Goal: Information Seeking & Learning: Compare options

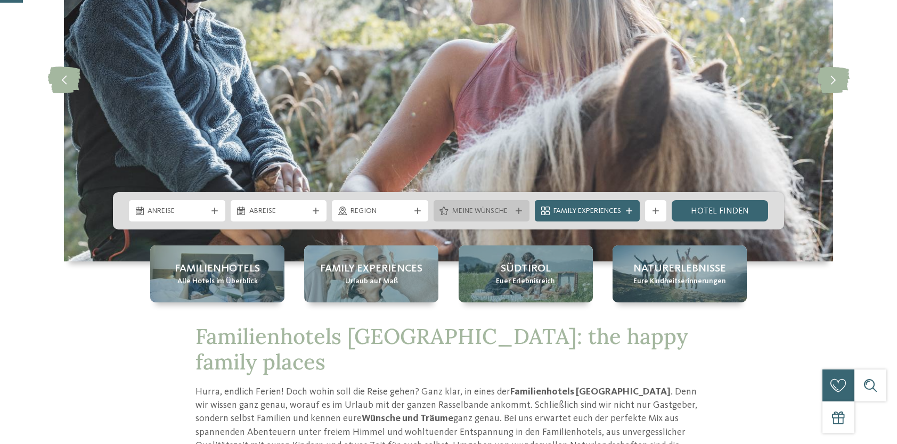
scroll to position [160, 0]
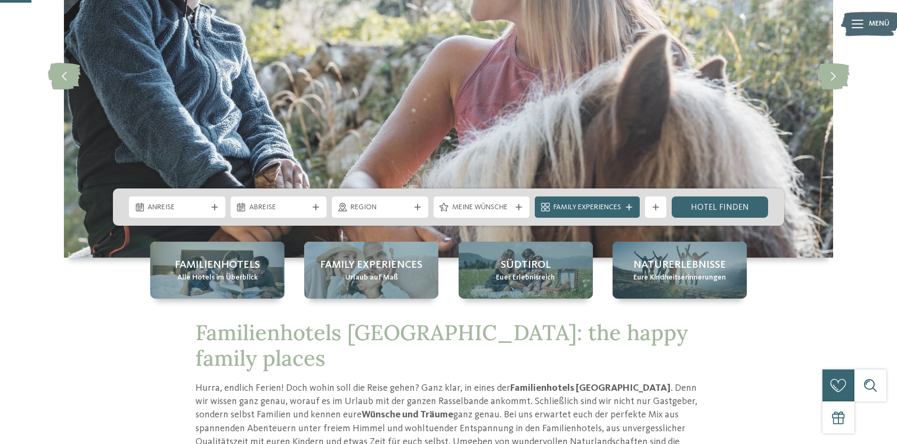
click at [365, 211] on span "Region" at bounding box center [380, 207] width 59 height 11
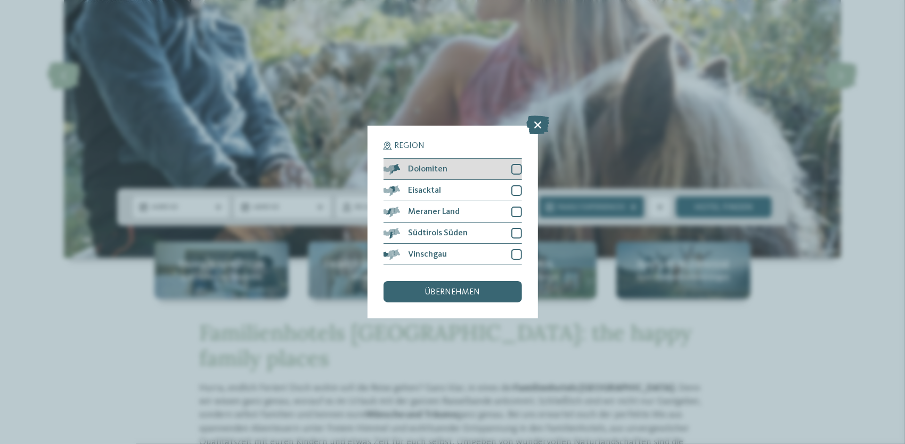
click at [516, 167] on div at bounding box center [517, 169] width 11 height 11
click at [458, 293] on span "übernehmen" at bounding box center [452, 292] width 55 height 9
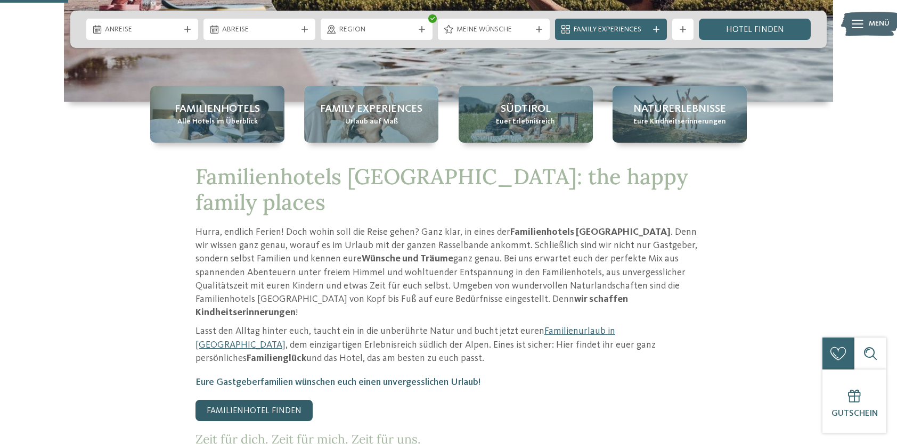
scroll to position [373, 0]
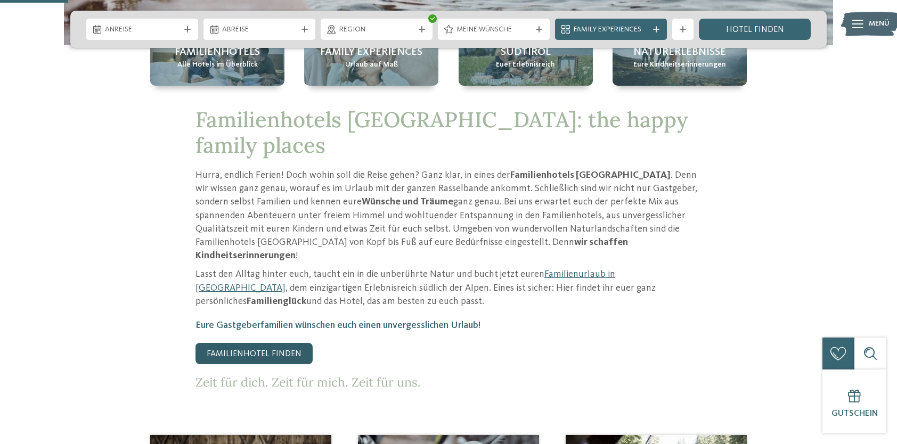
click at [273, 343] on link "Familienhotel finden" at bounding box center [254, 353] width 117 height 21
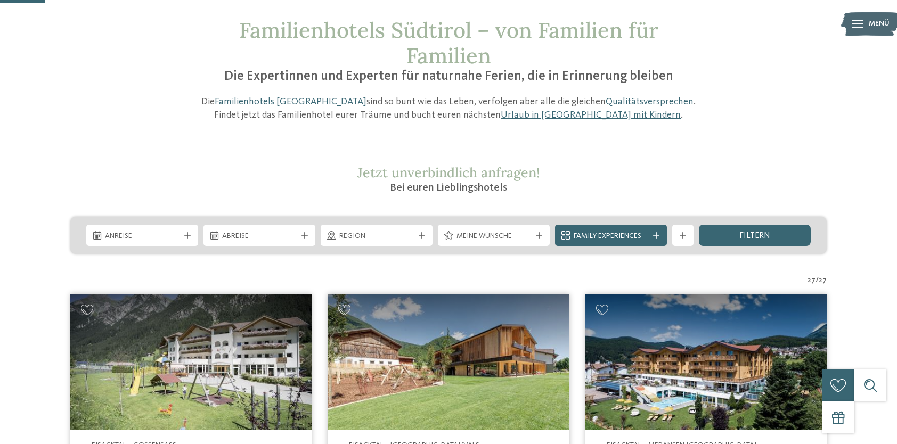
scroll to position [53, 0]
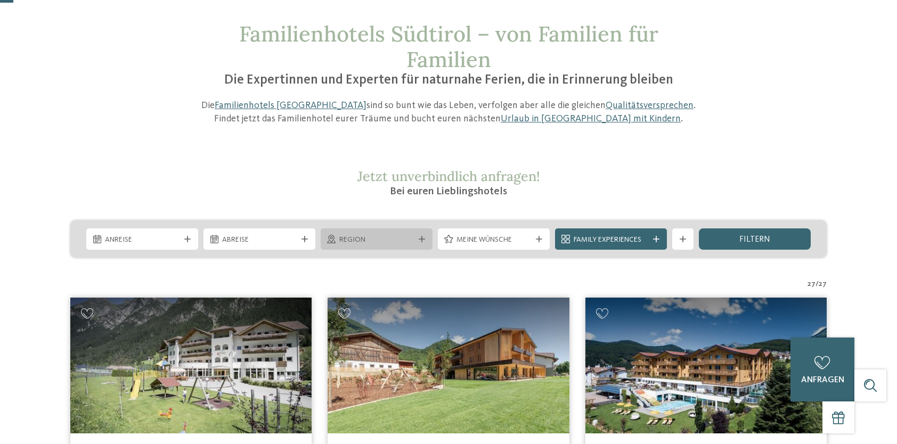
click at [391, 240] on span "Region" at bounding box center [376, 240] width 75 height 11
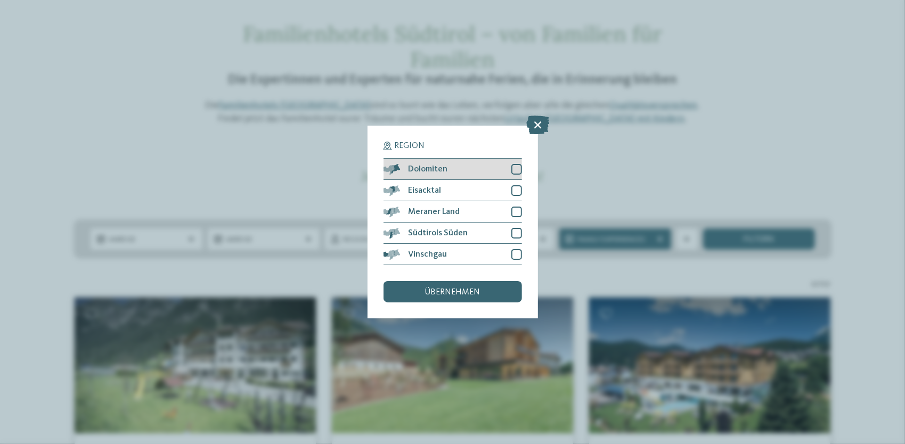
click at [515, 172] on div at bounding box center [517, 169] width 11 height 11
click at [485, 297] on div "übernehmen" at bounding box center [453, 291] width 139 height 21
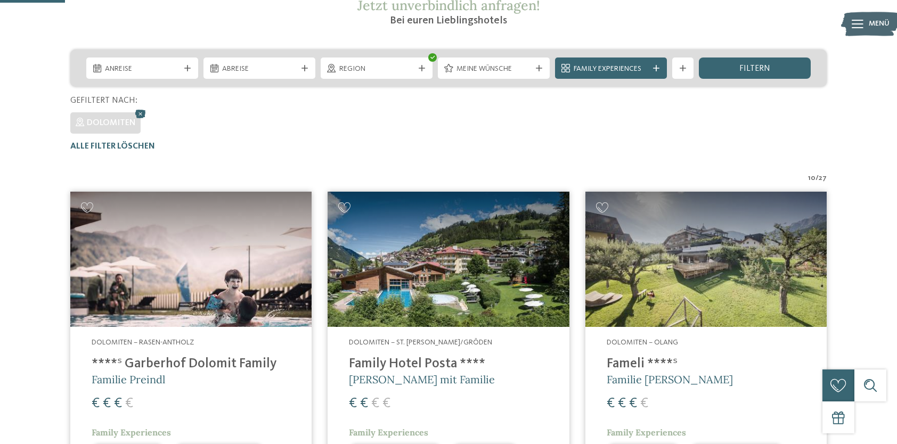
scroll to position [136, 0]
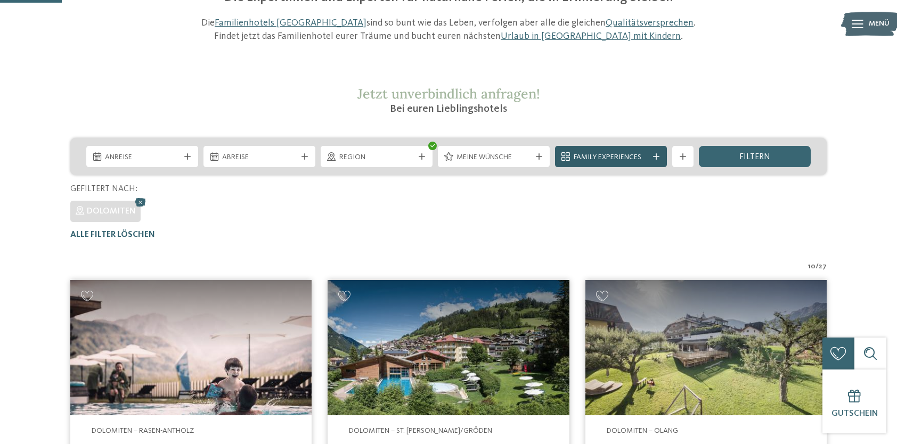
click at [653, 156] on div at bounding box center [656, 156] width 11 height 6
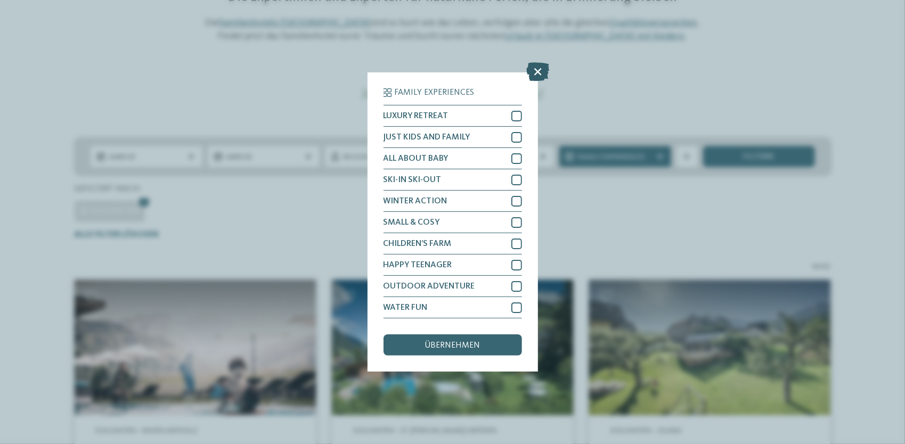
click at [539, 71] on icon at bounding box center [537, 72] width 23 height 19
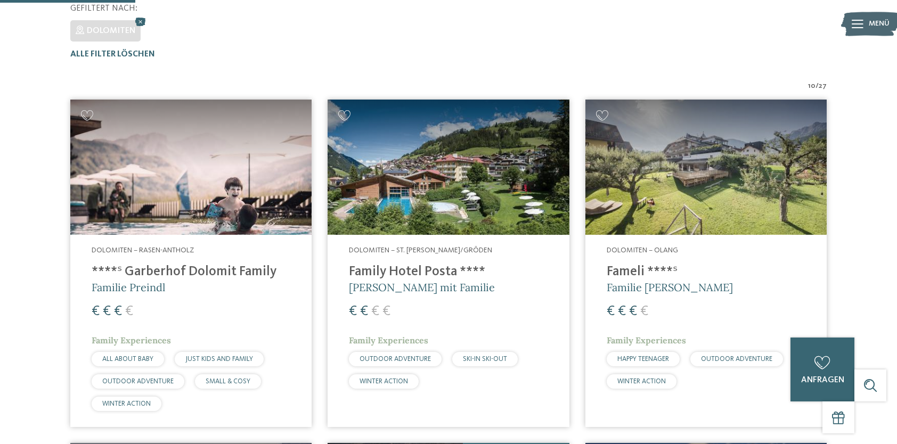
scroll to position [349, 0]
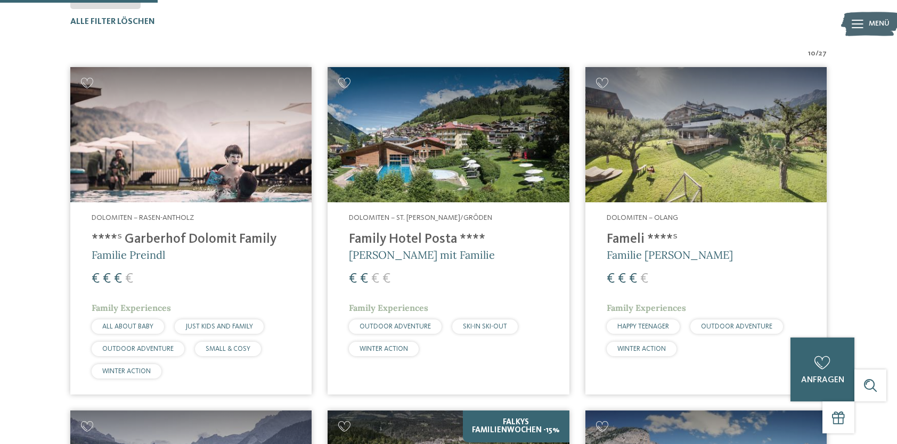
click at [227, 187] on img at bounding box center [190, 135] width 241 height 136
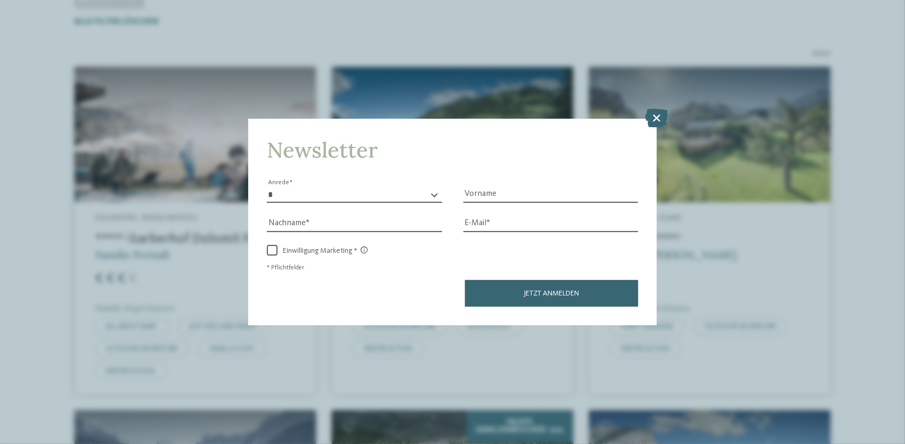
drag, startPoint x: 652, startPoint y: 120, endPoint x: 637, endPoint y: 123, distance: 15.2
click at [652, 120] on icon at bounding box center [657, 118] width 23 height 19
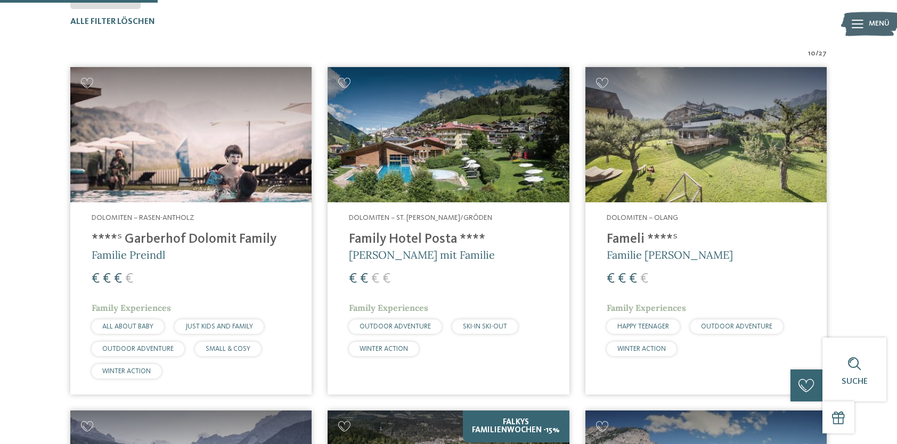
click at [452, 179] on img at bounding box center [448, 135] width 241 height 136
click at [677, 160] on img at bounding box center [706, 135] width 241 height 136
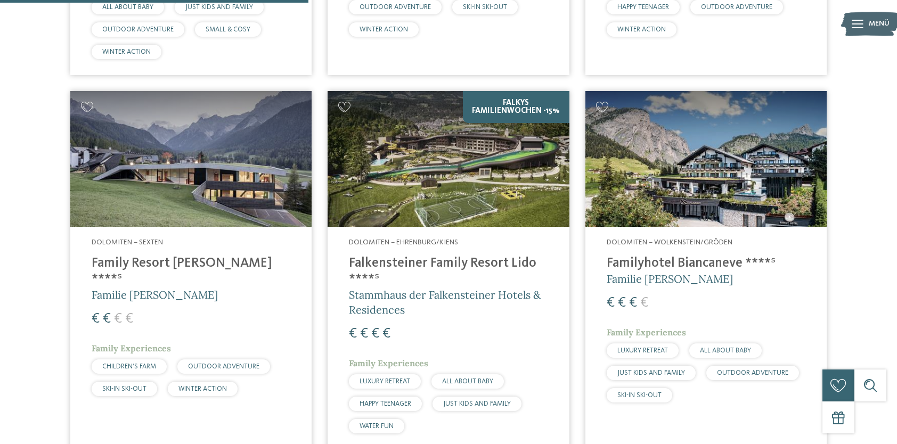
scroll to position [722, 0]
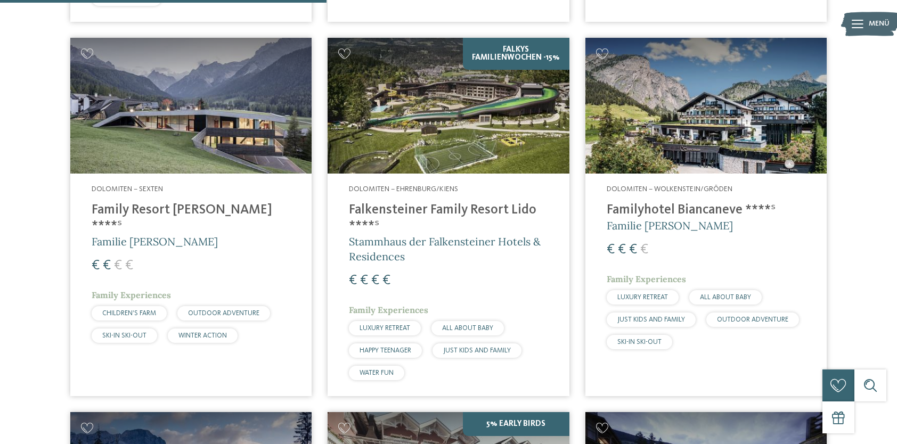
click at [213, 129] on img at bounding box center [190, 106] width 241 height 136
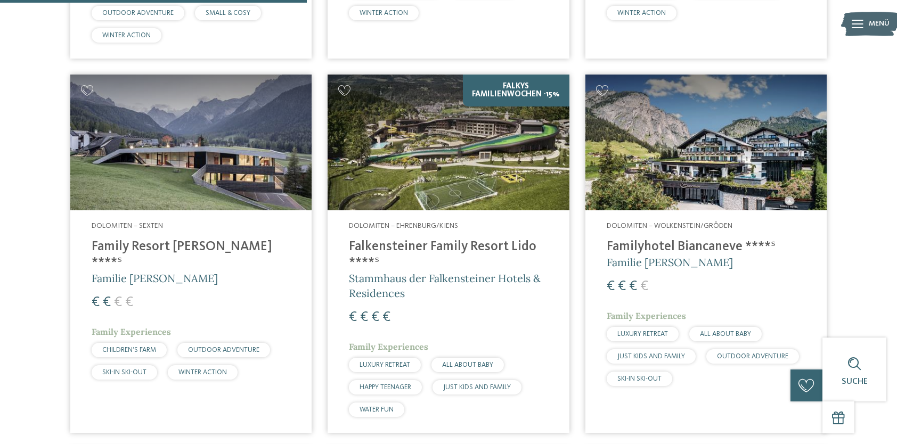
scroll to position [669, 0]
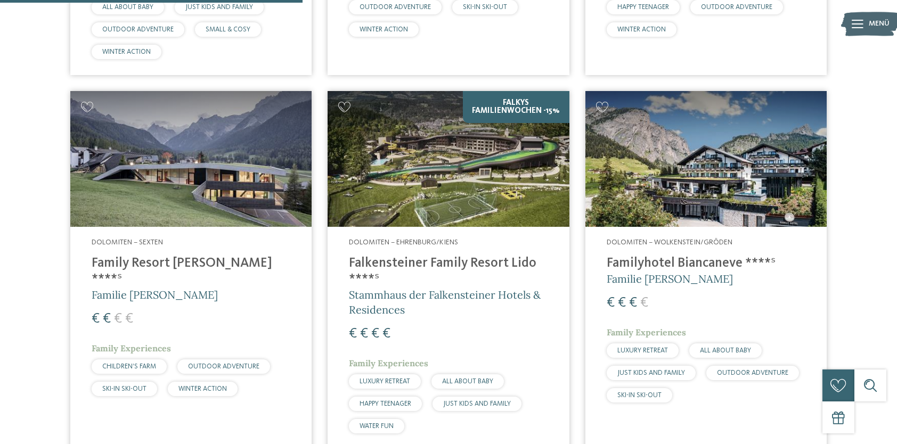
click at [473, 194] on img at bounding box center [448, 159] width 241 height 136
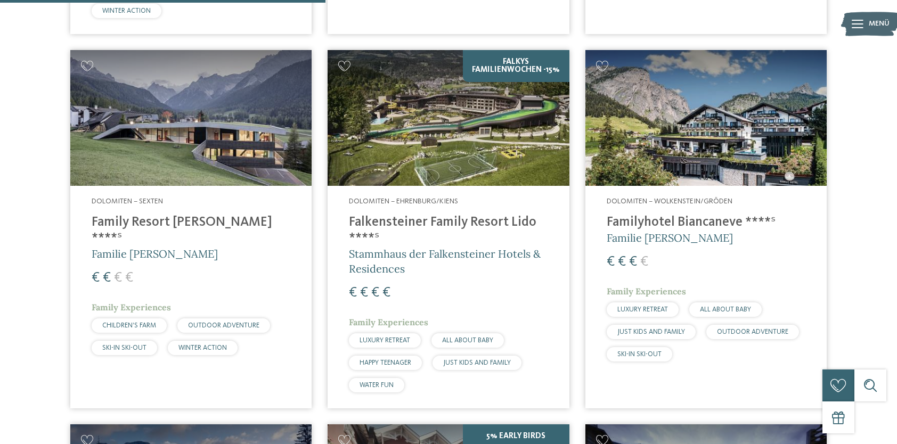
scroll to position [722, 0]
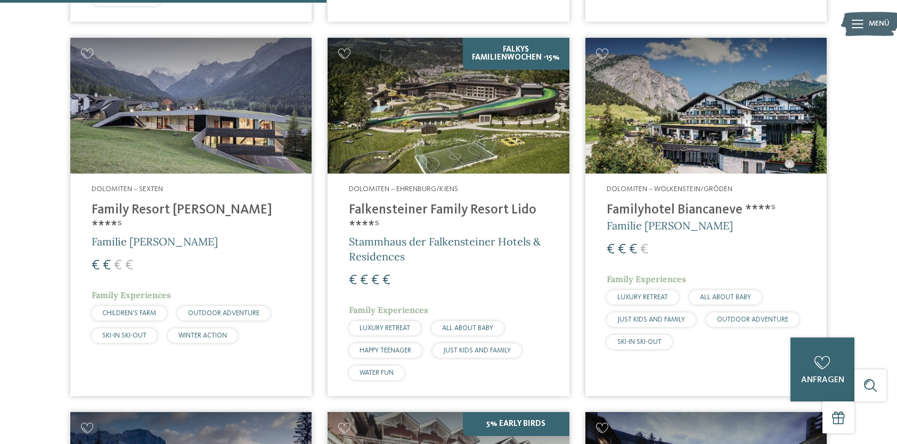
click at [717, 153] on img at bounding box center [706, 106] width 241 height 136
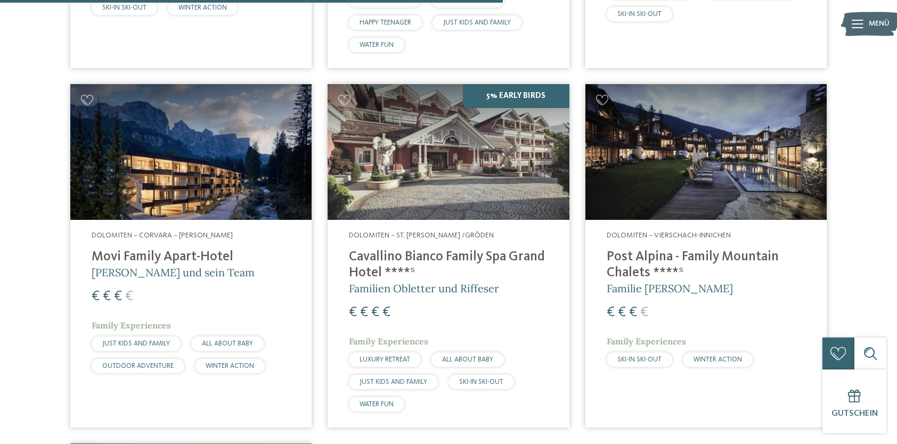
scroll to position [1042, 0]
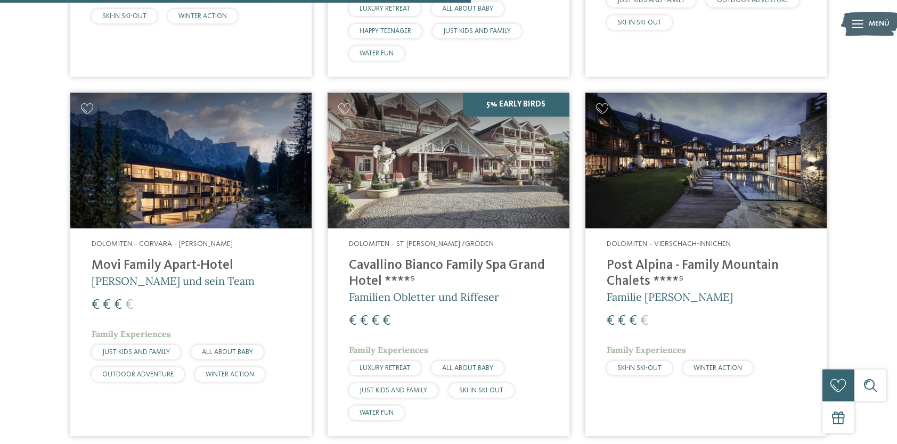
click at [493, 186] on img at bounding box center [448, 161] width 241 height 136
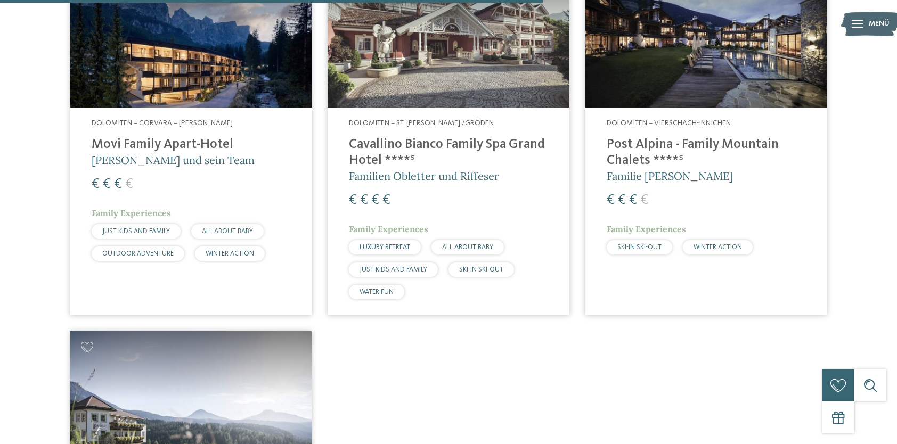
scroll to position [1148, 0]
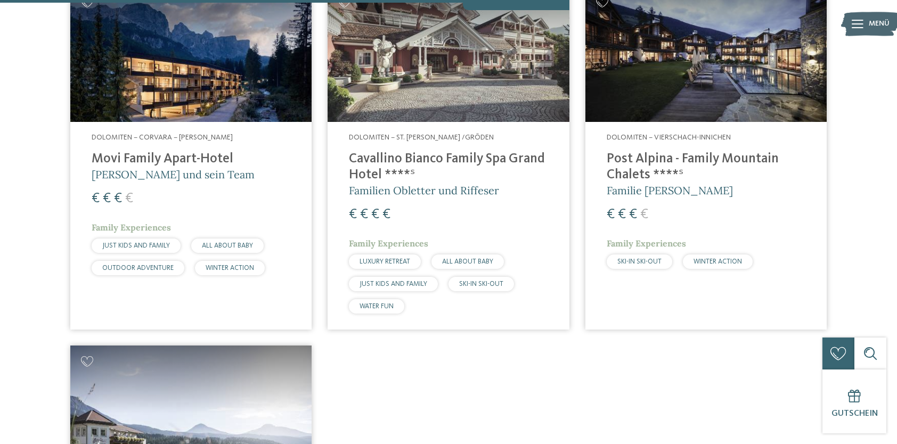
click at [737, 93] on img at bounding box center [706, 54] width 241 height 136
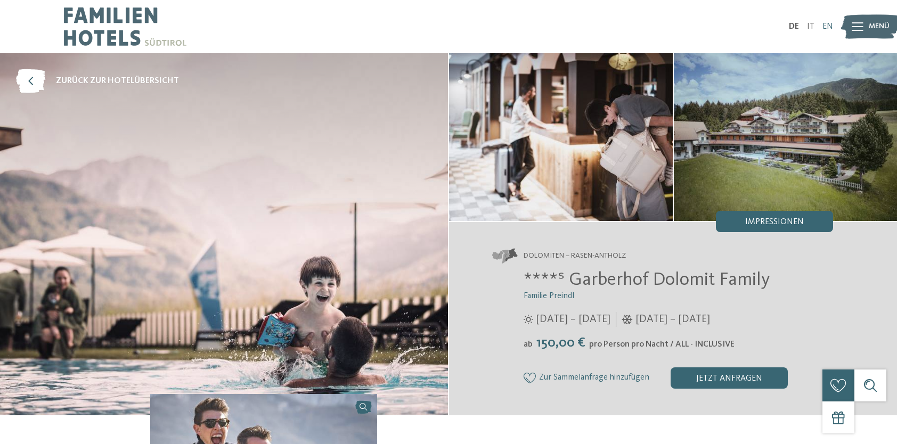
click at [826, 26] on link "EN" at bounding box center [828, 26] width 11 height 9
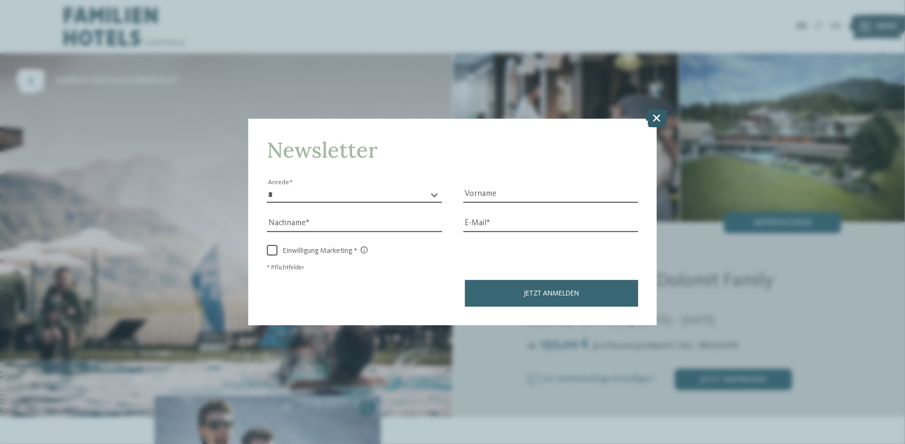
click at [655, 123] on icon at bounding box center [657, 118] width 23 height 19
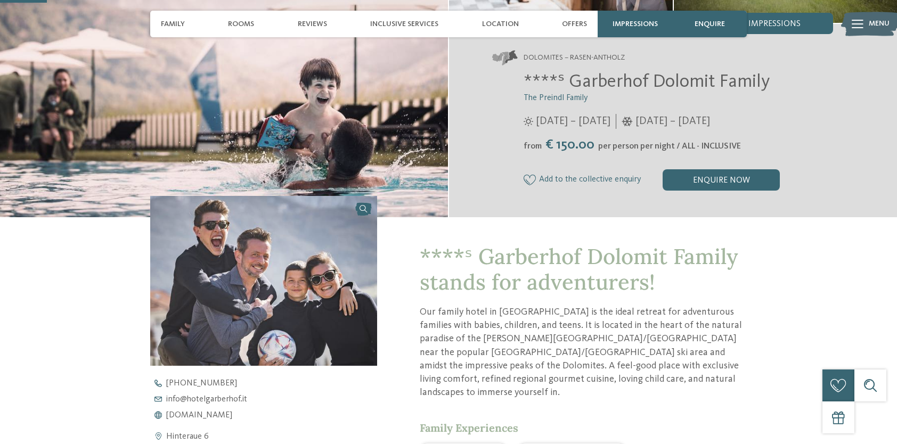
scroll to position [213, 0]
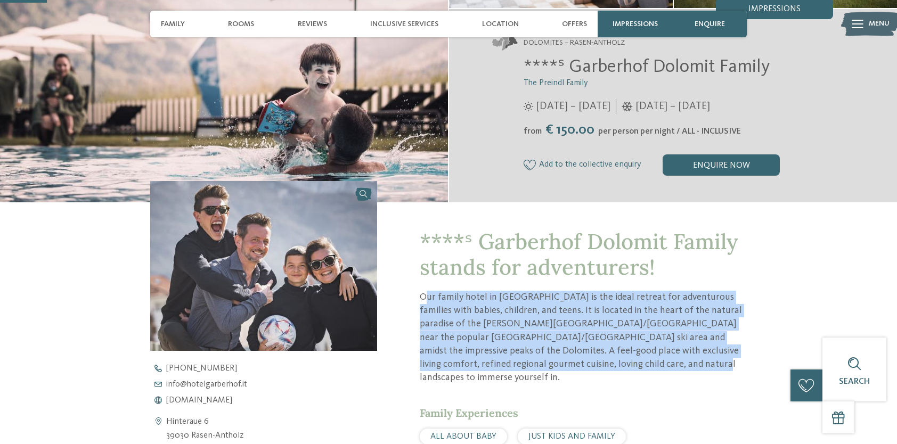
drag, startPoint x: 433, startPoint y: 296, endPoint x: 597, endPoint y: 360, distance: 176.1
click at [597, 360] on p "Our family hotel in Antholz is the ideal retreat for adventurous families with …" at bounding box center [583, 338] width 327 height 94
drag, startPoint x: 597, startPoint y: 360, endPoint x: 520, endPoint y: 319, distance: 87.5
click at [520, 319] on p "Our family hotel in Antholz is the ideal retreat for adventurous families with …" at bounding box center [583, 338] width 327 height 94
click at [495, 331] on p "Our family hotel in Antholz is the ideal retreat for adventurous families with …" at bounding box center [583, 338] width 327 height 94
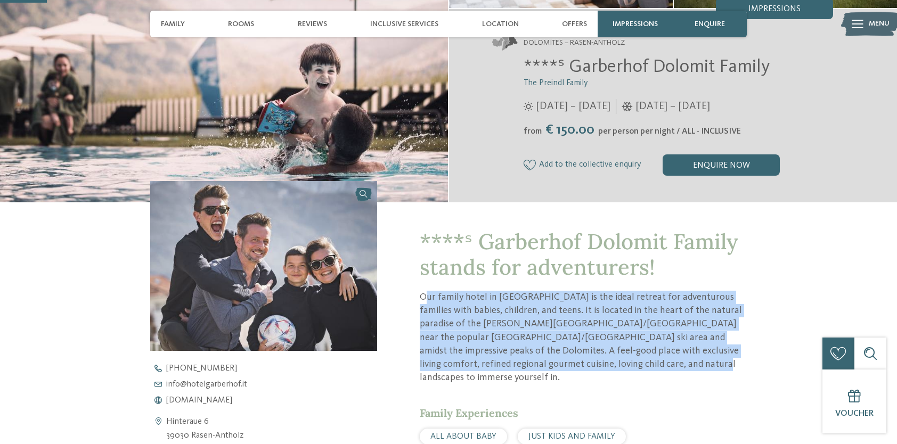
click at [571, 348] on p "Our family hotel in Antholz is the ideal retreat for adventurous families with …" at bounding box center [583, 338] width 327 height 94
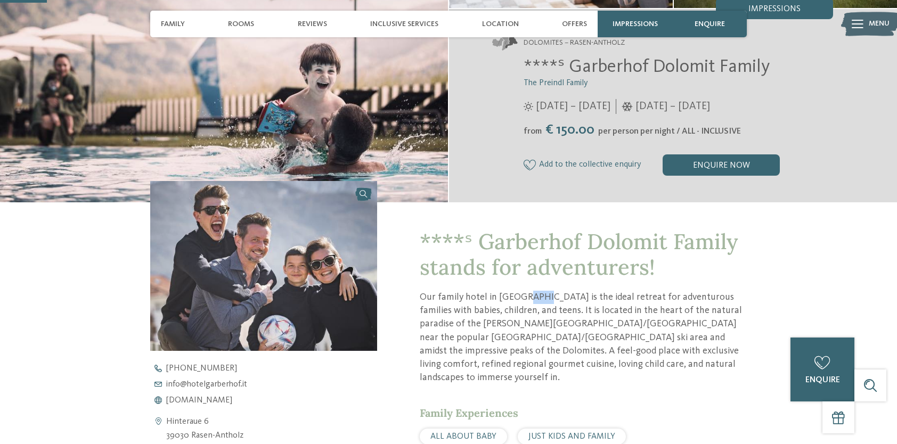
drag, startPoint x: 524, startPoint y: 296, endPoint x: 536, endPoint y: 301, distance: 12.7
click at [536, 301] on p "Our family hotel in Antholz is the ideal retreat for adventurous families with …" at bounding box center [583, 338] width 327 height 94
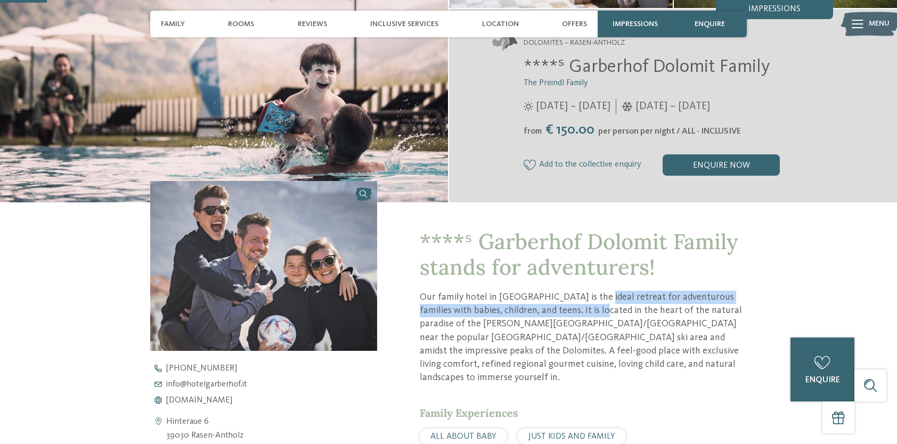
drag, startPoint x: 589, startPoint y: 299, endPoint x: 590, endPoint y: 307, distance: 8.7
click at [590, 307] on p "Our family hotel in Antholz is the ideal retreat for adventurous families with …" at bounding box center [583, 338] width 327 height 94
drag, startPoint x: 590, startPoint y: 307, endPoint x: 586, endPoint y: 315, distance: 8.6
click at [586, 315] on p "Our family hotel in Antholz is the ideal retreat for adventurous families with …" at bounding box center [583, 338] width 327 height 94
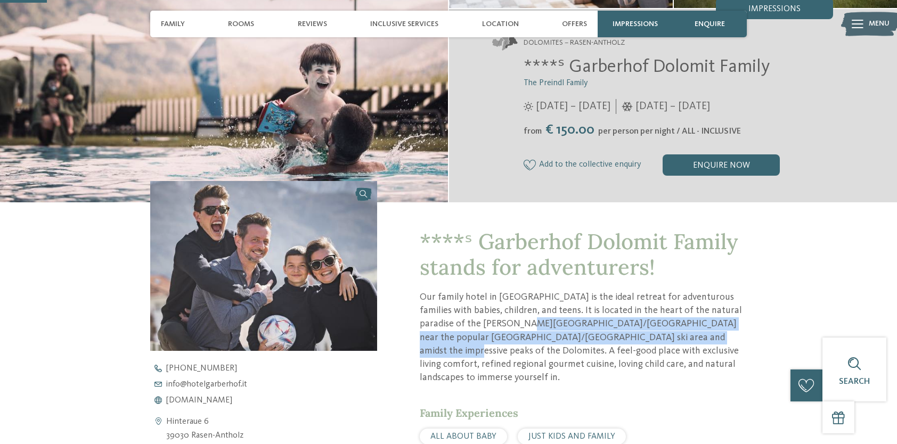
drag, startPoint x: 495, startPoint y: 320, endPoint x: 659, endPoint y: 339, distance: 165.2
click at [659, 339] on p "Our family hotel in Antholz is the ideal retreat for adventurous families with …" at bounding box center [583, 338] width 327 height 94
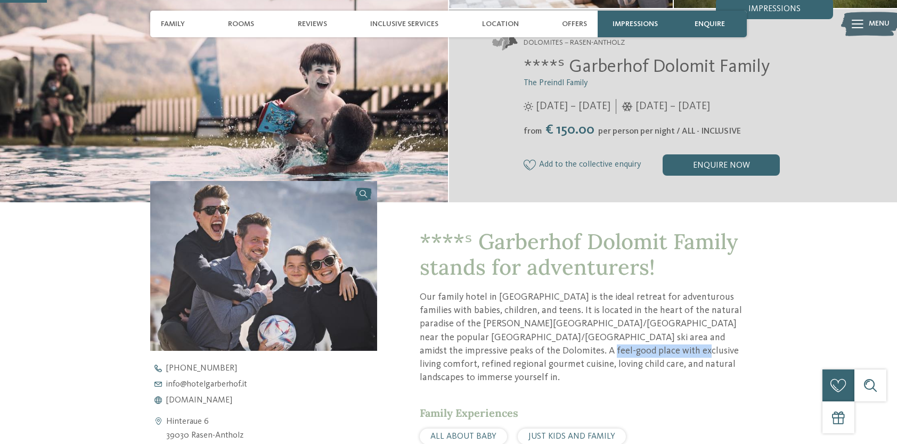
drag, startPoint x: 473, startPoint y: 348, endPoint x: 562, endPoint y: 354, distance: 89.2
click at [562, 354] on p "Our family hotel in Antholz is the ideal retreat for adventurous families with …" at bounding box center [583, 338] width 327 height 94
drag, startPoint x: 562, startPoint y: 354, endPoint x: 502, endPoint y: 356, distance: 59.7
click at [502, 356] on p "Our family hotel in Antholz is the ideal retreat for adventurous families with …" at bounding box center [583, 338] width 327 height 94
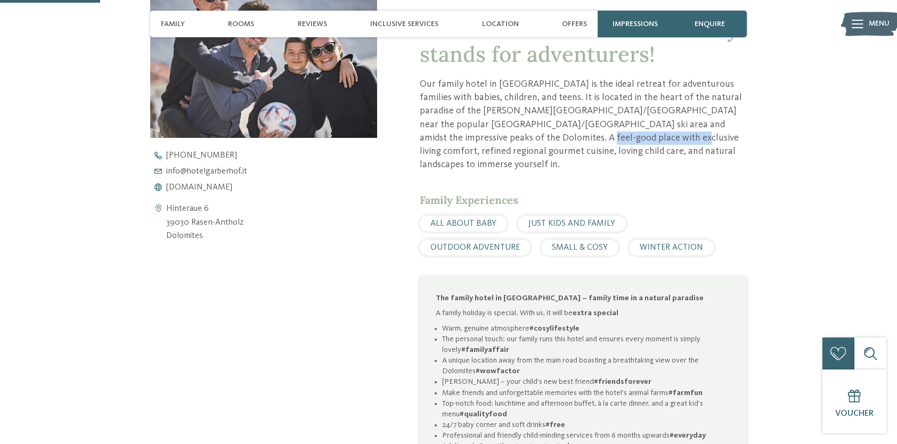
scroll to position [480, 0]
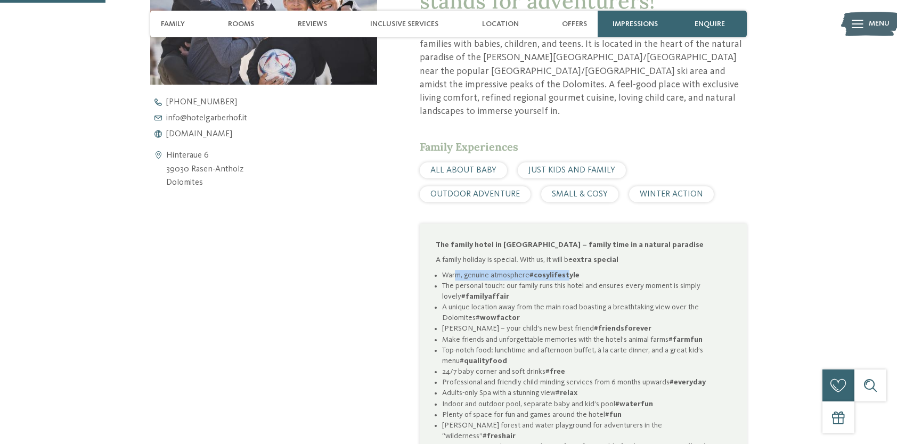
drag, startPoint x: 453, startPoint y: 262, endPoint x: 569, endPoint y: 263, distance: 115.6
click at [569, 270] on li "Warm, genuine atmosphere #cosylifestyle" at bounding box center [586, 275] width 289 height 11
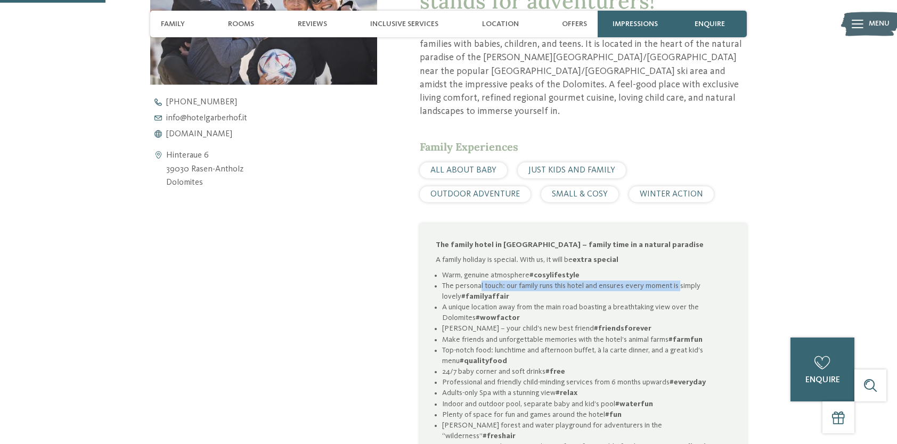
drag, startPoint x: 479, startPoint y: 272, endPoint x: 680, endPoint y: 272, distance: 201.4
click at [680, 281] on li "The personal touch: our family runs this hotel and ensures every moment is simp…" at bounding box center [586, 291] width 289 height 21
drag, startPoint x: 680, startPoint y: 272, endPoint x: 628, endPoint y: 285, distance: 53.2
click at [628, 285] on li "The personal touch: our family runs this hotel and ensures every moment is simp…" at bounding box center [586, 291] width 289 height 21
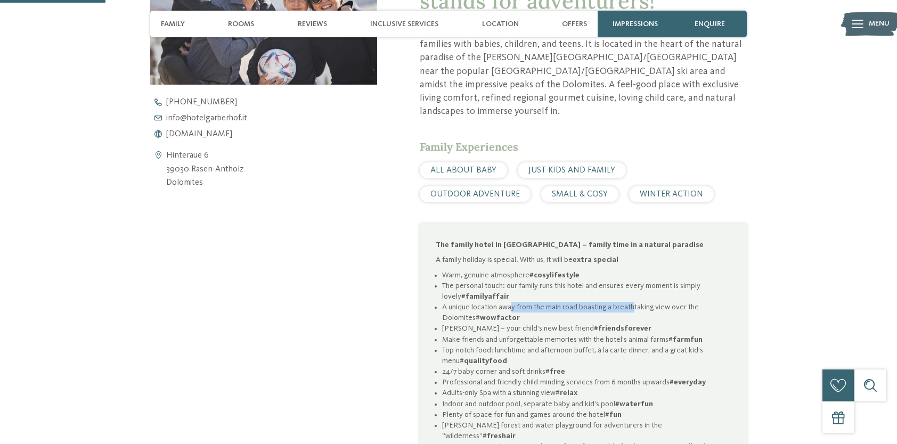
drag, startPoint x: 512, startPoint y: 294, endPoint x: 634, endPoint y: 297, distance: 122.6
click at [634, 302] on li "A unique location away from the main road boasting a breathtaking view over the…" at bounding box center [586, 312] width 289 height 21
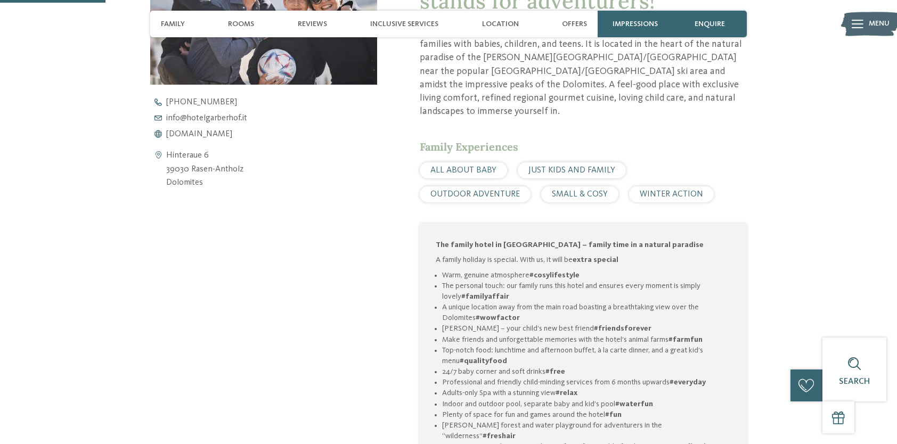
drag, startPoint x: 634, startPoint y: 297, endPoint x: 629, endPoint y: 301, distance: 6.5
click at [629, 302] on li "A unique location away from the main road boasting a breathtaking view over the…" at bounding box center [586, 312] width 289 height 21
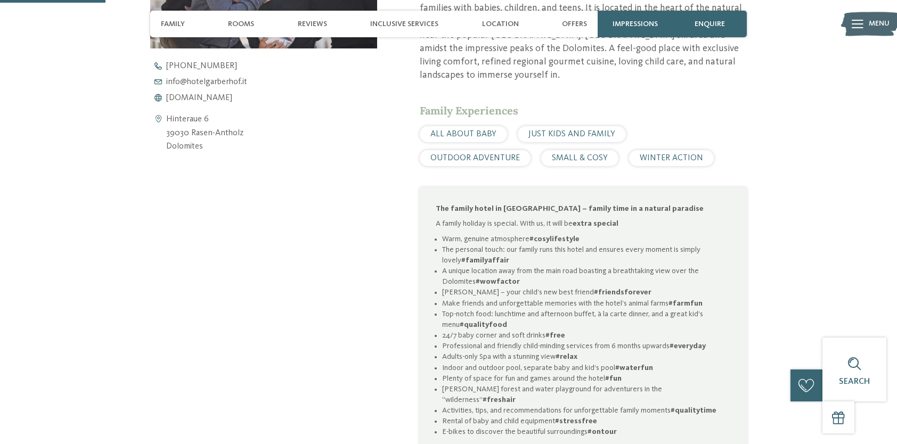
scroll to position [533, 0]
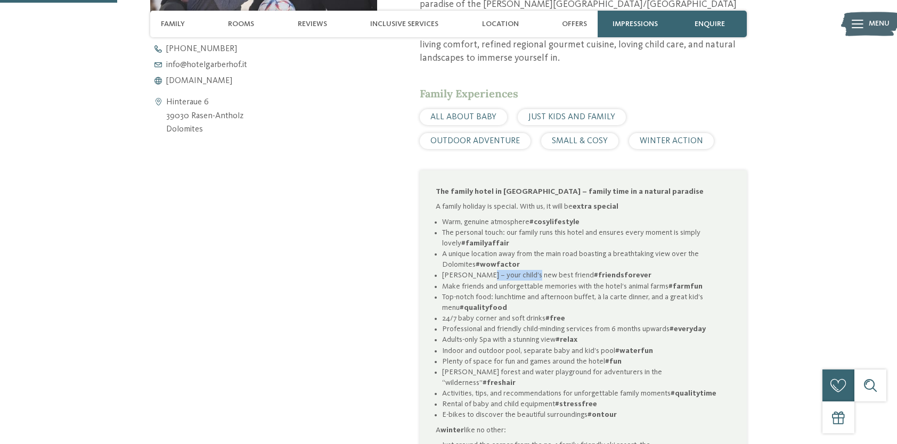
drag, startPoint x: 479, startPoint y: 262, endPoint x: 530, endPoint y: 264, distance: 51.2
click at [530, 270] on li "Pino – your child’s new best friend #friendsforever" at bounding box center [586, 275] width 289 height 11
drag, startPoint x: 530, startPoint y: 264, endPoint x: 650, endPoint y: 275, distance: 120.9
click at [650, 281] on li "Make friends and unforgettable memories with the hotel’s animal farms #farmfun" at bounding box center [586, 286] width 289 height 11
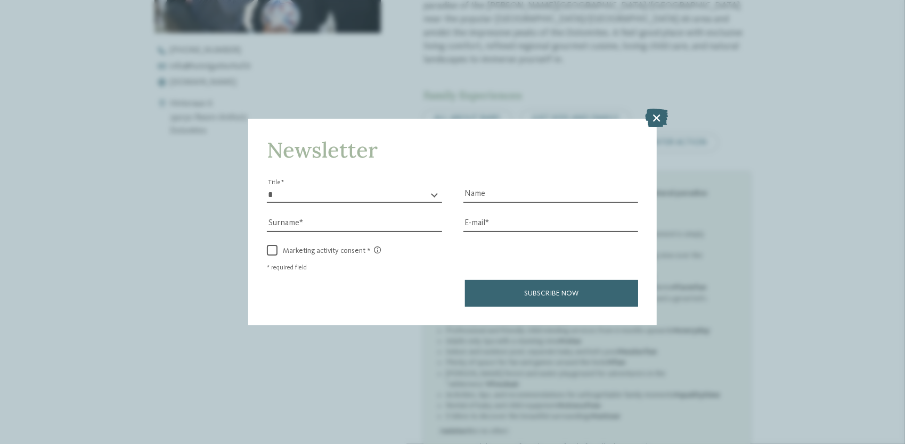
click at [661, 118] on icon at bounding box center [657, 118] width 23 height 19
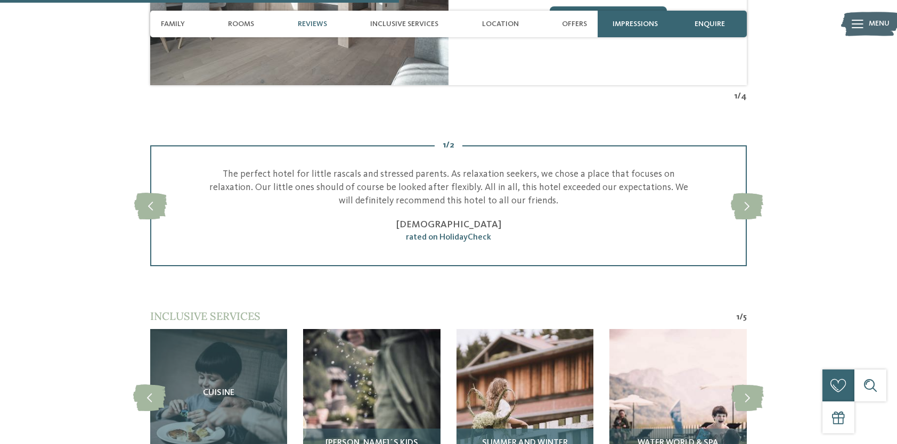
scroll to position [1972, 0]
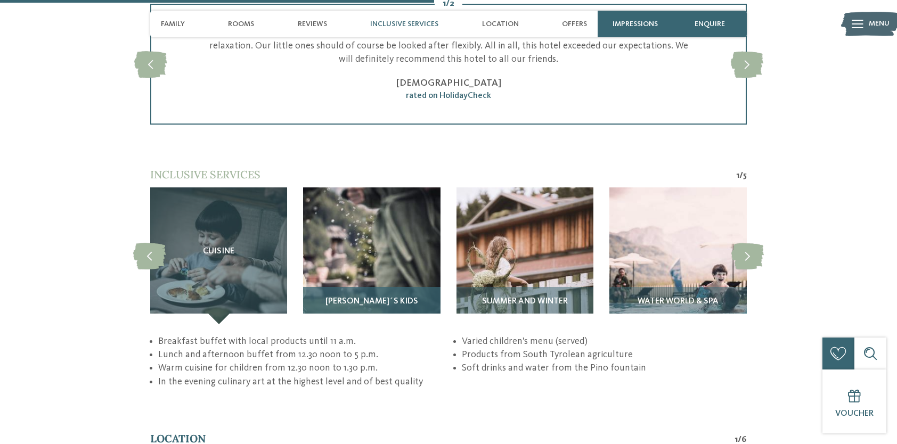
click at [388, 235] on img at bounding box center [371, 256] width 137 height 137
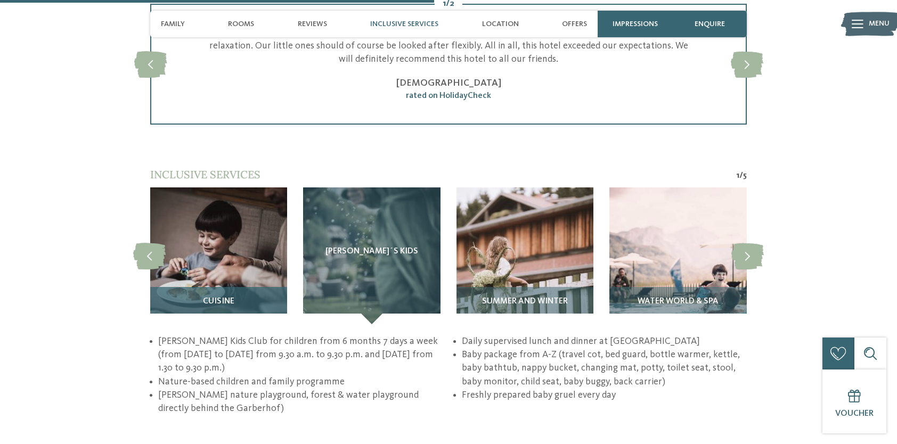
click at [227, 222] on img at bounding box center [218, 256] width 137 height 137
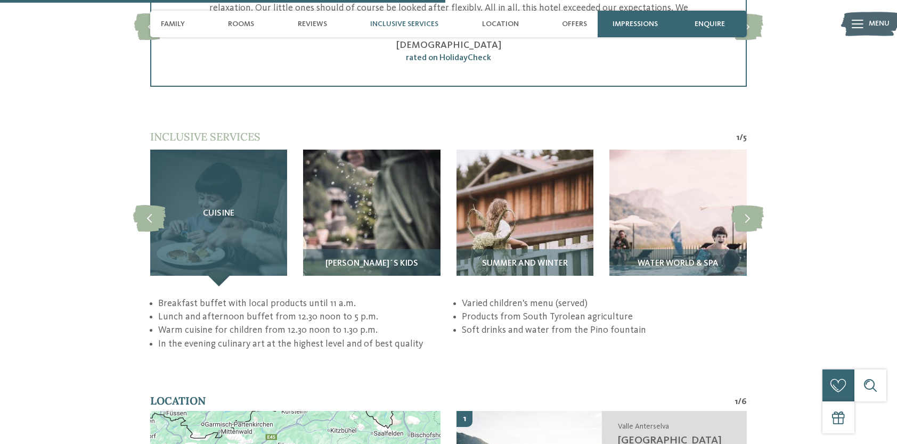
scroll to position [2025, 0]
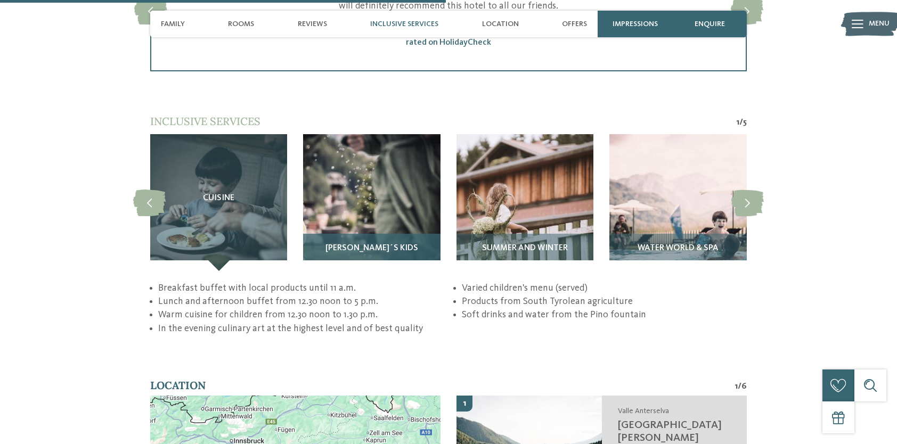
click at [329, 193] on img at bounding box center [371, 202] width 137 height 137
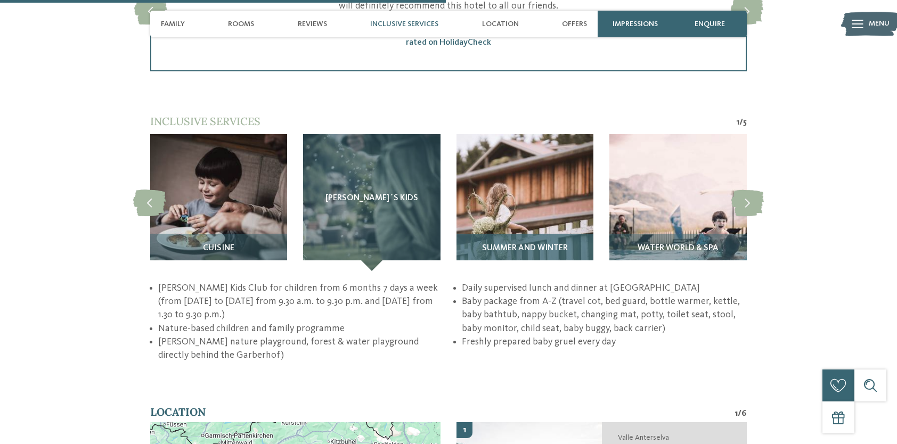
click at [533, 234] on div "Summer and winter" at bounding box center [525, 252] width 137 height 37
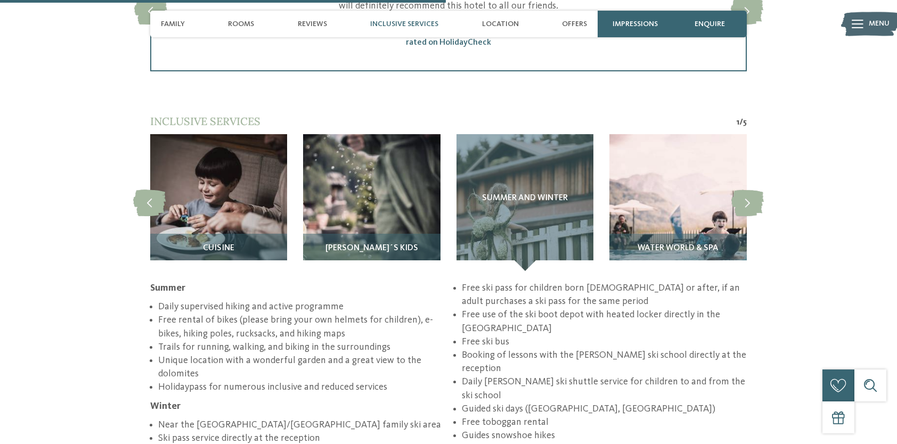
click at [749, 209] on article "Water world & Spa" at bounding box center [678, 202] width 153 height 137
click at [707, 234] on div "Water world & Spa" at bounding box center [678, 252] width 137 height 37
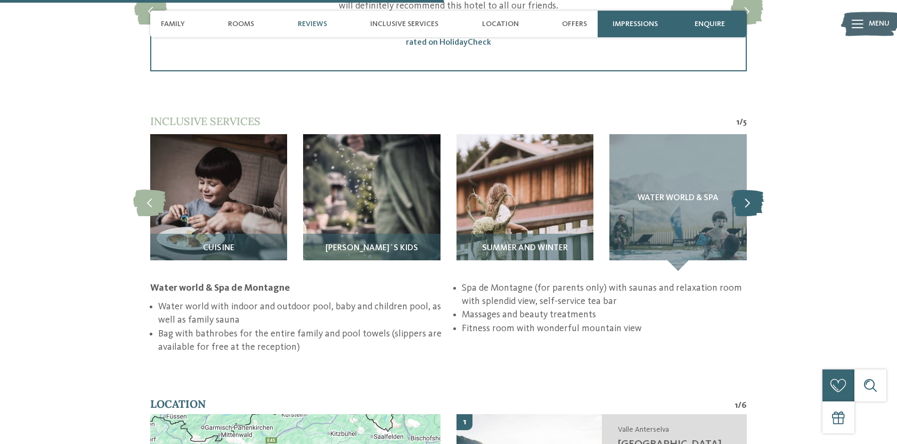
click at [752, 189] on icon at bounding box center [748, 202] width 33 height 27
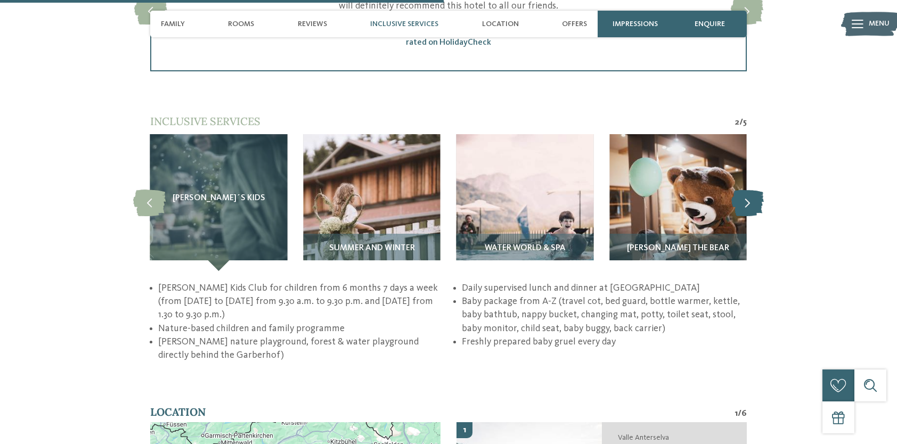
click at [752, 189] on icon at bounding box center [748, 202] width 33 height 27
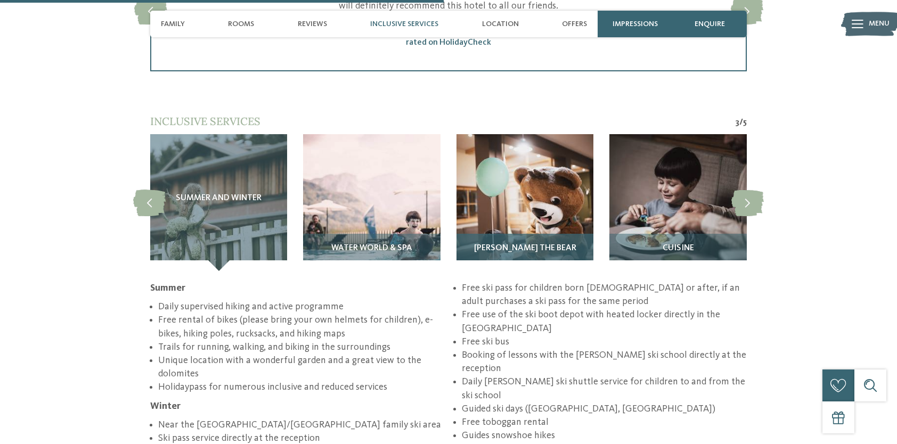
click at [516, 175] on img at bounding box center [525, 202] width 137 height 137
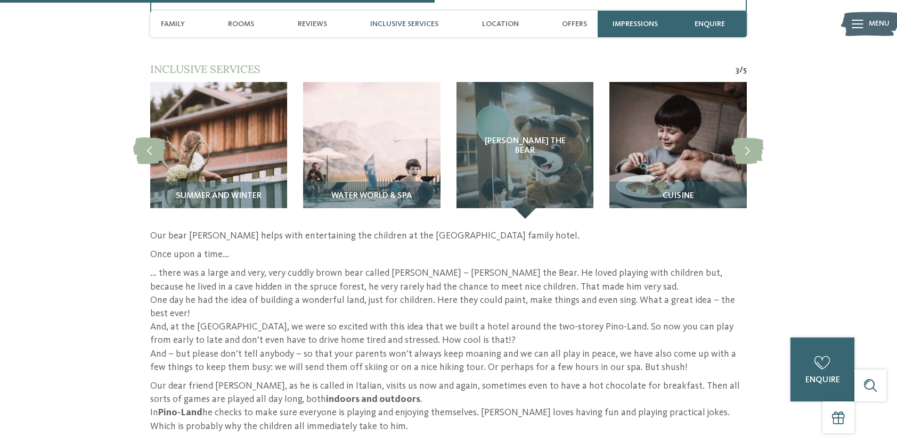
scroll to position [2078, 0]
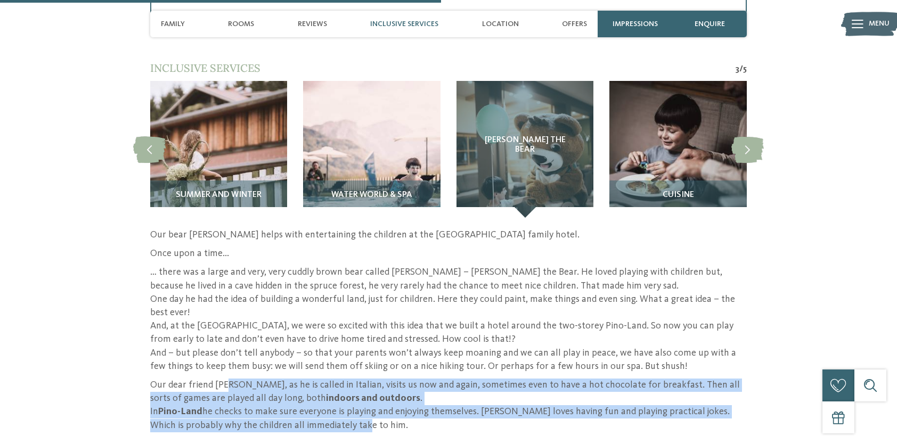
drag, startPoint x: 230, startPoint y: 363, endPoint x: 336, endPoint y: 403, distance: 113.3
click at [336, 403] on p "Our dear friend Orso Pino, as he is called in Italian, visits us now and again,…" at bounding box center [448, 406] width 597 height 54
click at [335, 403] on p "Our dear friend Orso Pino, as he is called in Italian, visits us now and again,…" at bounding box center [448, 406] width 597 height 54
click at [328, 406] on p "Our dear friend Orso Pino, as he is called in Italian, visits us now and again,…" at bounding box center [448, 406] width 597 height 54
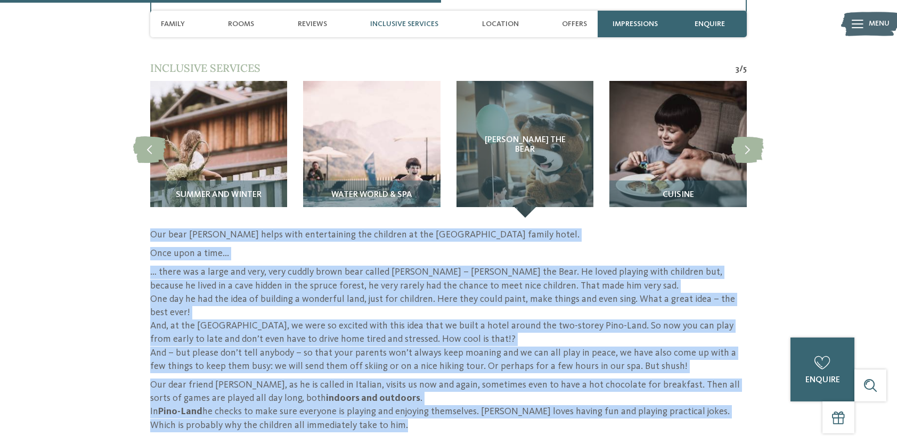
drag, startPoint x: 329, startPoint y: 406, endPoint x: 156, endPoint y: 217, distance: 256.8
click at [156, 229] on div "Our bear Pino helps with entertaining the children at the Garberhof family hote…" at bounding box center [448, 331] width 597 height 204
drag, startPoint x: 156, startPoint y: 217, endPoint x: 288, endPoint y: 271, distance: 142.7
click at [288, 271] on p "… there was a large and very, very cuddly brown bear called Pino – Pino the Bea…" at bounding box center [448, 320] width 597 height 108
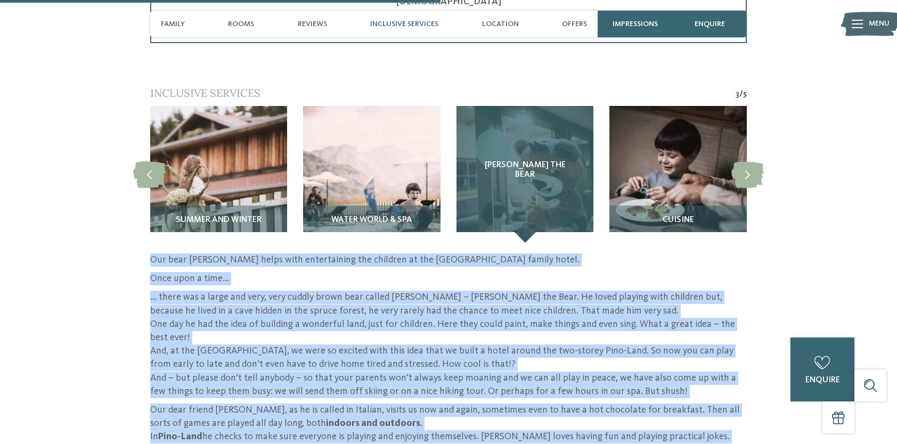
scroll to position [1972, 0]
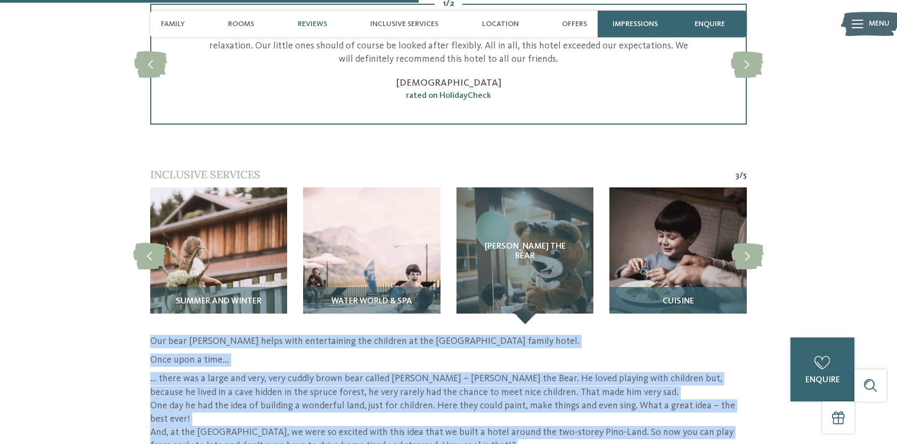
click at [634, 248] on img at bounding box center [678, 256] width 137 height 137
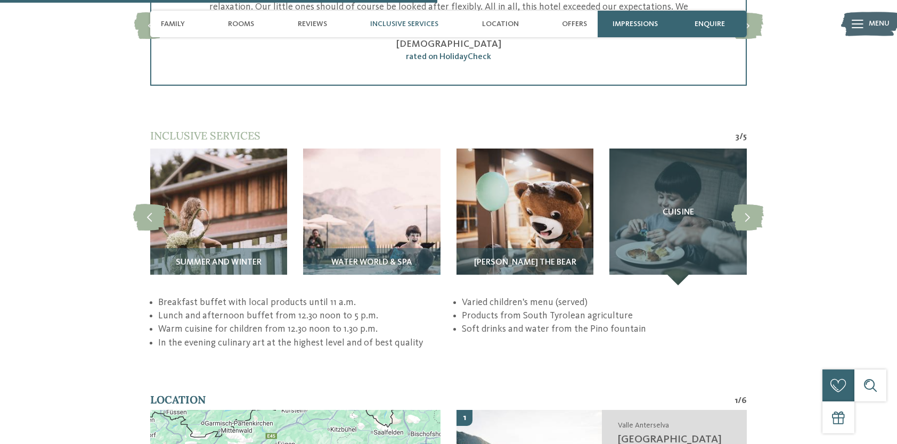
scroll to position [2025, 0]
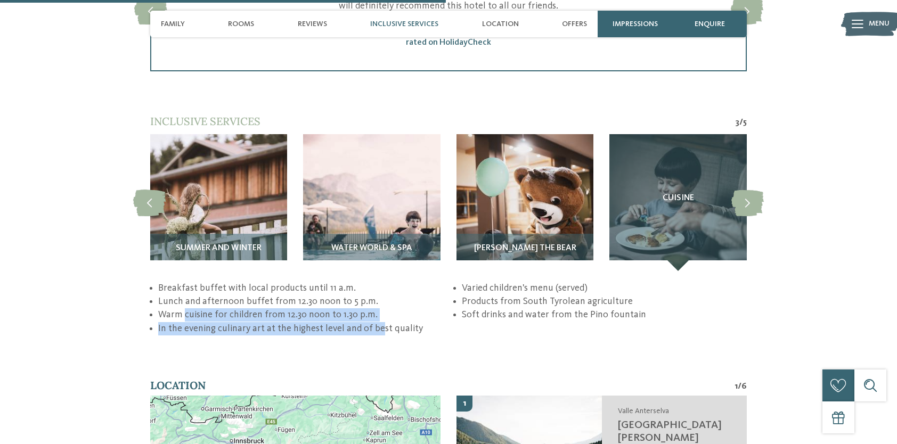
drag, startPoint x: 183, startPoint y: 287, endPoint x: 376, endPoint y: 299, distance: 193.3
click at [376, 299] on ul "Breakfast buffet with local products until 11 a.m. Lunch and afternoon buffet f…" at bounding box center [448, 309] width 597 height 54
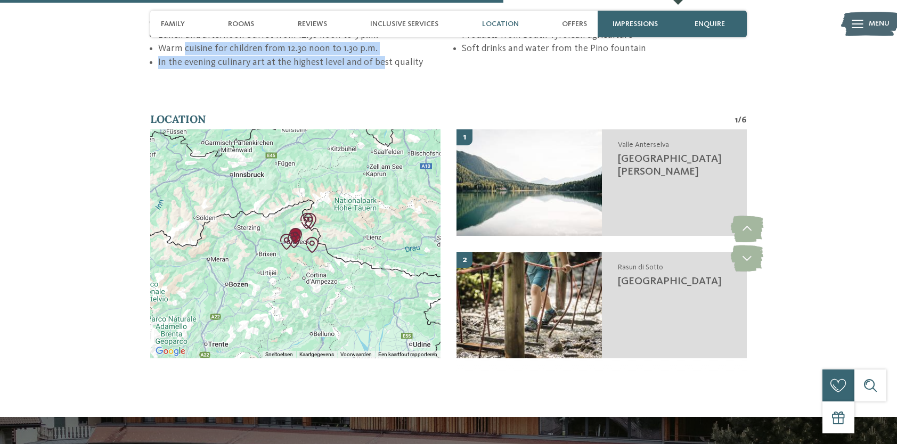
scroll to position [2238, 0]
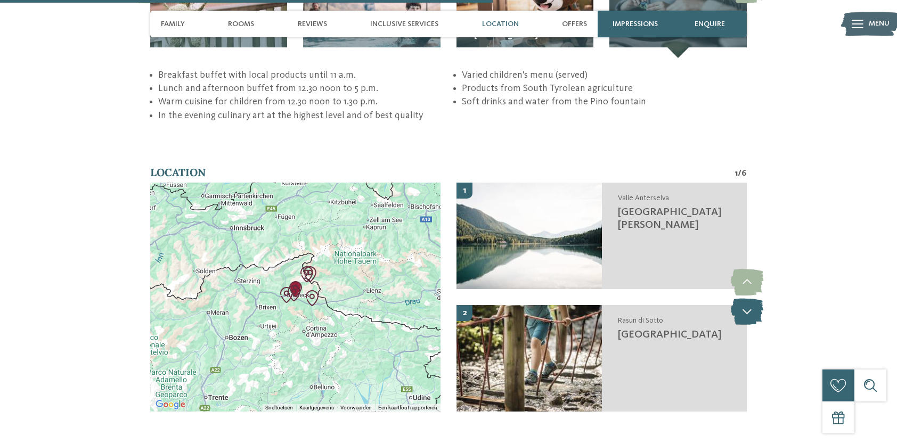
click at [749, 298] on icon at bounding box center [747, 311] width 33 height 27
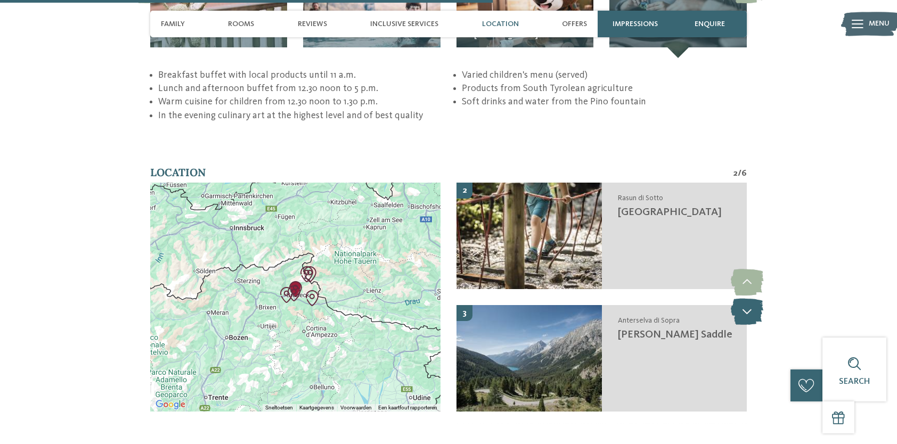
click at [749, 298] on icon at bounding box center [747, 311] width 33 height 27
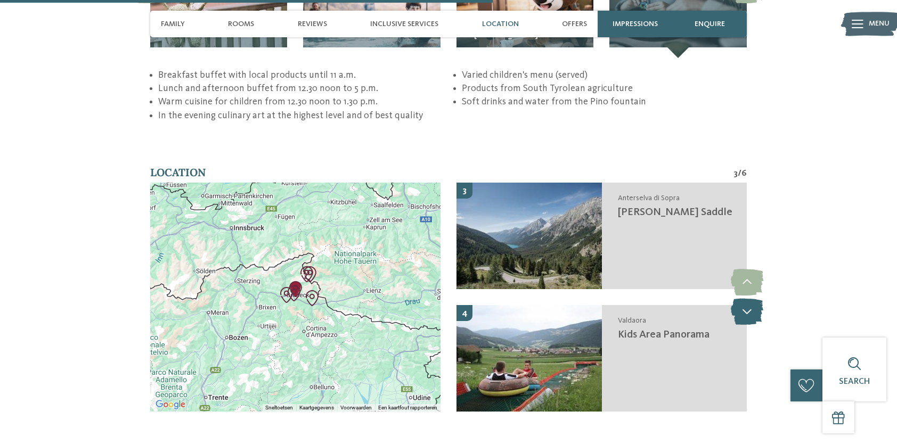
click at [749, 298] on icon at bounding box center [747, 311] width 33 height 27
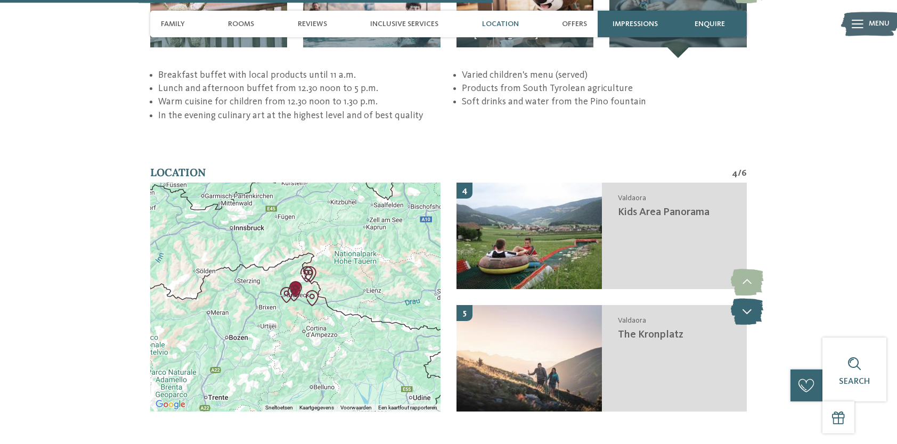
click at [749, 298] on icon at bounding box center [747, 311] width 33 height 27
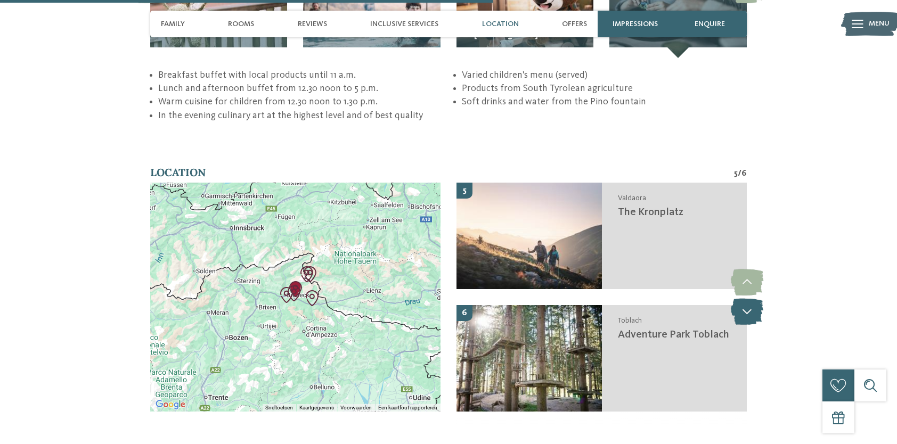
click at [749, 298] on icon at bounding box center [747, 311] width 33 height 27
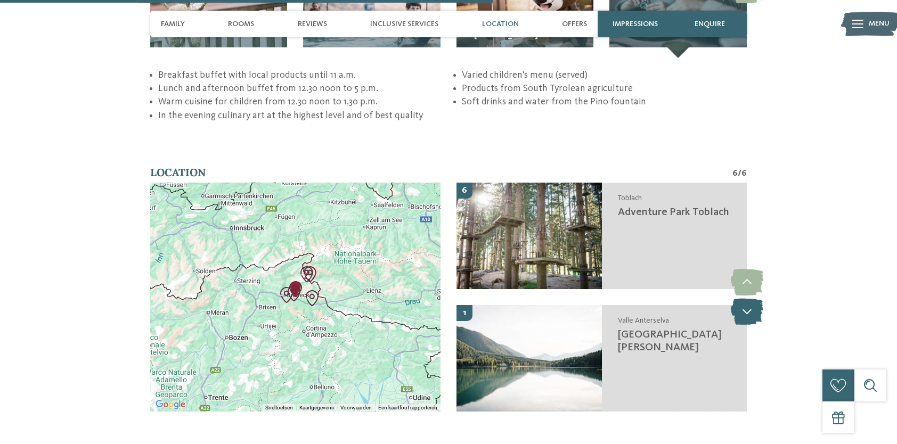
click at [749, 298] on icon at bounding box center [747, 311] width 33 height 27
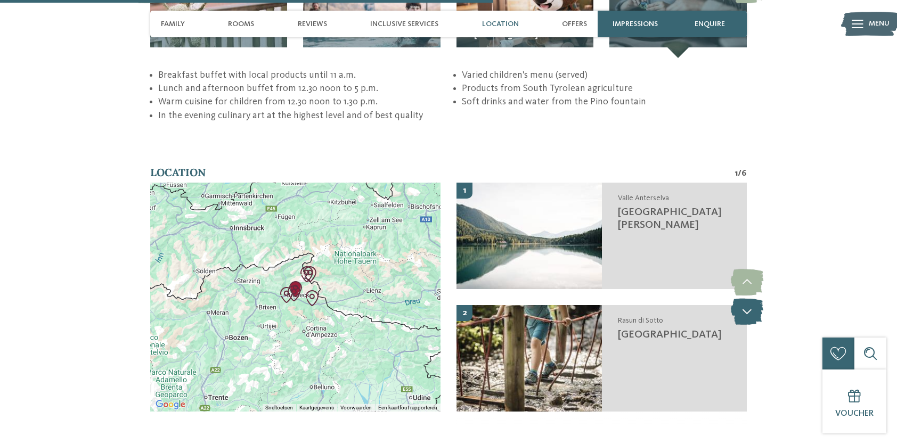
click at [749, 298] on icon at bounding box center [747, 311] width 33 height 27
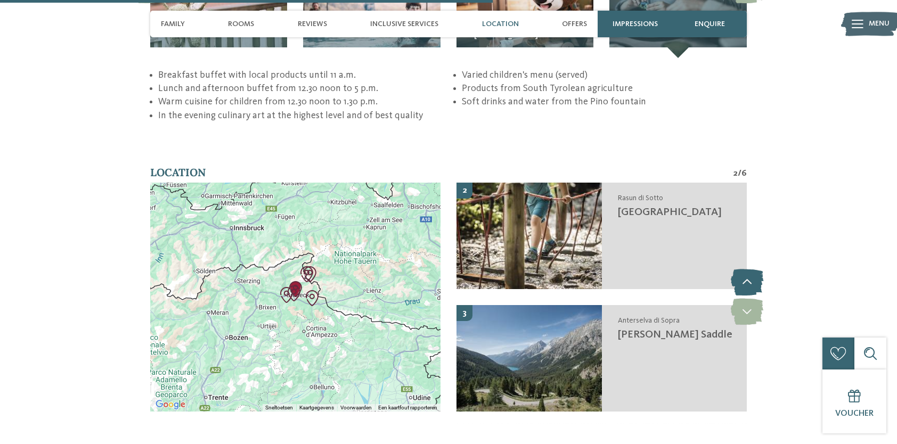
click at [744, 269] on icon at bounding box center [747, 282] width 33 height 27
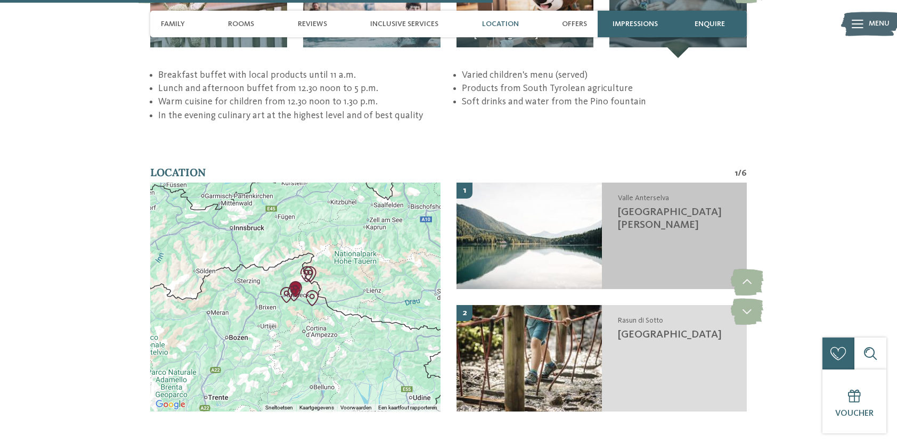
click at [675, 207] on span "Lake Antholz" at bounding box center [670, 218] width 104 height 23
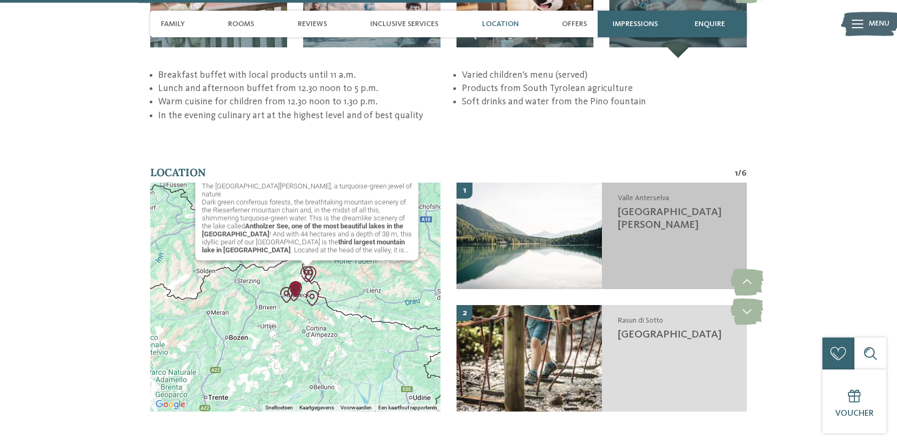
scroll to position [2320, 0]
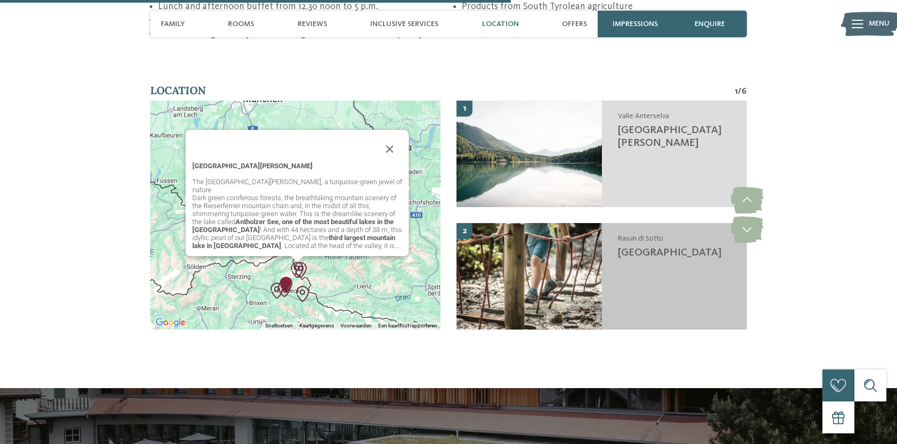
click at [694, 247] on h3 "Water Adventure Park" at bounding box center [677, 253] width 119 height 13
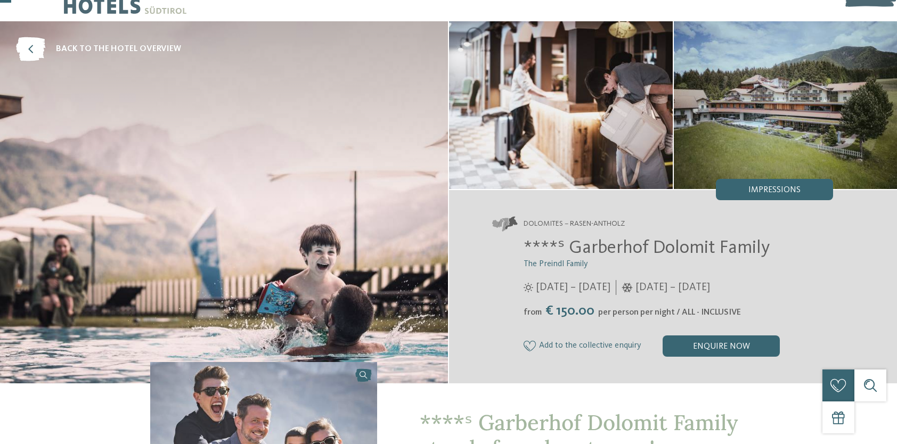
scroll to position [0, 0]
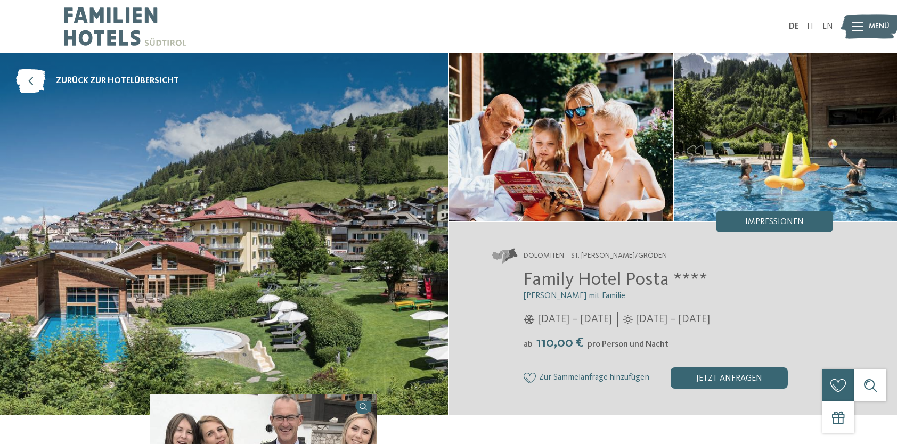
click at [822, 29] on ul "DE IT EN" at bounding box center [811, 26] width 44 height 9
click at [824, 25] on link "EN" at bounding box center [828, 26] width 11 height 9
click at [828, 25] on link "EN" at bounding box center [828, 26] width 11 height 9
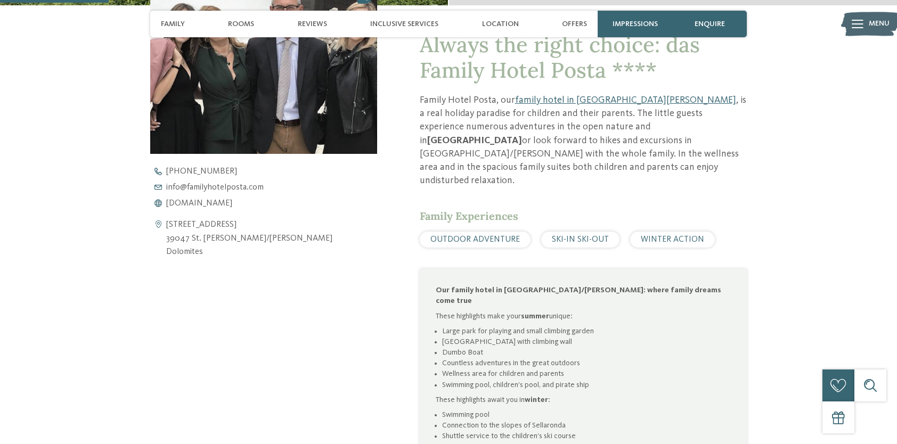
scroll to position [426, 0]
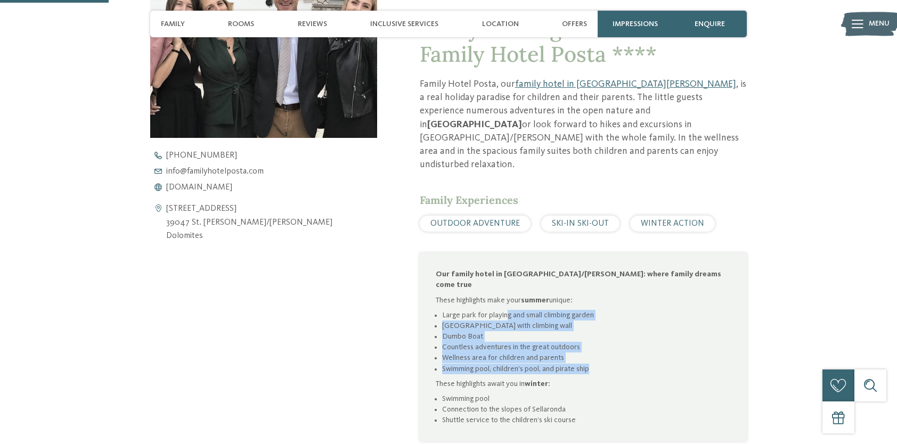
drag, startPoint x: 507, startPoint y: 275, endPoint x: 597, endPoint y: 329, distance: 105.2
click at [597, 329] on ul "Large park for playing and small climbing garden [GEOGRAPHIC_DATA] with climbin…" at bounding box center [583, 342] width 295 height 64
click at [597, 364] on li "Swimming pool, children’s pool, and pirate ship" at bounding box center [586, 369] width 289 height 11
click at [596, 364] on li "Swimming pool, children’s pool, and pirate ship" at bounding box center [586, 369] width 289 height 11
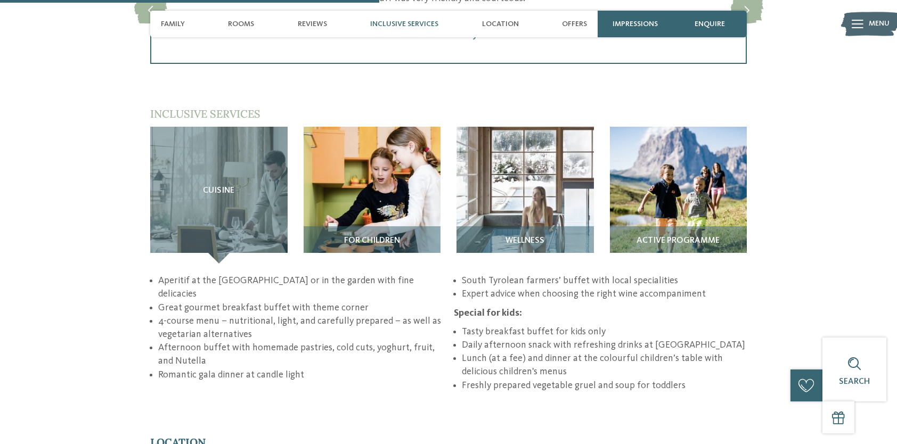
scroll to position [1385, 0]
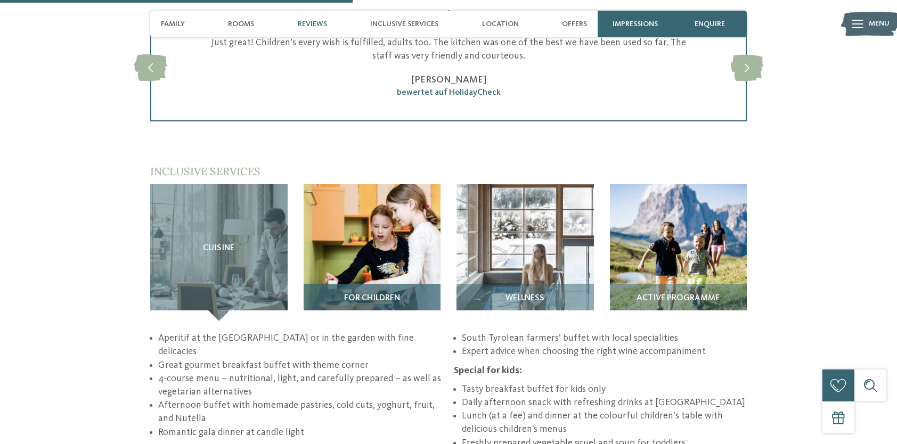
click at [378, 218] on img at bounding box center [372, 252] width 137 height 137
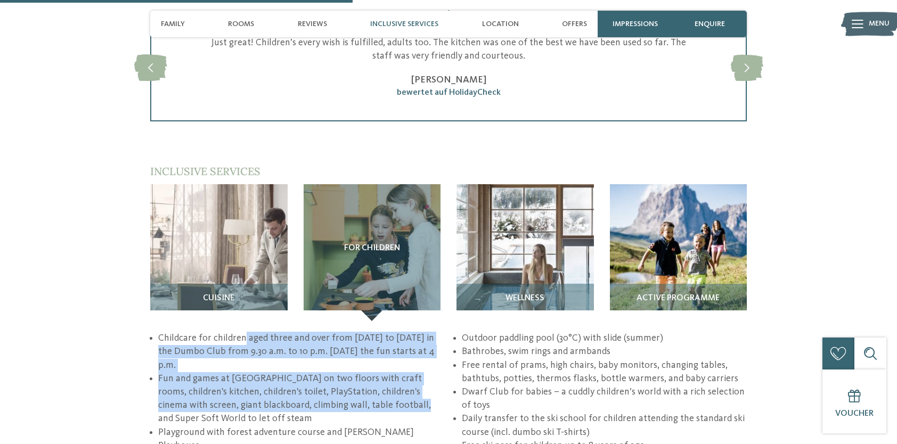
drag, startPoint x: 242, startPoint y: 301, endPoint x: 363, endPoint y: 371, distance: 139.9
click at [363, 371] on ul "Childcare for children aged three and over from [DATE] to [DATE] in the Dumbo C…" at bounding box center [448, 399] width 597 height 134
drag, startPoint x: 363, startPoint y: 371, endPoint x: 275, endPoint y: 372, distance: 87.4
click at [275, 372] on li "Fun and games at Villa Dumbo on two floors with craft rooms, children's kitchen…" at bounding box center [300, 399] width 285 height 54
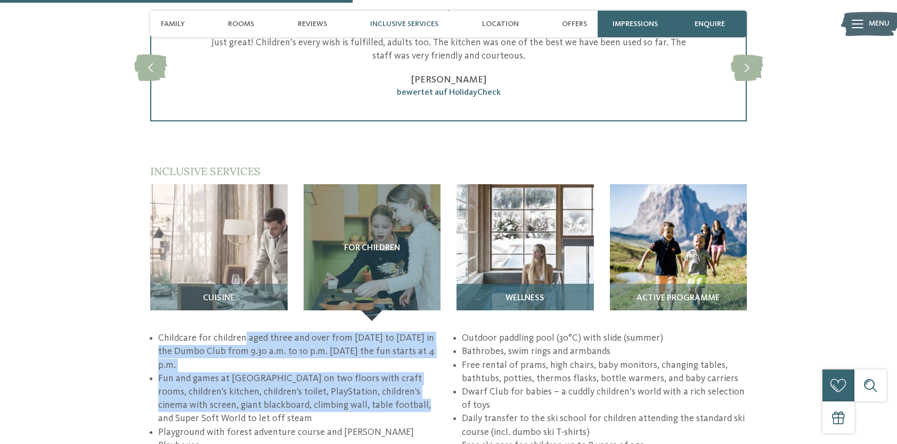
click at [530, 201] on img at bounding box center [525, 252] width 137 height 137
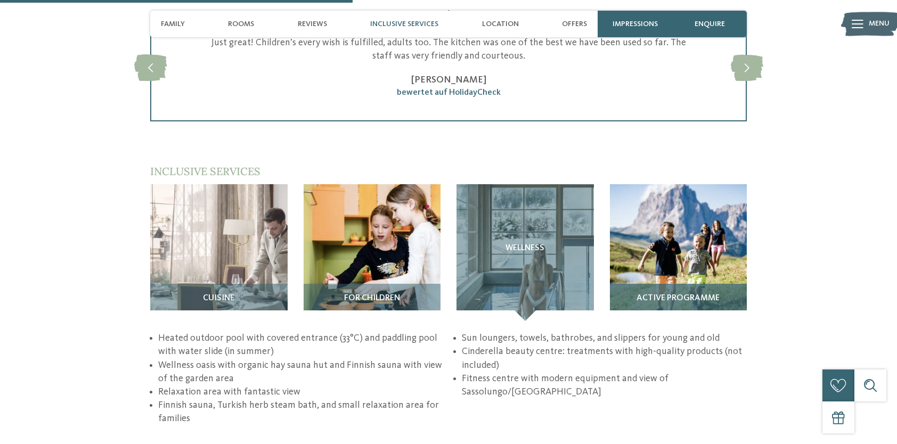
click at [664, 201] on img at bounding box center [678, 252] width 137 height 137
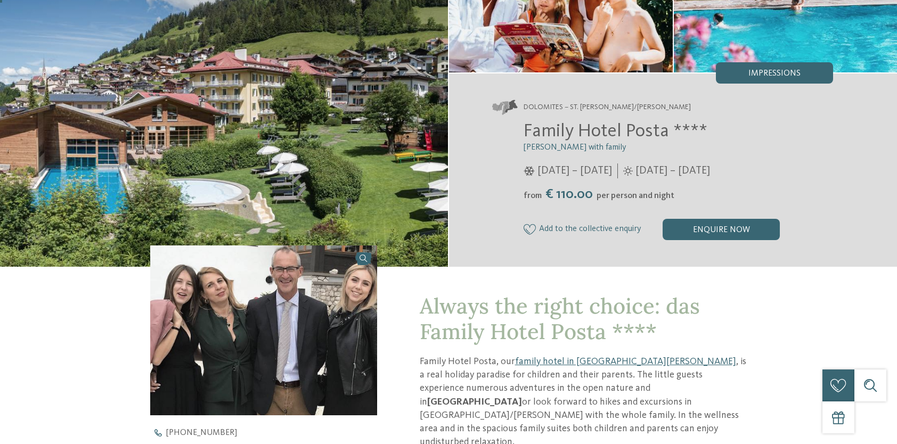
scroll to position [0, 0]
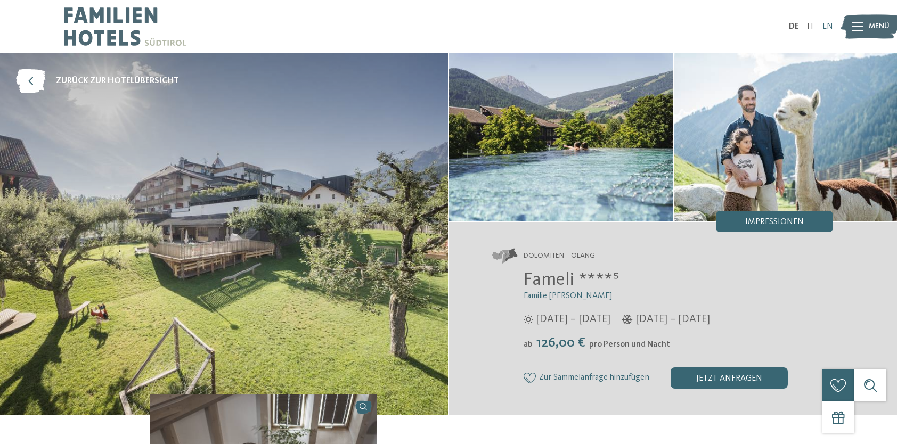
click at [829, 28] on link "EN" at bounding box center [828, 26] width 11 height 9
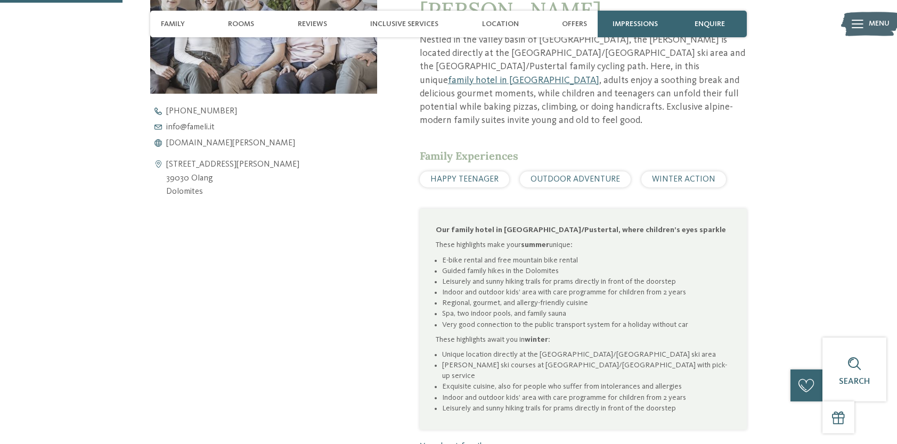
scroll to position [480, 0]
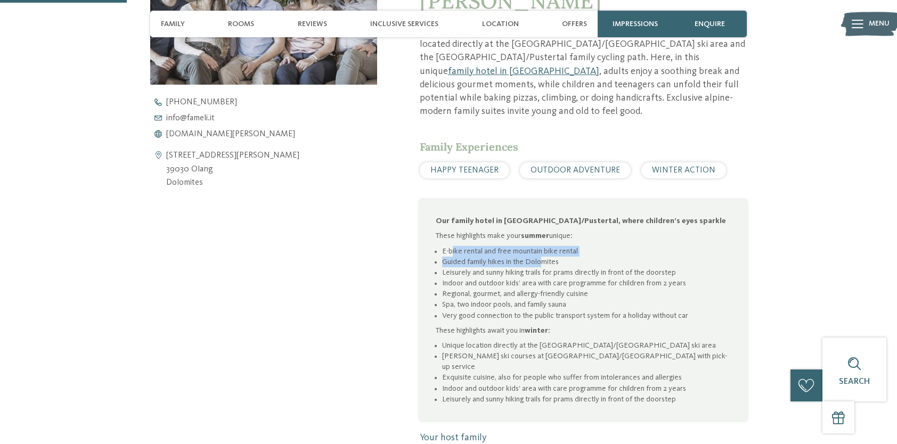
drag, startPoint x: 451, startPoint y: 239, endPoint x: 541, endPoint y: 245, distance: 90.2
click at [541, 246] on ul "E-bike rental and free mountain bike rental Guided family hikes in the Dolomite…" at bounding box center [583, 283] width 295 height 75
drag, startPoint x: 541, startPoint y: 245, endPoint x: 485, endPoint y: 251, distance: 55.8
click at [486, 257] on li "Guided family hikes in the Dolomites" at bounding box center [586, 262] width 289 height 11
click at [466, 257] on li "Guided family hikes in the Dolomites" at bounding box center [586, 262] width 289 height 11
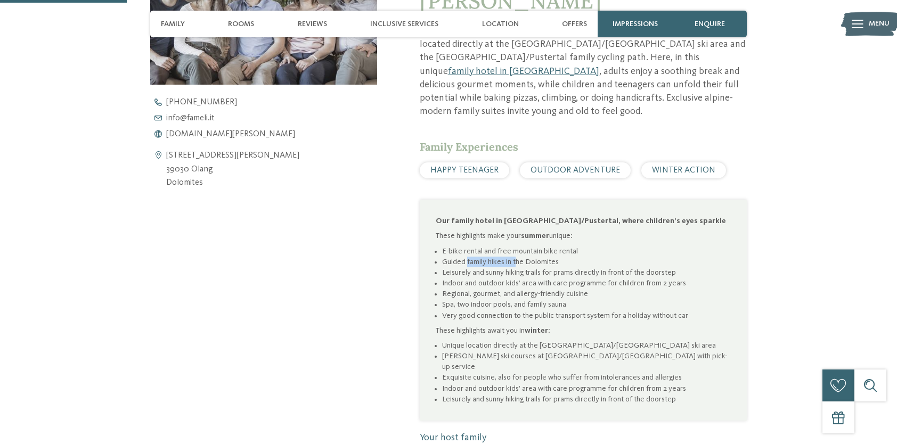
drag, startPoint x: 466, startPoint y: 247, endPoint x: 517, endPoint y: 245, distance: 51.2
click at [517, 257] on li "Guided family hikes in the Dolomites" at bounding box center [586, 262] width 289 height 11
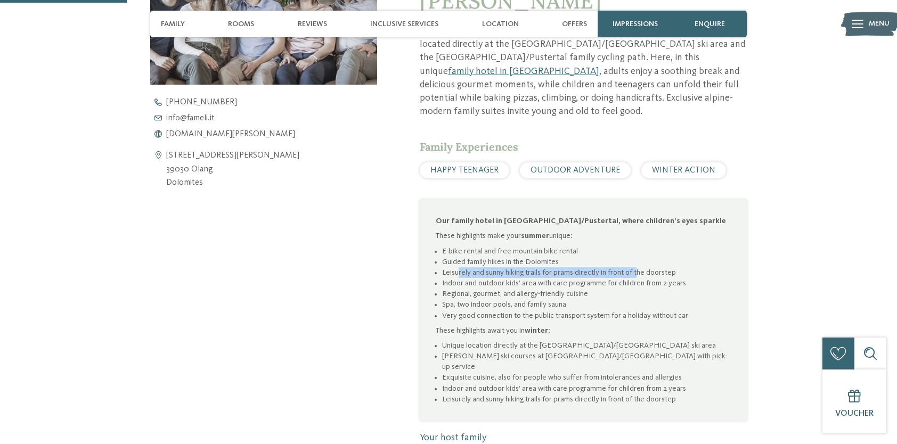
drag, startPoint x: 517, startPoint y: 245, endPoint x: 638, endPoint y: 263, distance: 122.8
click at [638, 267] on li "Leisurely and sunny hiking trails for prams directly in front of the doorstep" at bounding box center [586, 272] width 289 height 11
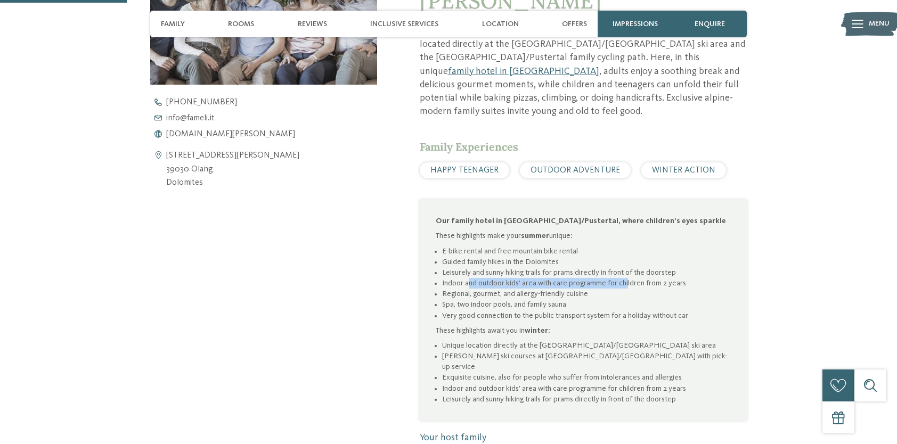
drag, startPoint x: 470, startPoint y: 268, endPoint x: 626, endPoint y: 271, distance: 155.6
click at [626, 278] on li "Indoor and outdoor kids’ area with care programme for children from 2 years" at bounding box center [586, 283] width 289 height 11
drag, startPoint x: 480, startPoint y: 280, endPoint x: 552, endPoint y: 281, distance: 72.5
click at [552, 289] on li "Regional, gourmet, and allergy-friendly cuisine" at bounding box center [586, 294] width 289 height 11
drag, startPoint x: 491, startPoint y: 290, endPoint x: 530, endPoint y: 291, distance: 38.4
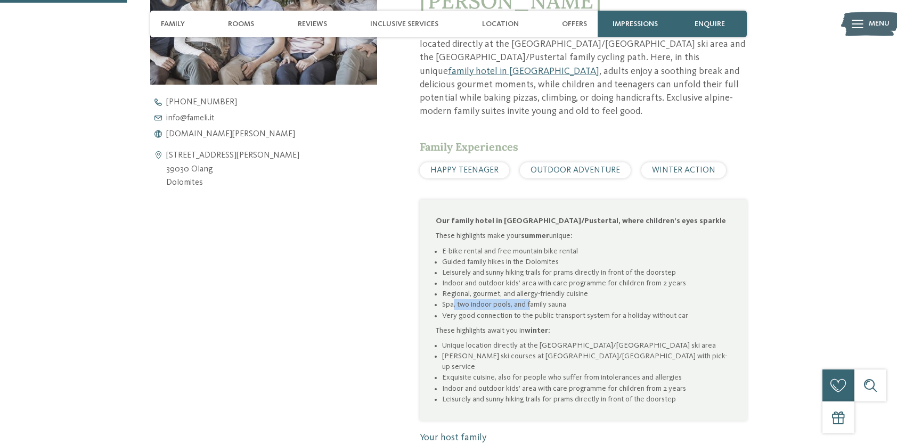
click at [530, 299] on li "Spa, two indoor pools, and family sauna" at bounding box center [586, 304] width 289 height 11
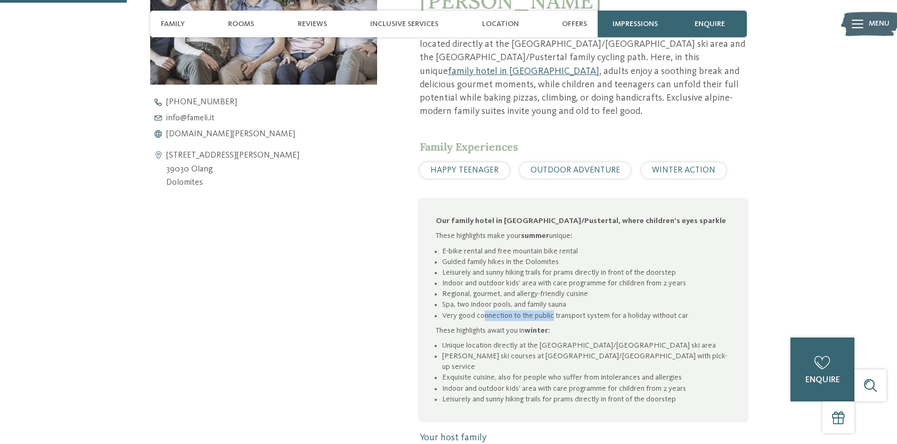
drag, startPoint x: 530, startPoint y: 291, endPoint x: 552, endPoint y: 298, distance: 23.6
click at [552, 311] on li "Very good connection to the public transport system for a holiday without car" at bounding box center [586, 316] width 289 height 11
drag, startPoint x: 552, startPoint y: 298, endPoint x: 519, endPoint y: 301, distance: 33.1
click at [519, 311] on li "Very good connection to the public transport system for a holiday without car" at bounding box center [586, 316] width 289 height 11
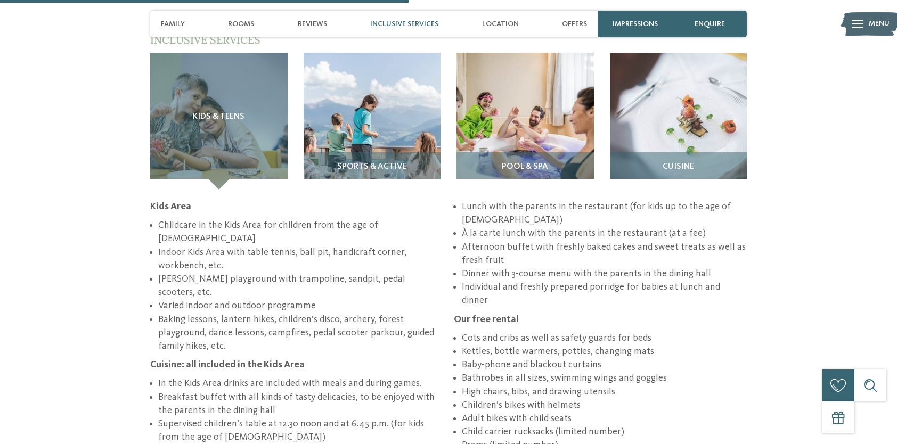
scroll to position [1545, 0]
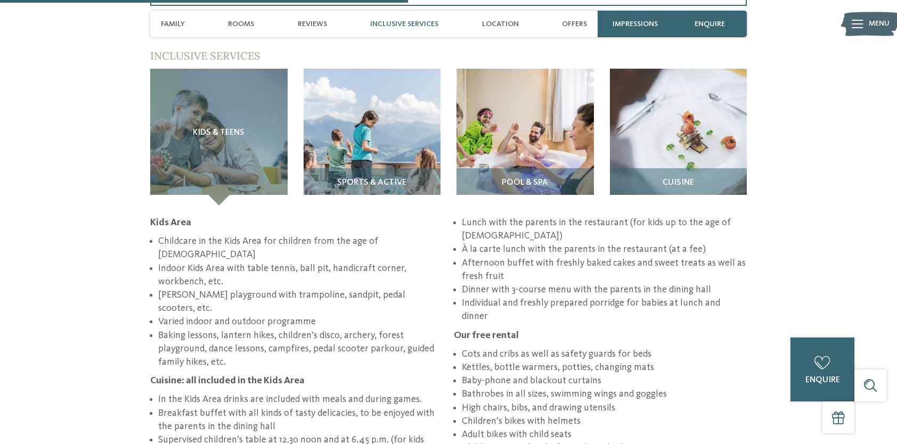
click at [216, 289] on li "Fameli playground with trampoline, sandpit, pedal scooters, etc." at bounding box center [300, 302] width 285 height 27
drag, startPoint x: 216, startPoint y: 256, endPoint x: 389, endPoint y: 119, distance: 220.7
click at [389, 118] on img at bounding box center [372, 137] width 137 height 137
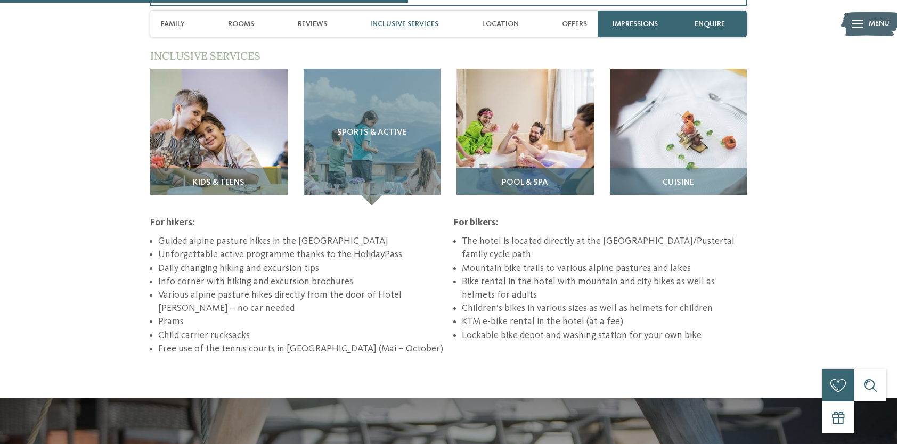
click at [544, 137] on img at bounding box center [525, 137] width 137 height 137
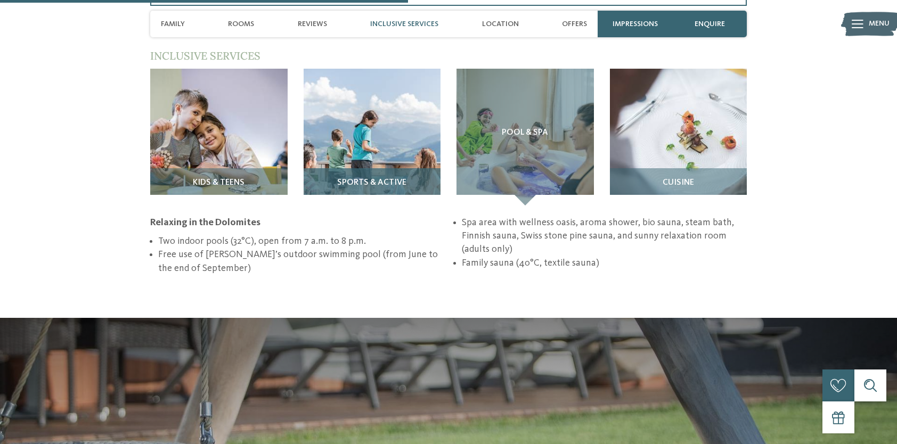
click at [398, 106] on img at bounding box center [372, 137] width 137 height 137
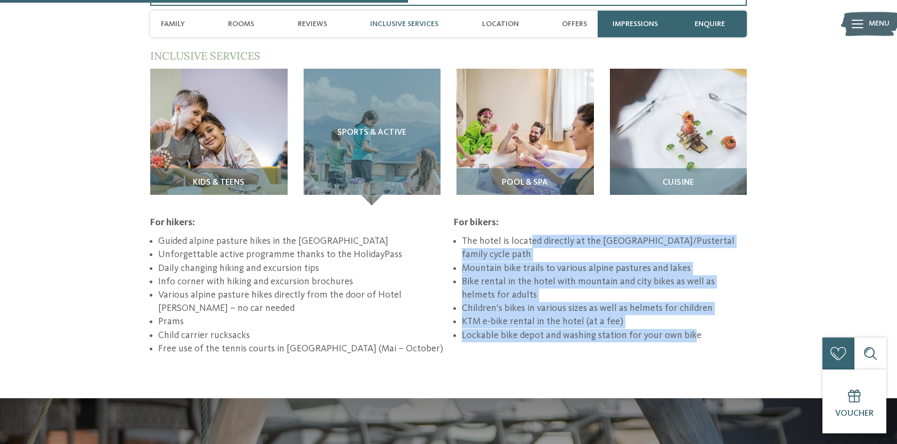
drag, startPoint x: 530, startPoint y: 211, endPoint x: 688, endPoint y: 310, distance: 186.0
click at [688, 310] on ul "The hotel is located directly at the Val Pusteria/Pustertal family cycle path M…" at bounding box center [600, 289] width 293 height 108
drag, startPoint x: 688, startPoint y: 310, endPoint x: 596, endPoint y: 288, distance: 94.2
click at [596, 302] on li "Children’s bikes in various sizes as well as helmets for children" at bounding box center [604, 308] width 285 height 13
click at [533, 136] on img at bounding box center [525, 137] width 137 height 137
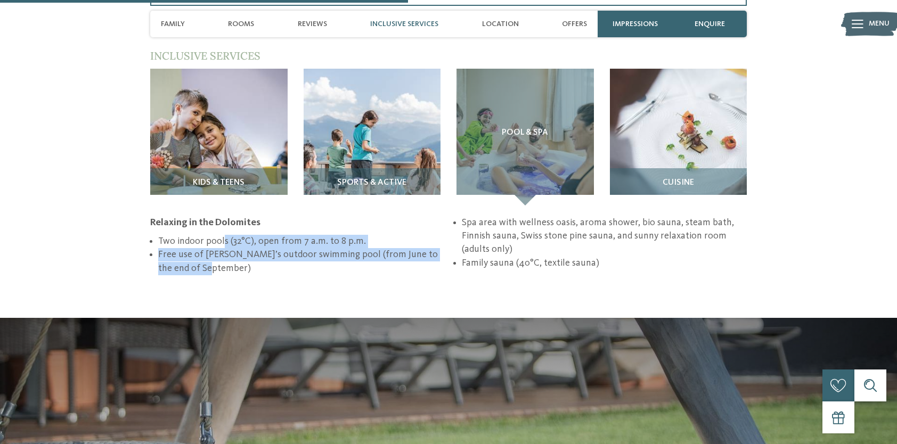
drag, startPoint x: 222, startPoint y: 214, endPoint x: 254, endPoint y: 243, distance: 42.6
click at [254, 243] on ul "Two indoor pools (32°C), open from 7 a.m. to 8 p.m. Free use of Olang’s outdoor…" at bounding box center [448, 245] width 597 height 59
drag, startPoint x: 254, startPoint y: 243, endPoint x: 235, endPoint y: 247, distance: 19.0
click at [235, 248] on li "Free use of Olang’s outdoor swimming pool (from June to the end of September)" at bounding box center [300, 261] width 285 height 27
click at [287, 248] on li "Free use of Olang’s outdoor swimming pool (from June to the end of September)" at bounding box center [300, 261] width 285 height 27
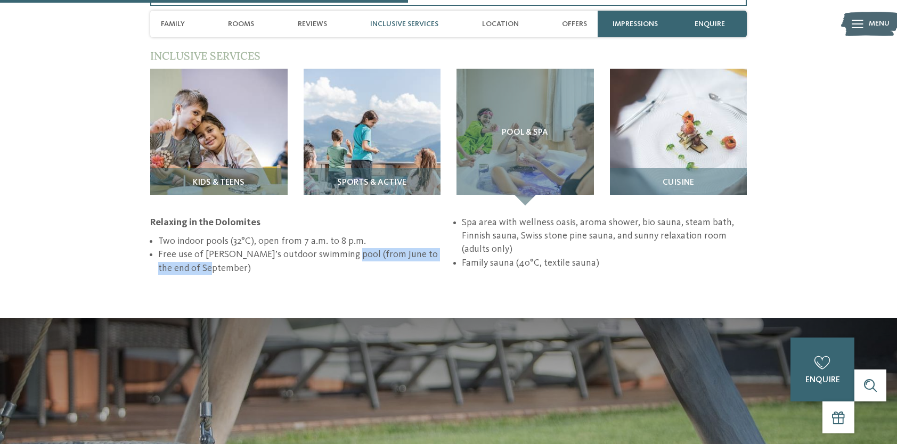
drag, startPoint x: 345, startPoint y: 245, endPoint x: 340, endPoint y: 226, distance: 19.4
click at [340, 248] on li "Free use of Olang’s outdoor swimming pool (from June to the end of September)" at bounding box center [300, 261] width 285 height 27
drag, startPoint x: 340, startPoint y: 226, endPoint x: 326, endPoint y: 232, distance: 15.3
click at [310, 248] on li "Free use of Olang’s outdoor swimming pool (from June to the end of September)" at bounding box center [300, 261] width 285 height 27
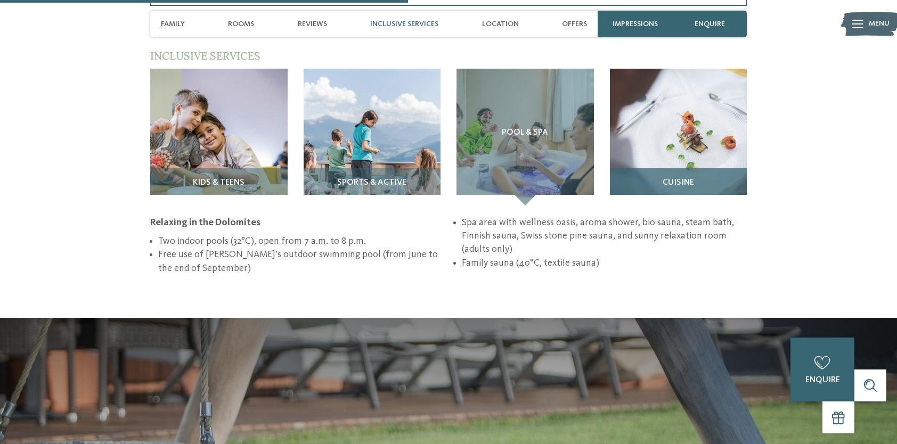
click at [715, 117] on img at bounding box center [678, 137] width 137 height 137
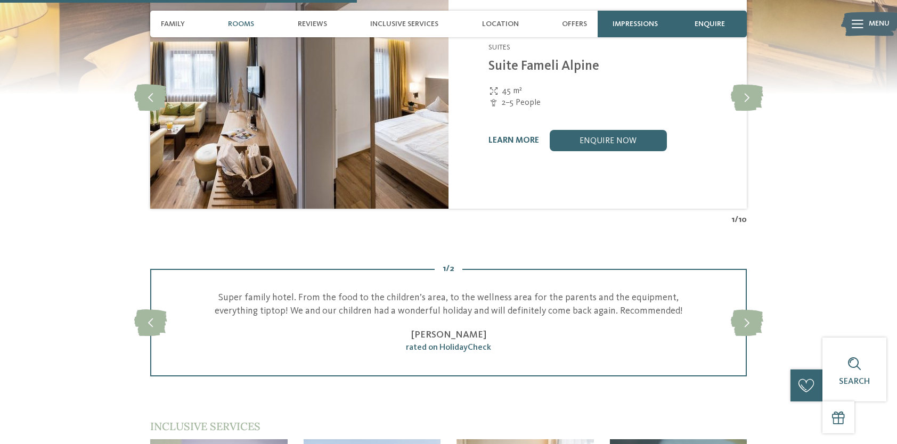
scroll to position [1172, 0]
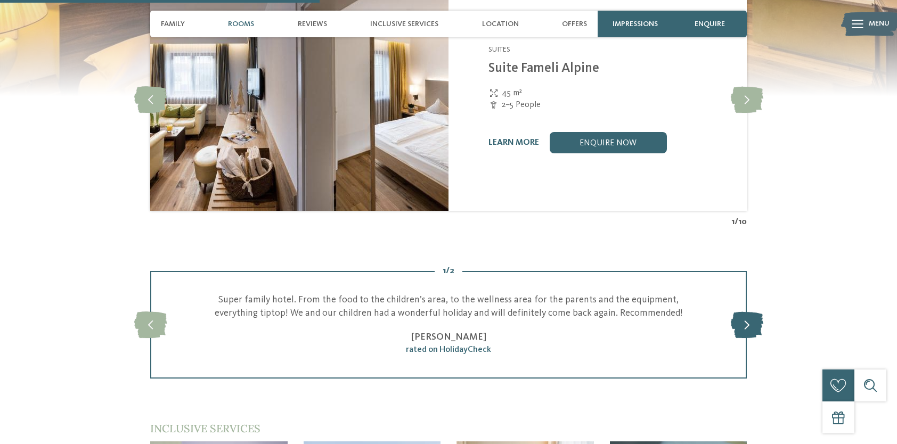
click at [746, 312] on icon at bounding box center [747, 325] width 33 height 27
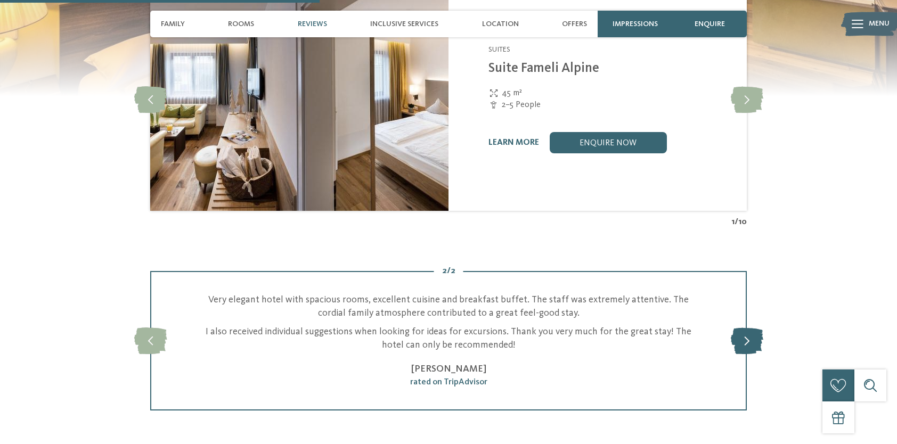
click at [746, 294] on div "slide 4 of 2 Super family hotel. From the food to the children’s area, to the w…" at bounding box center [448, 341] width 597 height 140
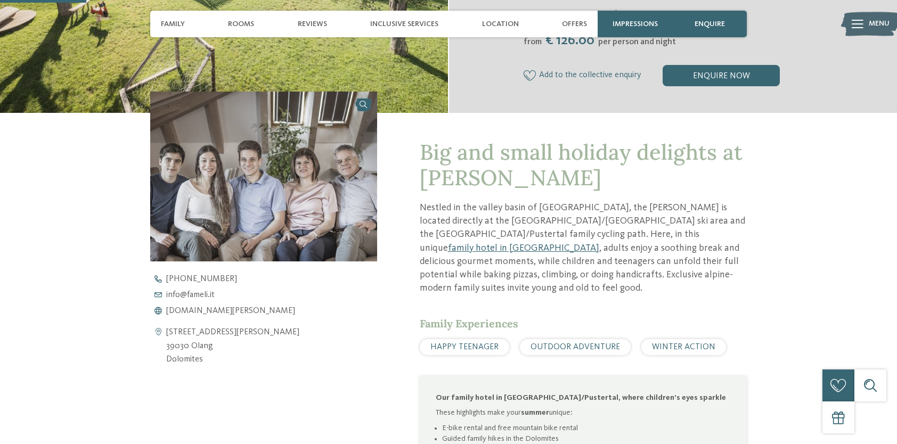
scroll to position [320, 0]
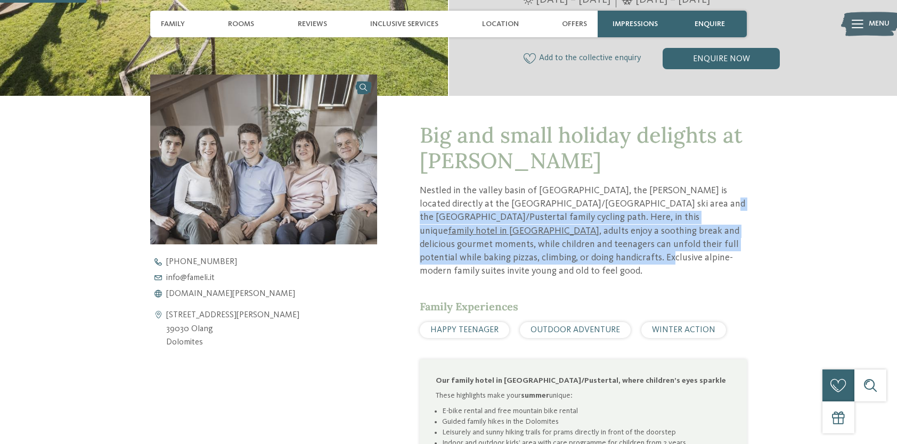
drag, startPoint x: 657, startPoint y: 221, endPoint x: 667, endPoint y: 252, distance: 32.4
click at [667, 252] on p "Nestled in the valley basin of Olang, the Fameli is located directly at the Pla…" at bounding box center [583, 231] width 327 height 94
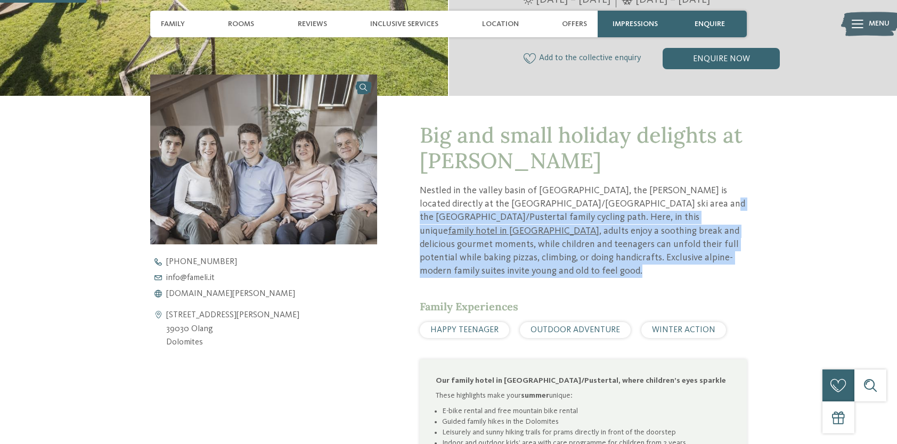
click at [667, 253] on p "Nestled in the valley basin of Olang, the Fameli is located directly at the Pla…" at bounding box center [583, 231] width 327 height 94
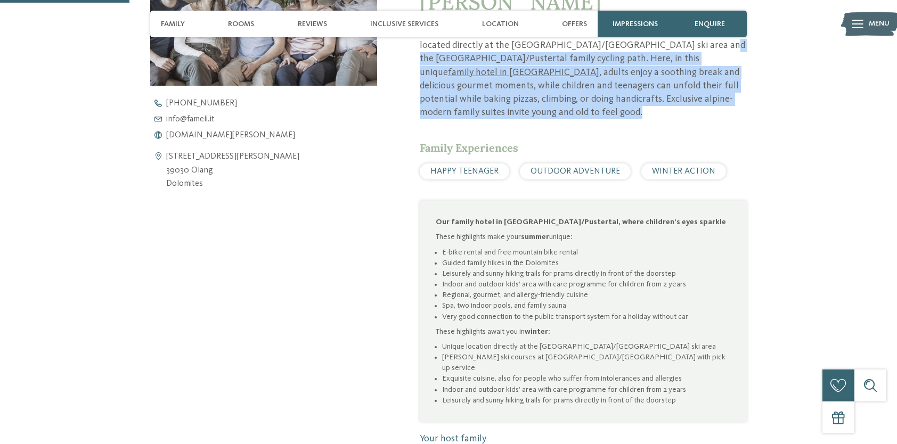
scroll to position [480, 0]
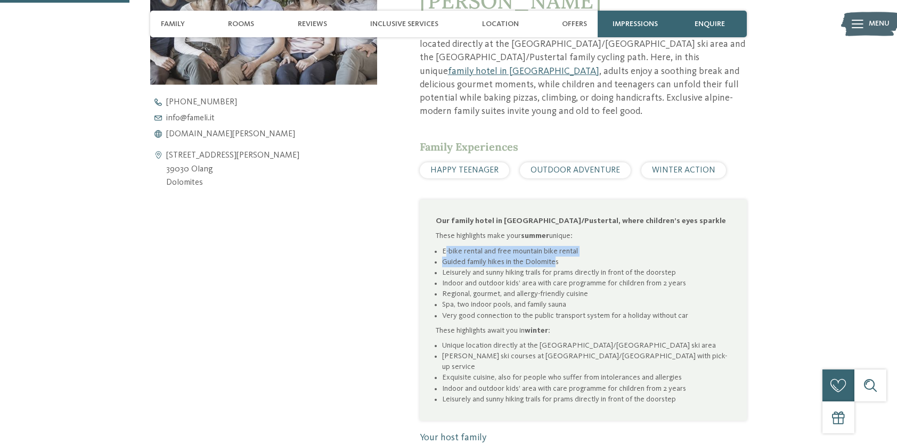
drag, startPoint x: 444, startPoint y: 240, endPoint x: 556, endPoint y: 249, distance: 111.8
click at [556, 249] on ul "E-bike rental and free mountain bike rental Guided family hikes in the Dolomite…" at bounding box center [583, 283] width 295 height 75
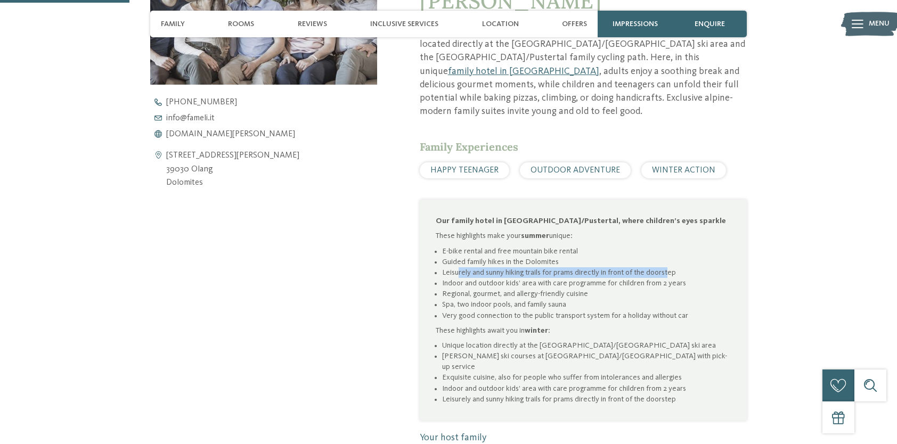
drag, startPoint x: 585, startPoint y: 258, endPoint x: 669, endPoint y: 259, distance: 84.2
click at [669, 267] on li "Leisurely and sunny hiking trails for prams directly in front of the doorstep" at bounding box center [586, 272] width 289 height 11
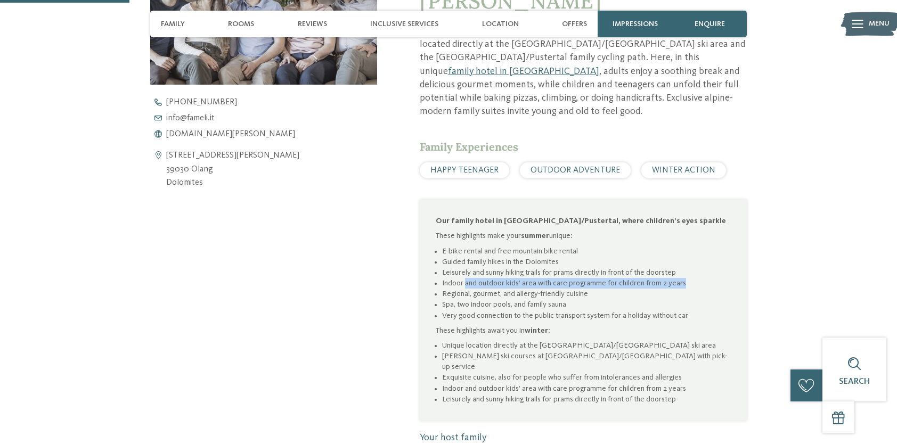
drag, startPoint x: 466, startPoint y: 270, endPoint x: 694, endPoint y: 271, distance: 228.1
click at [694, 278] on li "Indoor and outdoor kids’ area with care programme for children from 2 years" at bounding box center [586, 283] width 289 height 11
drag, startPoint x: 468, startPoint y: 281, endPoint x: 594, endPoint y: 280, distance: 125.2
click at [594, 289] on li "Regional, gourmet, and allergy-friendly cuisine" at bounding box center [586, 294] width 289 height 11
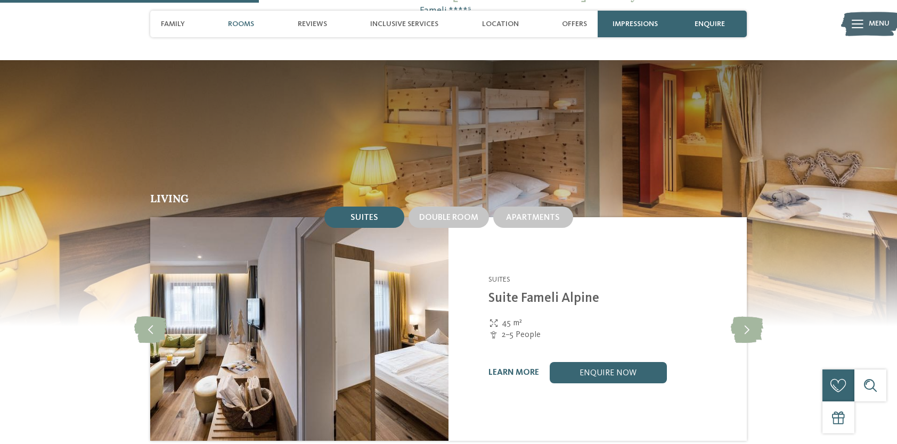
scroll to position [959, 0]
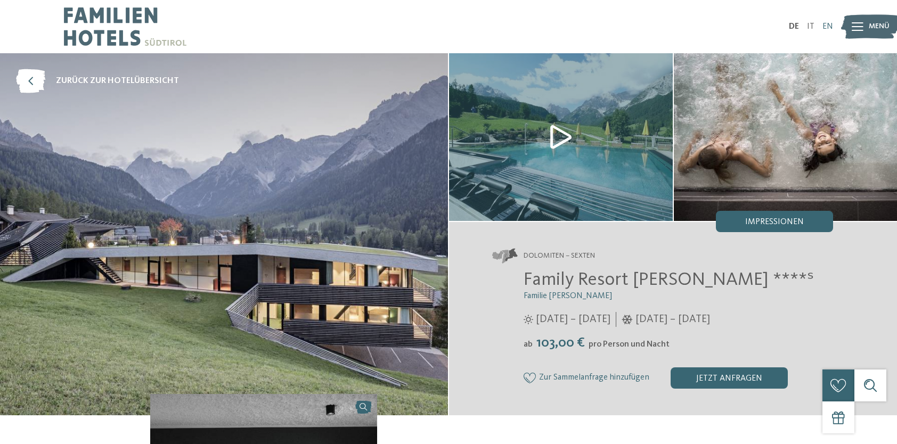
click at [830, 22] on link "EN" at bounding box center [828, 26] width 11 height 9
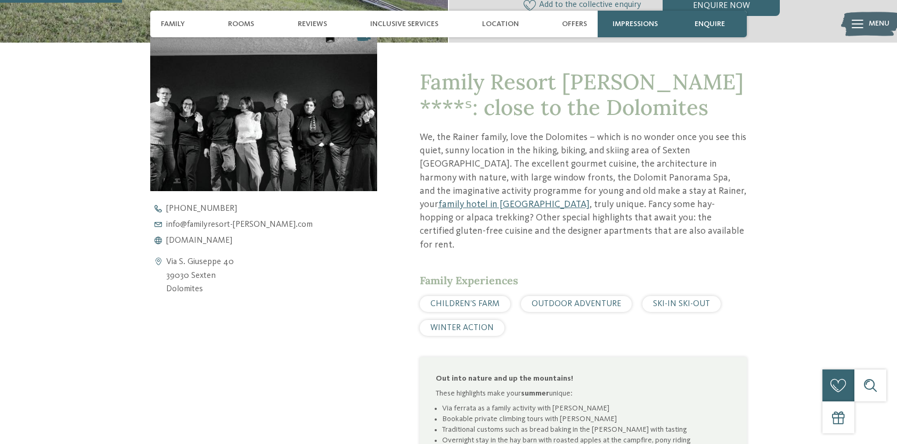
scroll to position [480, 0]
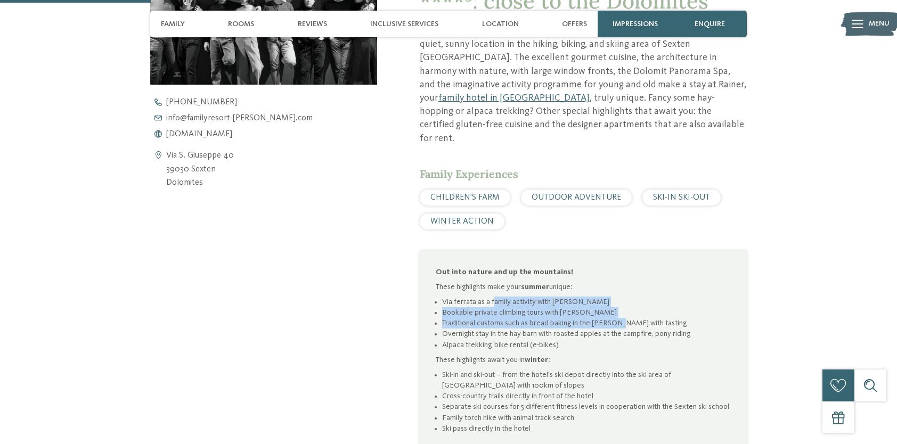
drag, startPoint x: 492, startPoint y: 288, endPoint x: 620, endPoint y: 311, distance: 129.5
click at [620, 311] on ul "Via ferrata as a family activity with Joe Bookable private climbing tours with …" at bounding box center [583, 324] width 295 height 54
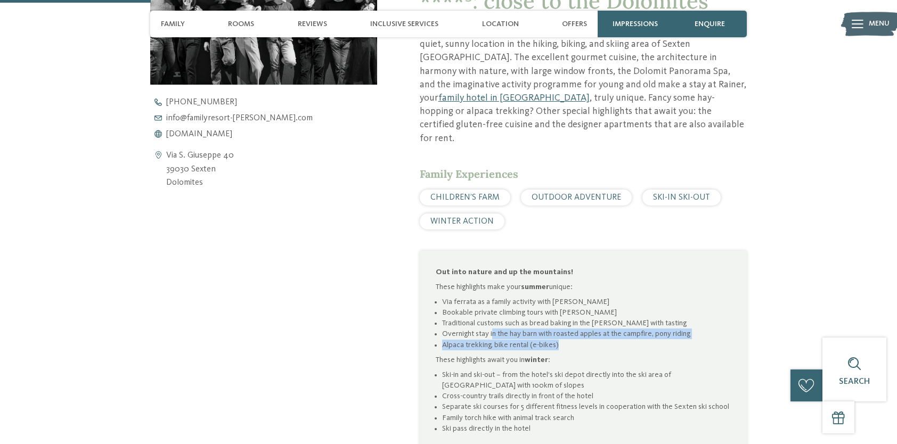
drag, startPoint x: 494, startPoint y: 320, endPoint x: 587, endPoint y: 329, distance: 93.7
click at [587, 329] on ul "Via ferrata as a family activity with Joe Bookable private climbing tours with …" at bounding box center [583, 324] width 295 height 54
drag, startPoint x: 587, startPoint y: 329, endPoint x: 571, endPoint y: 333, distance: 16.3
click at [571, 340] on li "Alpaca trekking, bike rental (e-bikes)" at bounding box center [586, 345] width 289 height 11
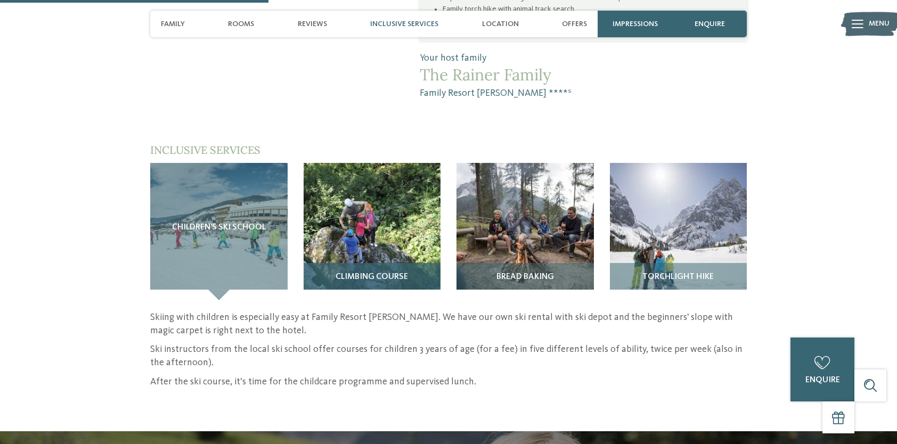
scroll to position [906, 0]
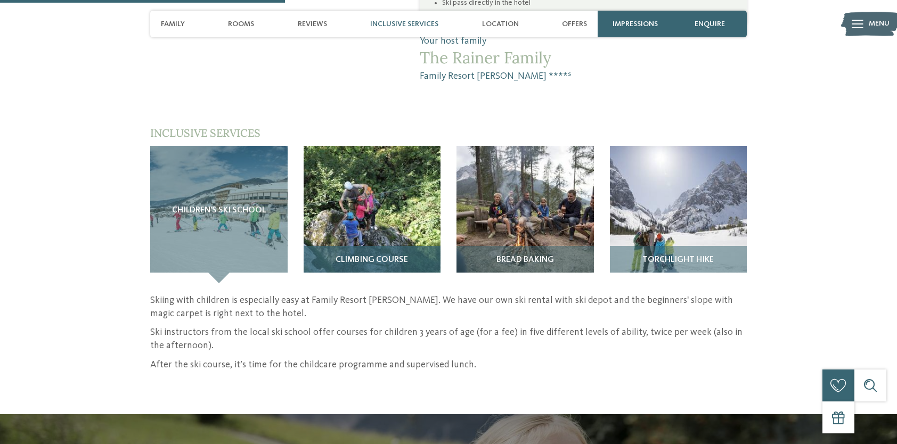
click at [371, 194] on img at bounding box center [372, 214] width 137 height 137
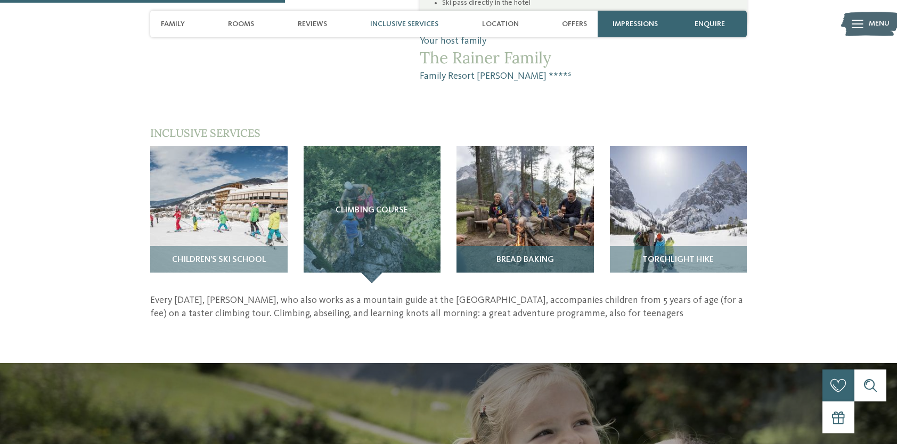
click at [542, 201] on img at bounding box center [525, 214] width 137 height 137
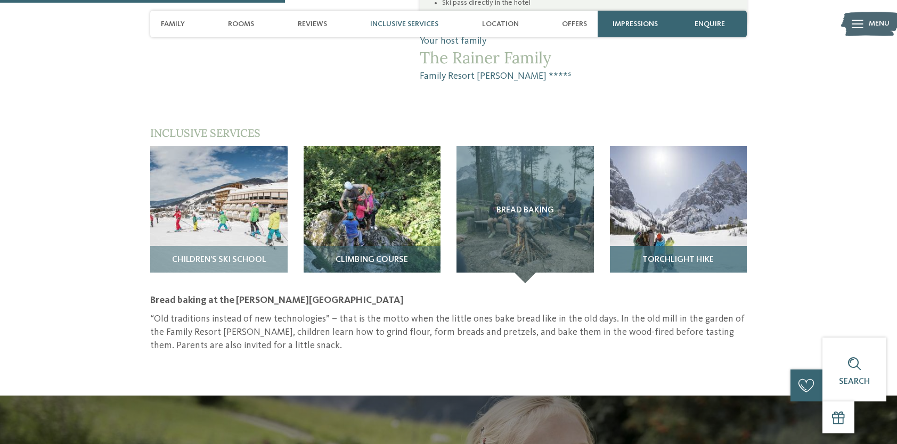
click at [661, 199] on img at bounding box center [678, 214] width 137 height 137
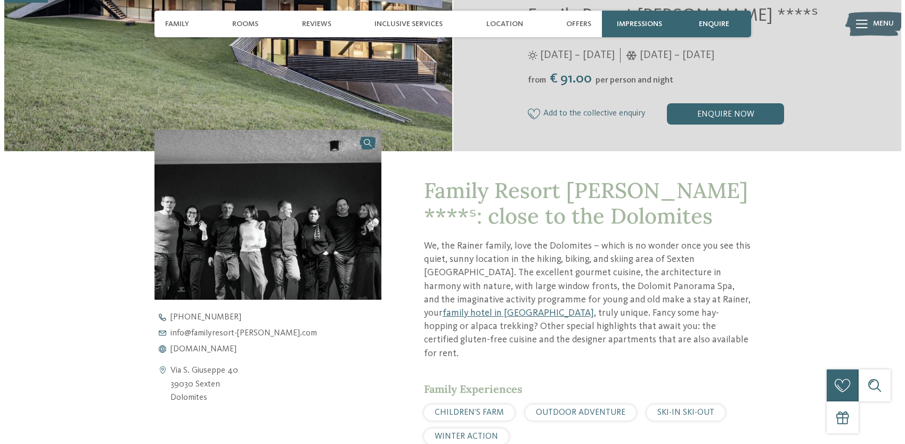
scroll to position [426, 0]
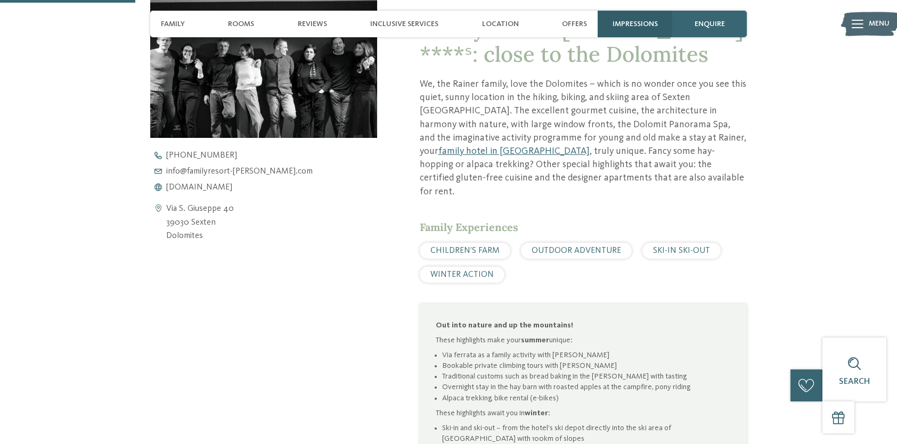
click at [623, 23] on span "Impressions" at bounding box center [635, 24] width 45 height 9
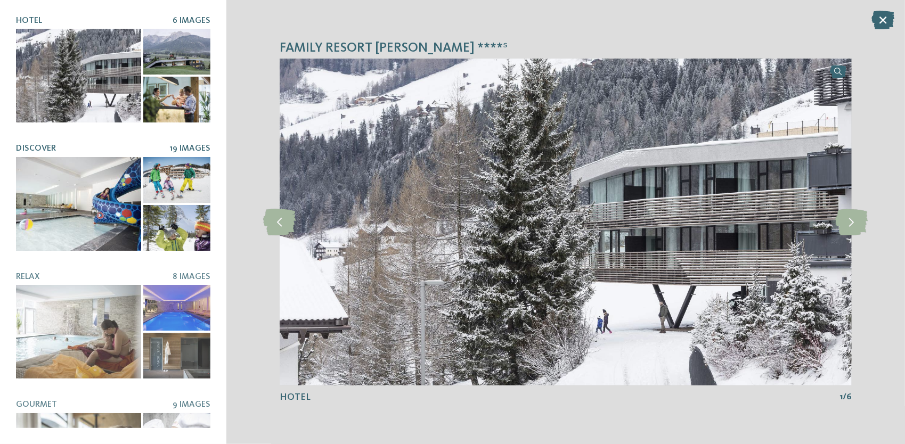
click at [92, 194] on div at bounding box center [78, 204] width 125 height 94
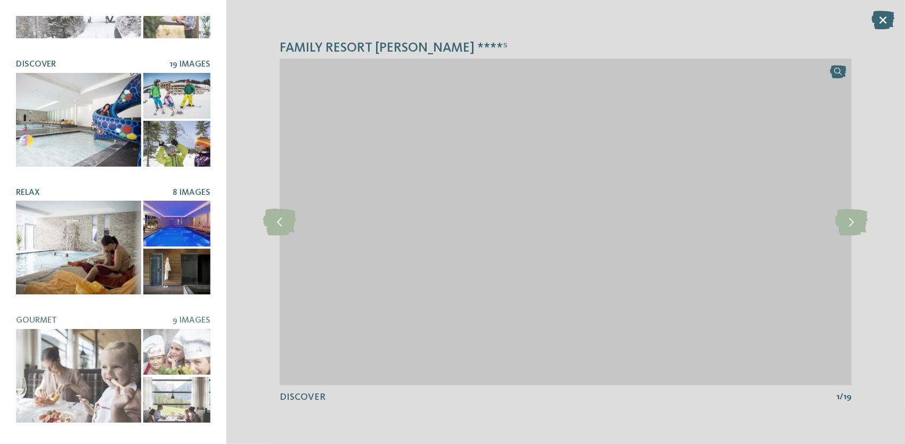
scroll to position [107, 0]
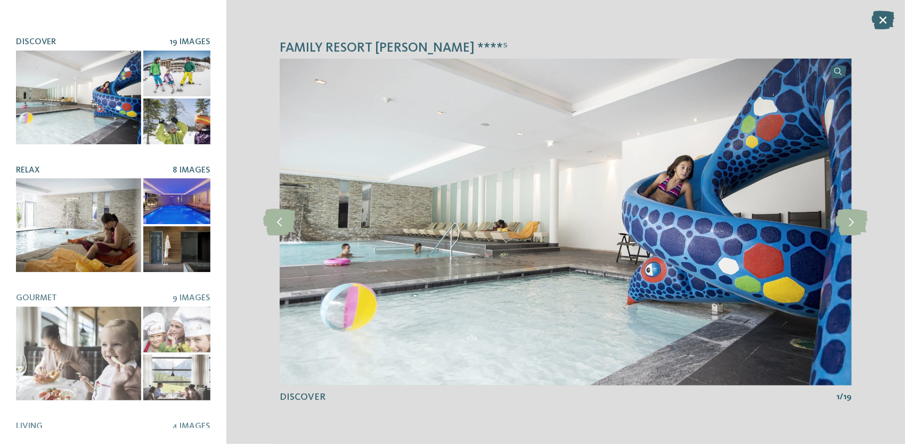
click at [109, 246] on div at bounding box center [78, 226] width 125 height 94
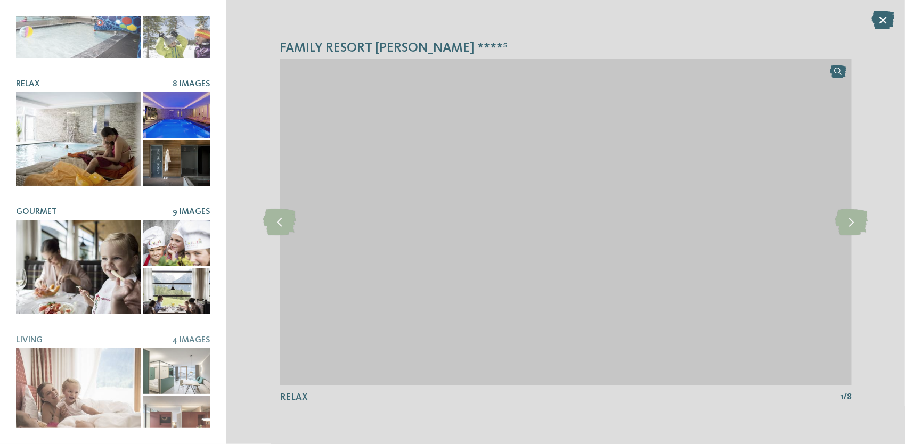
scroll to position [194, 0]
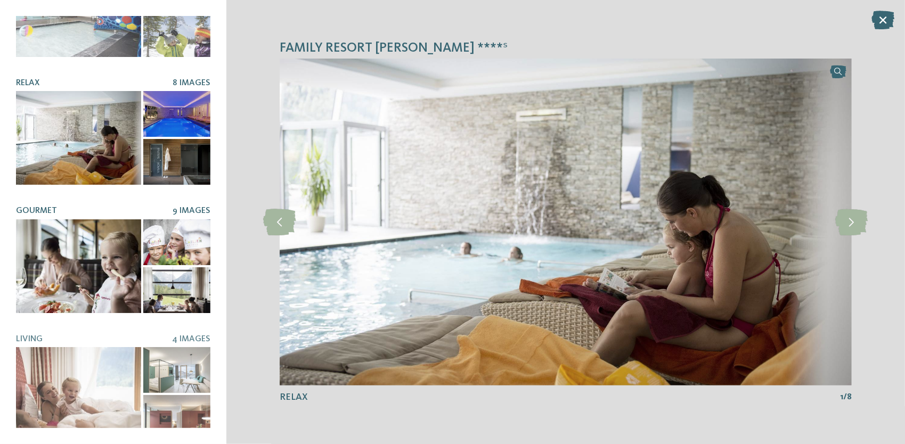
click at [112, 275] on div at bounding box center [78, 267] width 125 height 94
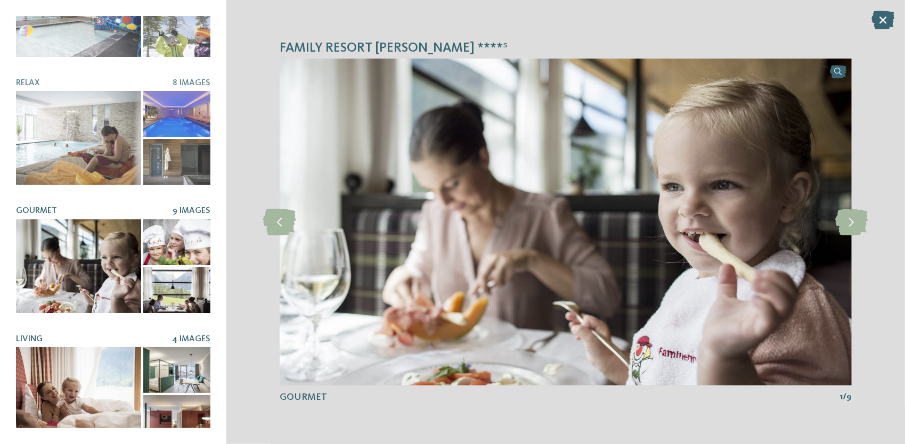
click at [107, 364] on div at bounding box center [78, 394] width 125 height 94
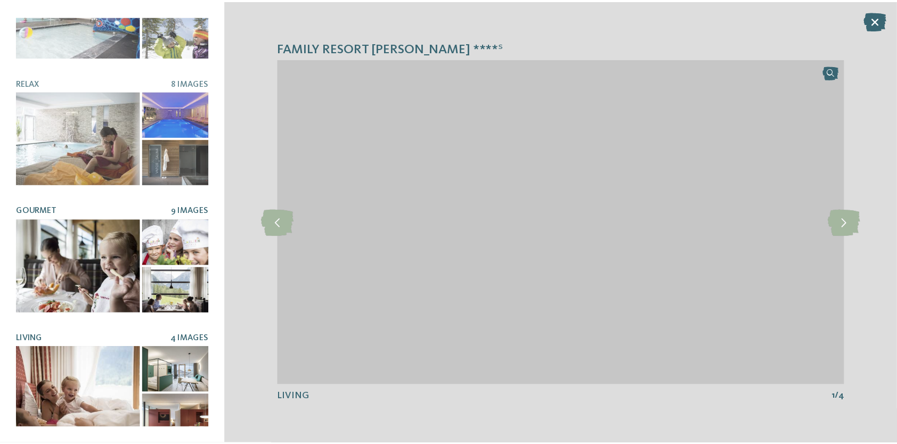
scroll to position [0, 0]
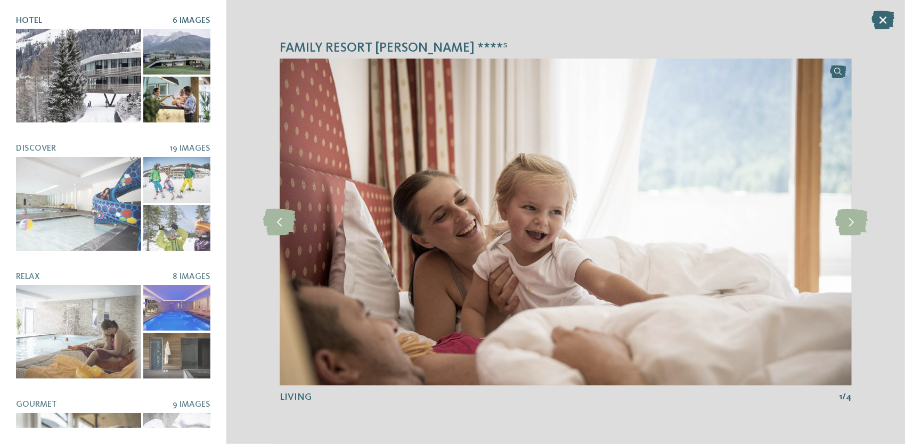
click at [87, 80] on div at bounding box center [78, 76] width 125 height 94
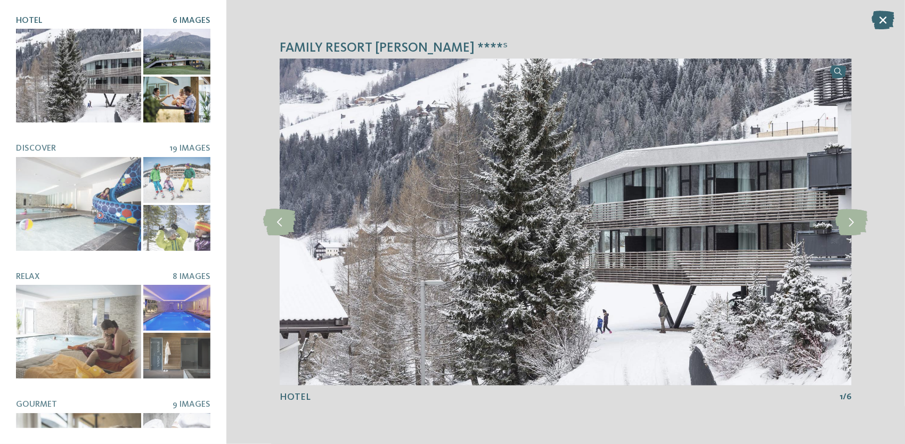
click at [172, 55] on div at bounding box center [176, 52] width 67 height 46
click at [169, 96] on div at bounding box center [176, 100] width 67 height 46
click at [882, 17] on icon at bounding box center [883, 20] width 23 height 19
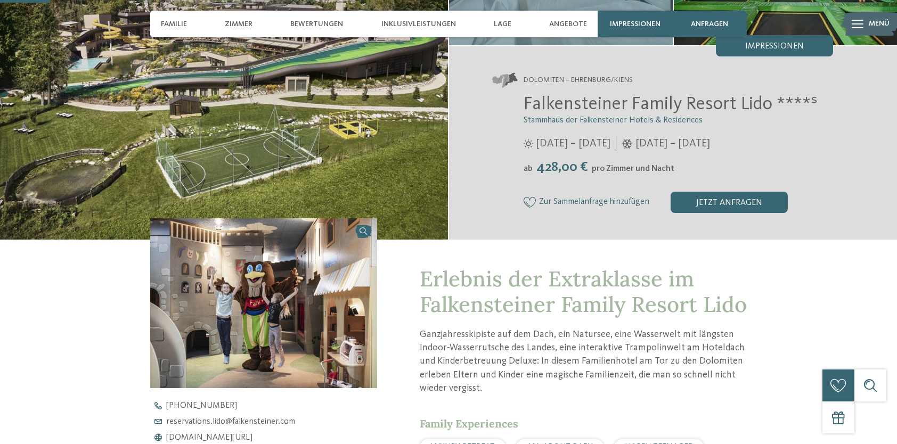
scroll to position [213, 0]
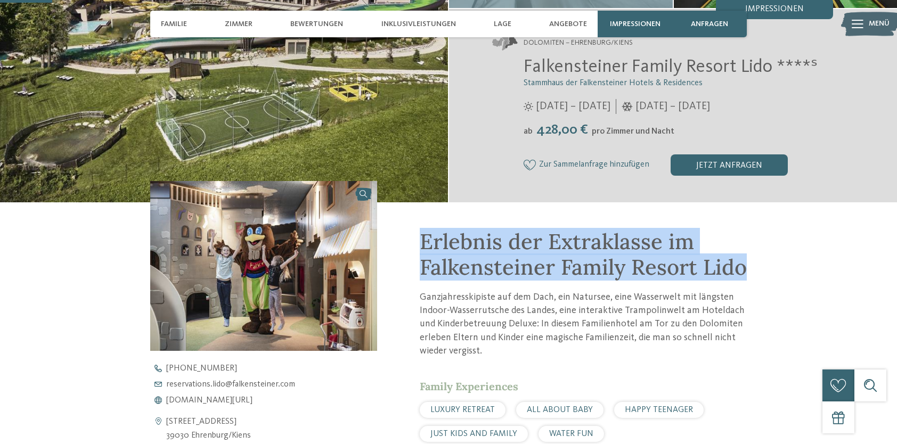
drag, startPoint x: 426, startPoint y: 236, endPoint x: 761, endPoint y: 260, distance: 336.0
copy span "Erlebnis der Extraklasse im [GEOGRAPHIC_DATA]"
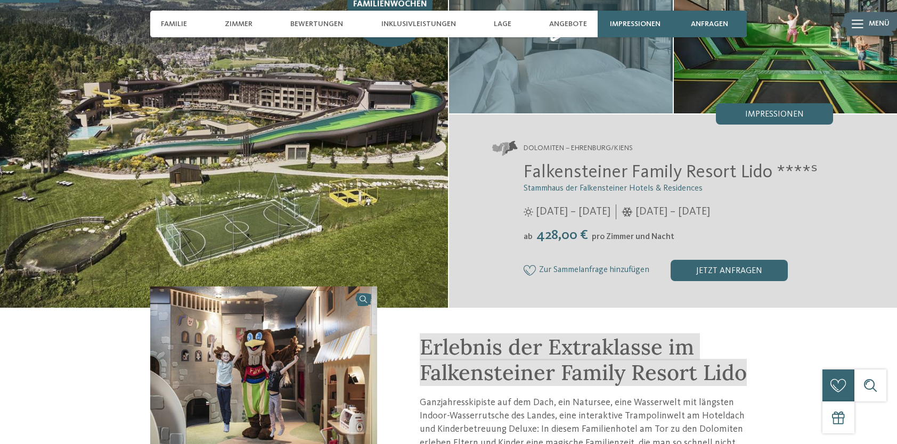
scroll to position [0, 0]
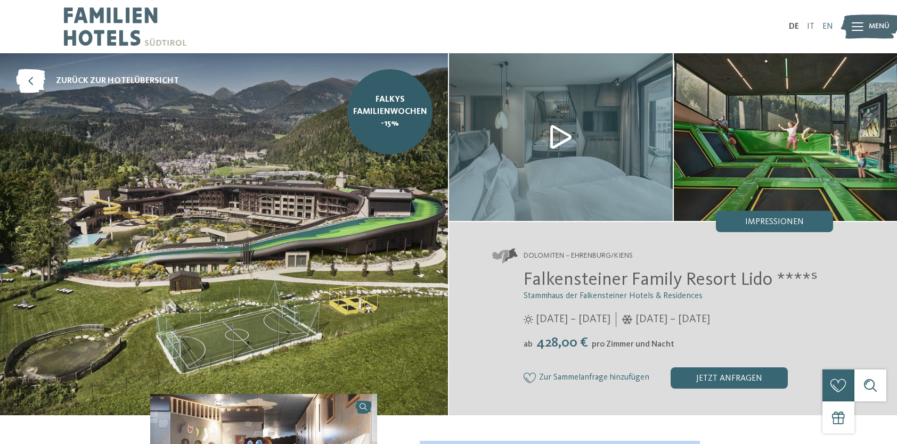
click at [830, 23] on link "EN" at bounding box center [828, 26] width 11 height 9
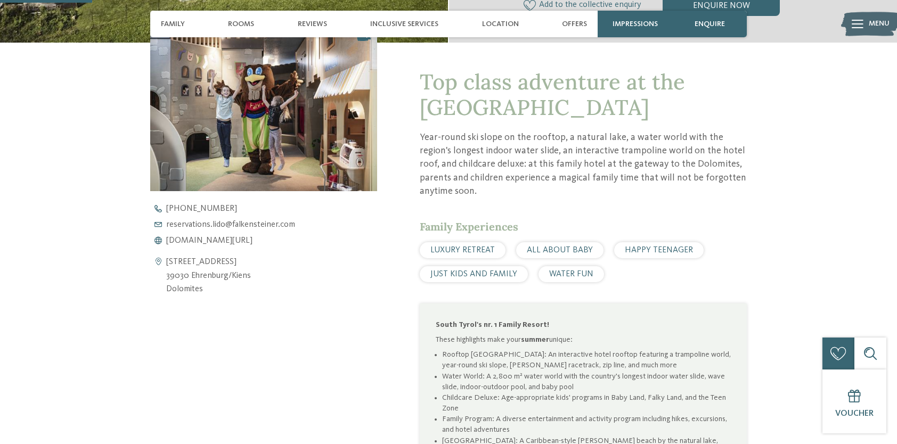
scroll to position [426, 0]
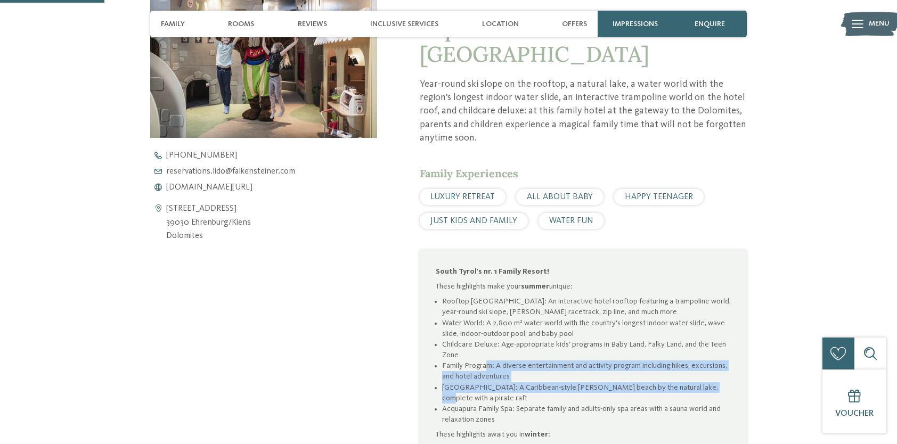
drag, startPoint x: 487, startPoint y: 354, endPoint x: 698, endPoint y: 372, distance: 212.4
click at [698, 372] on ul "Rooftop Sky Adventure Park: An interactive hotel rooftop featuring a trampoline…" at bounding box center [583, 360] width 295 height 129
drag, startPoint x: 698, startPoint y: 372, endPoint x: 603, endPoint y: 372, distance: 94.9
click at [603, 383] on li "Lido Beach: A Caribbean-style sandy beach by the natural lake, complete with a …" at bounding box center [586, 393] width 289 height 21
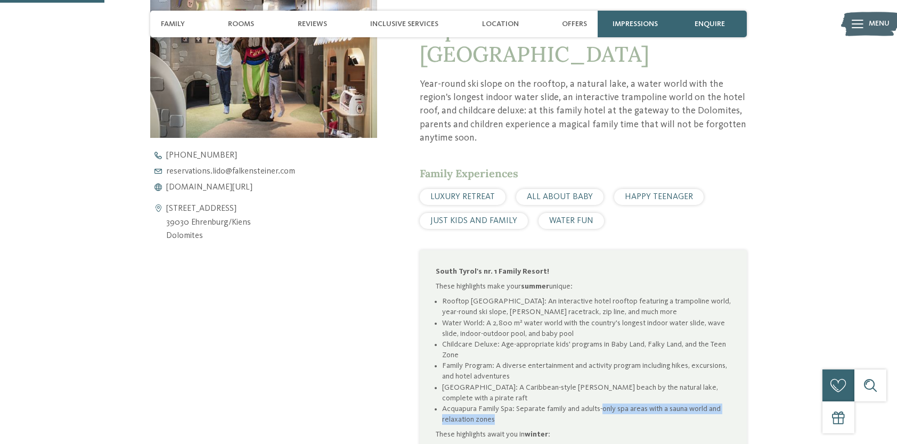
drag, startPoint x: 601, startPoint y: 386, endPoint x: 606, endPoint y: 393, distance: 9.2
click at [606, 404] on li "Acquapura Family Spa: Separate family and adults-only spa areas with a sauna wo…" at bounding box center [586, 414] width 289 height 21
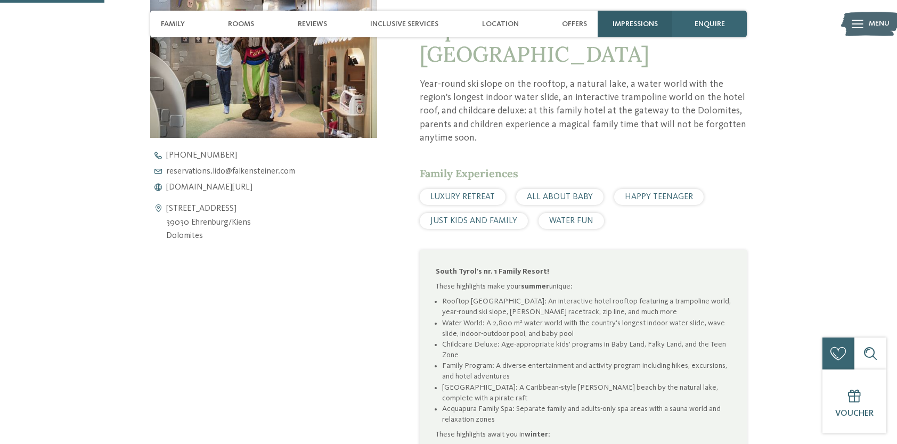
click at [627, 20] on span "Impressions" at bounding box center [635, 24] width 45 height 9
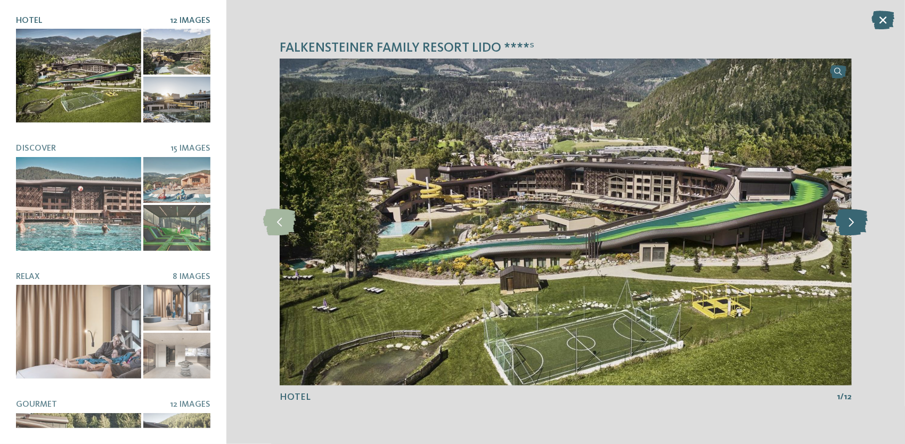
click at [855, 229] on icon at bounding box center [852, 222] width 33 height 27
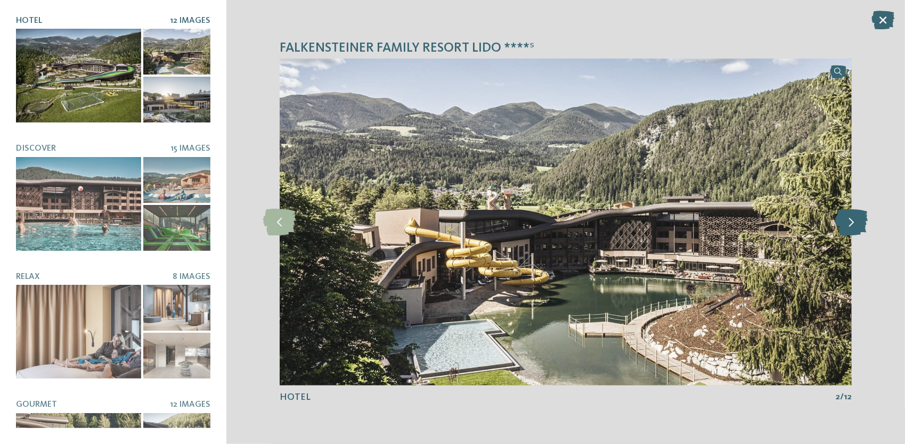
click at [854, 224] on icon at bounding box center [852, 222] width 33 height 27
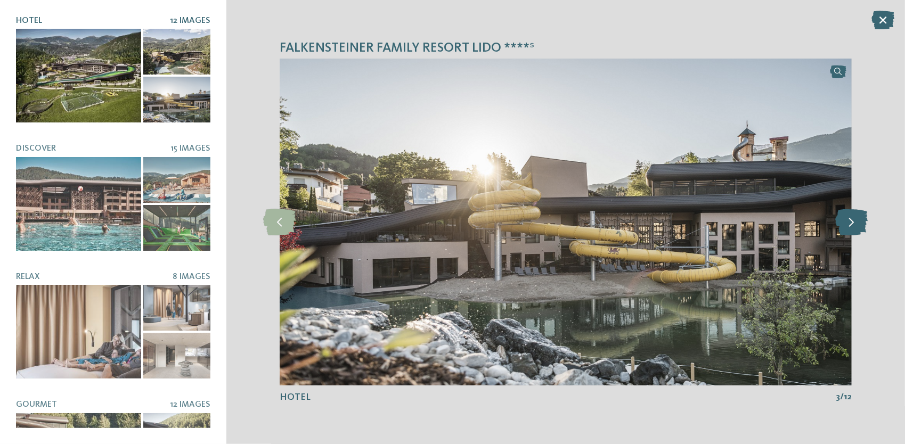
click at [854, 224] on icon at bounding box center [852, 222] width 33 height 27
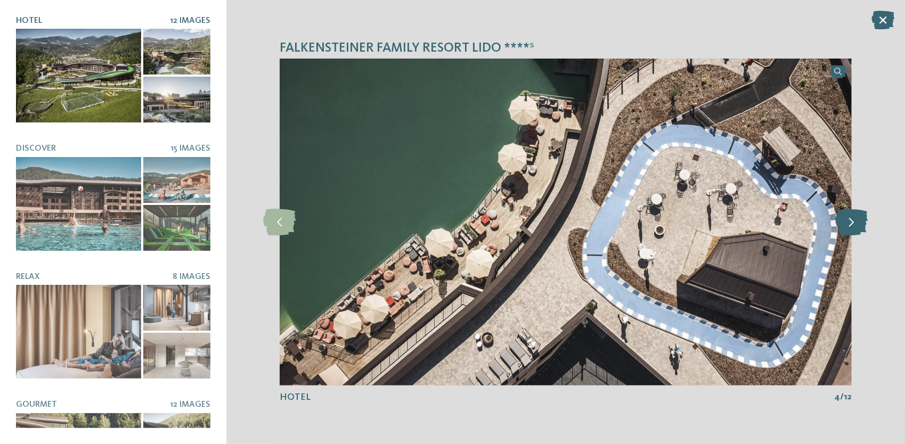
click at [854, 224] on icon at bounding box center [852, 222] width 33 height 27
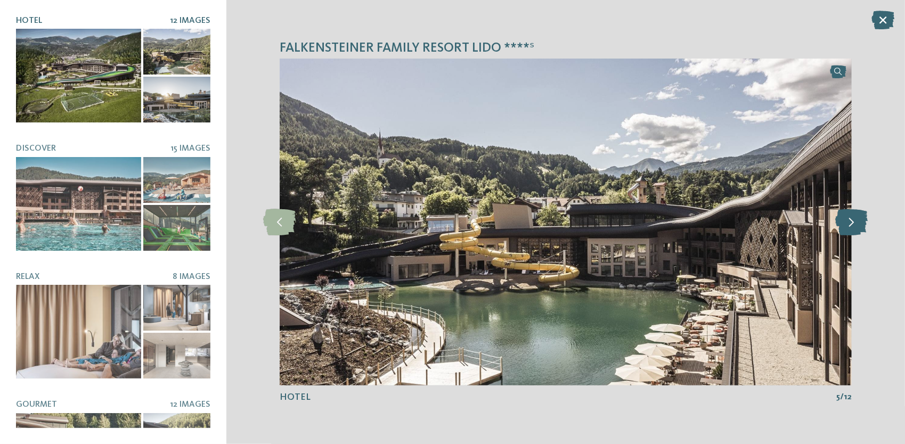
click at [854, 224] on icon at bounding box center [852, 222] width 33 height 27
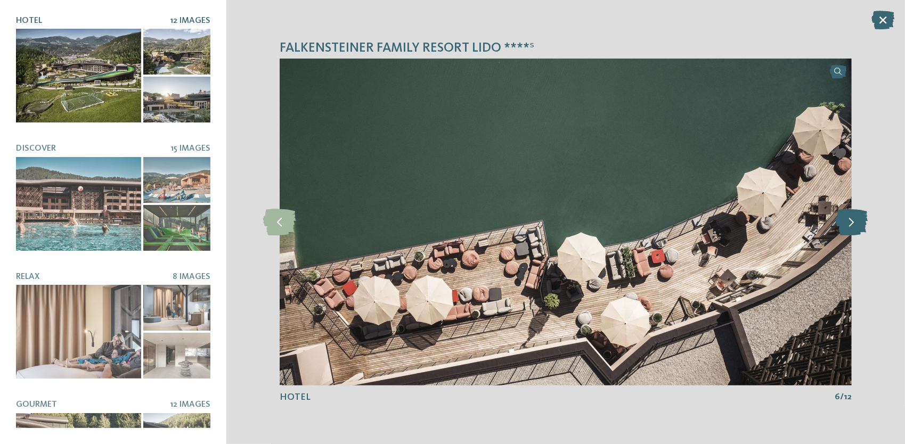
click at [854, 224] on icon at bounding box center [852, 222] width 33 height 27
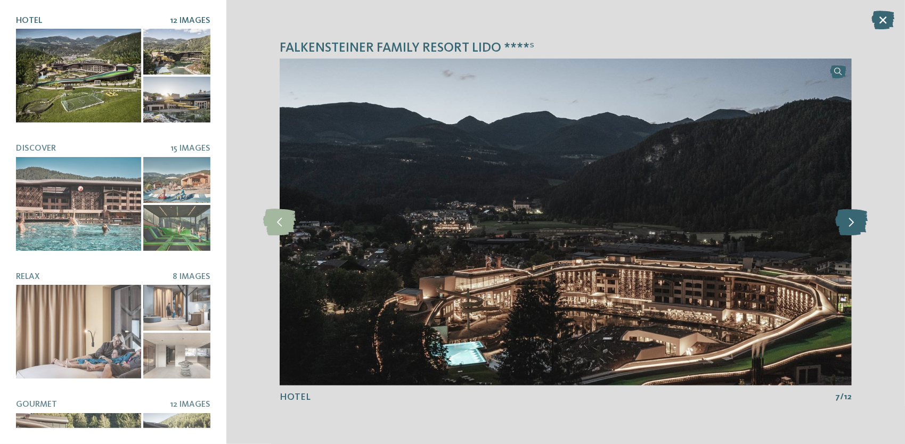
click at [854, 224] on icon at bounding box center [852, 222] width 33 height 27
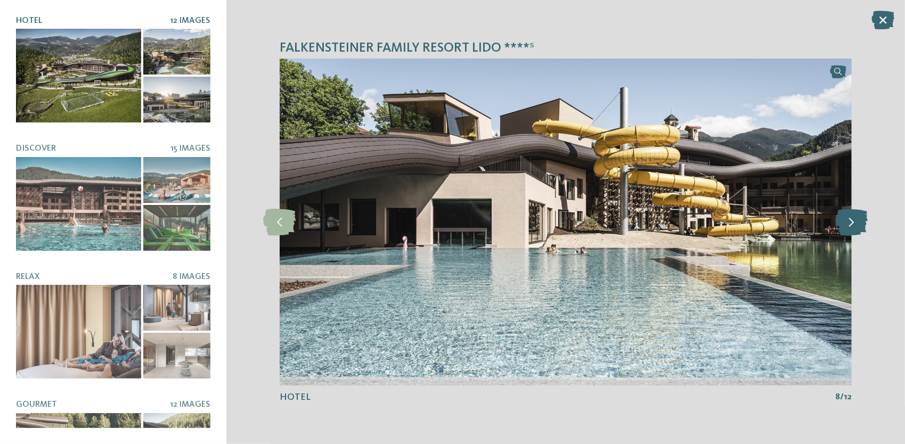
click at [854, 224] on icon at bounding box center [852, 222] width 33 height 27
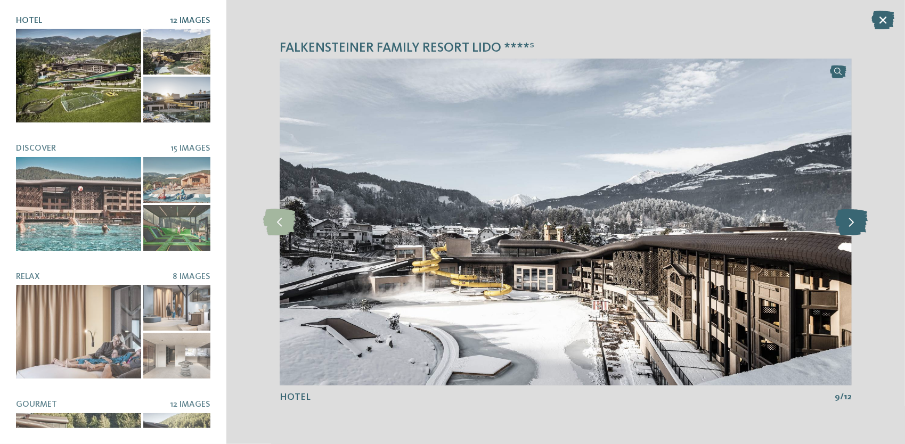
click at [854, 224] on icon at bounding box center [852, 222] width 33 height 27
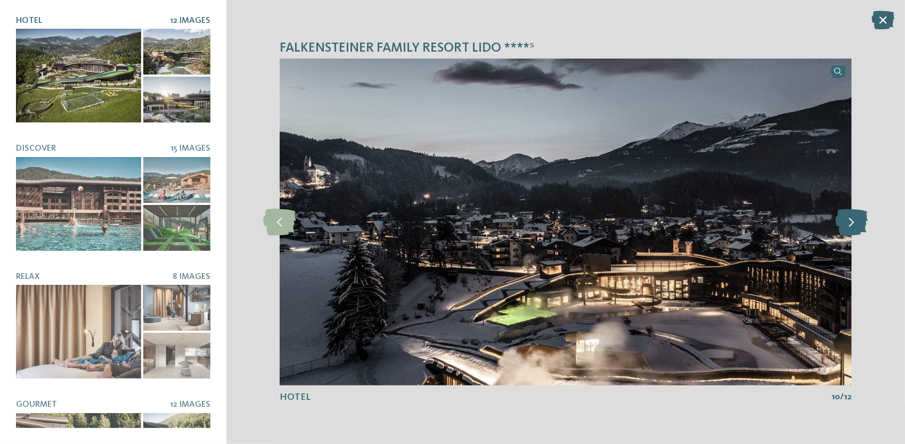
click at [854, 224] on icon at bounding box center [852, 222] width 33 height 27
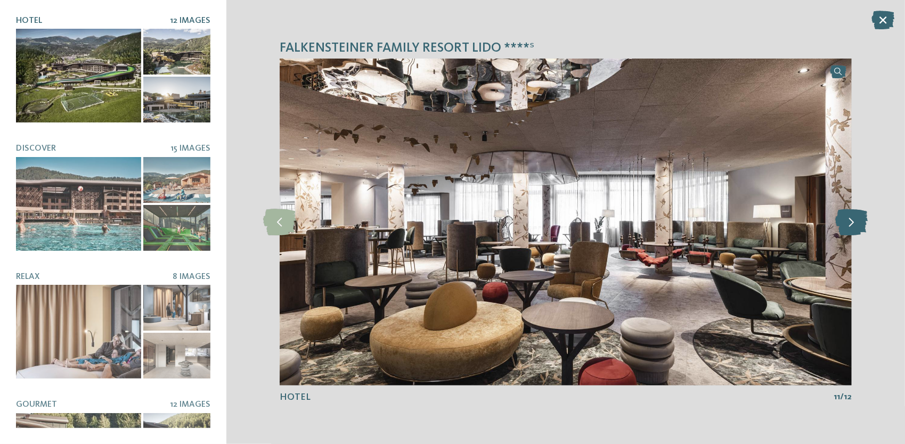
click at [854, 224] on icon at bounding box center [852, 222] width 33 height 27
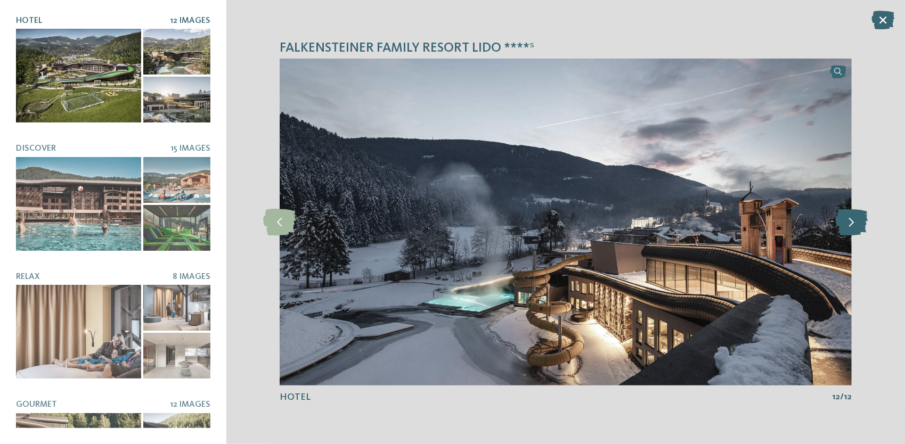
click at [854, 224] on icon at bounding box center [852, 222] width 33 height 27
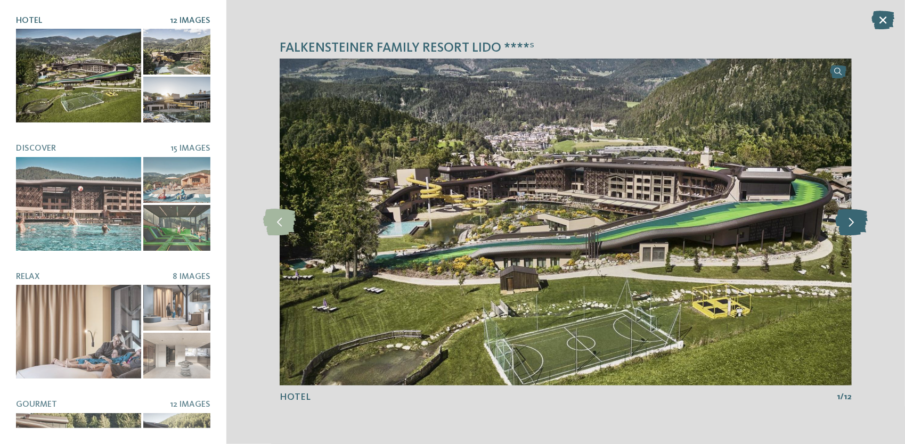
click at [854, 224] on icon at bounding box center [852, 222] width 33 height 27
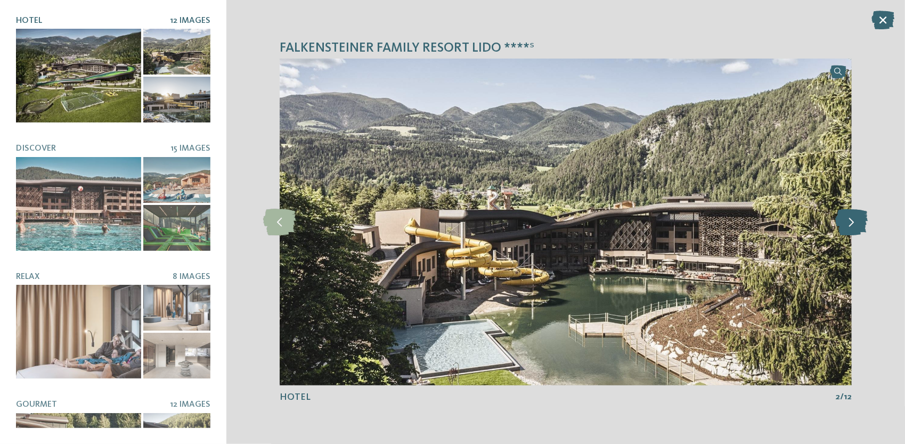
click at [854, 224] on icon at bounding box center [852, 222] width 33 height 27
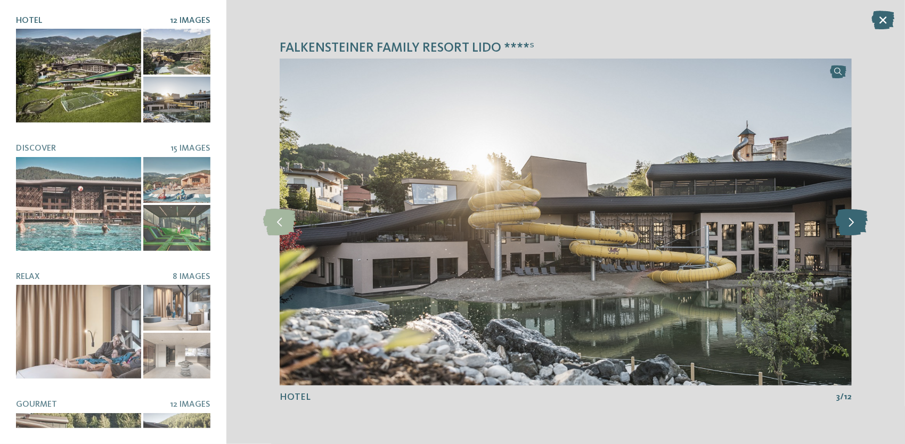
click at [854, 224] on icon at bounding box center [852, 222] width 33 height 27
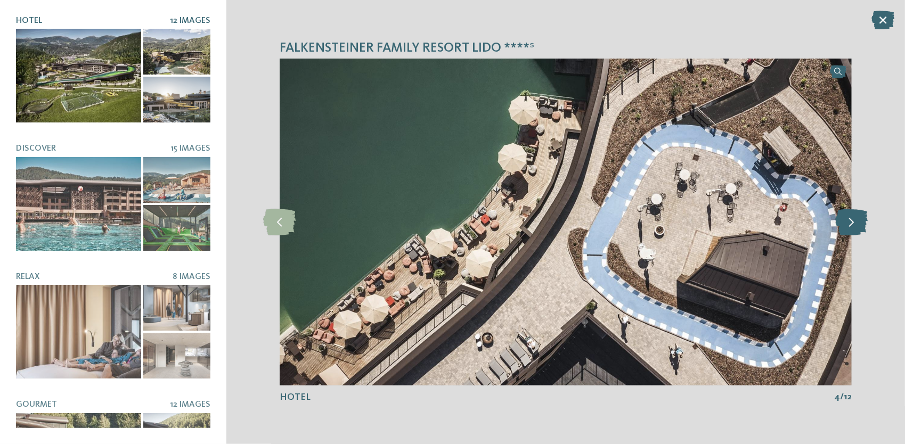
click at [854, 224] on icon at bounding box center [852, 222] width 33 height 27
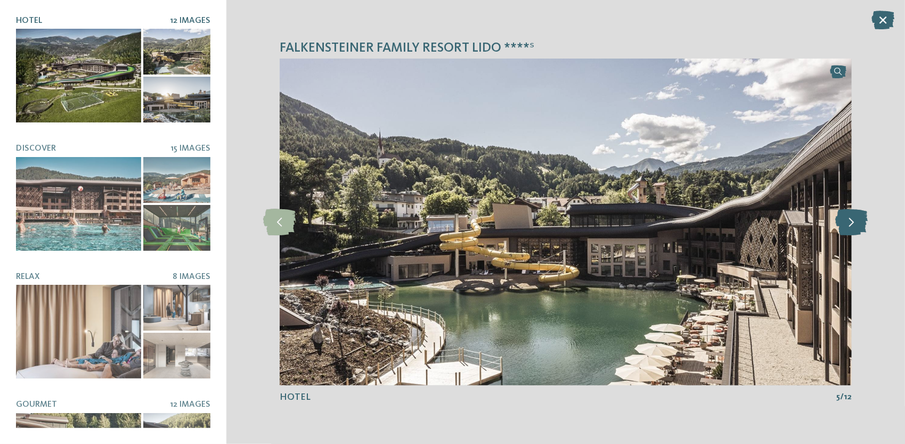
click at [854, 224] on icon at bounding box center [852, 222] width 33 height 27
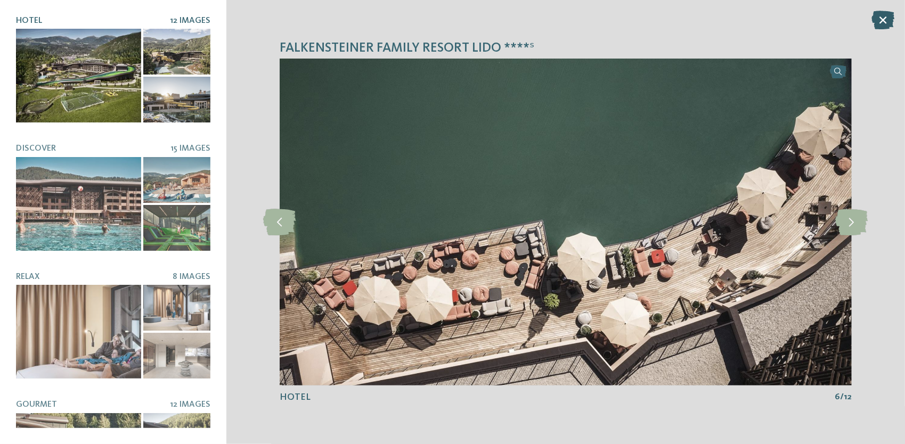
click at [884, 20] on icon at bounding box center [883, 20] width 23 height 19
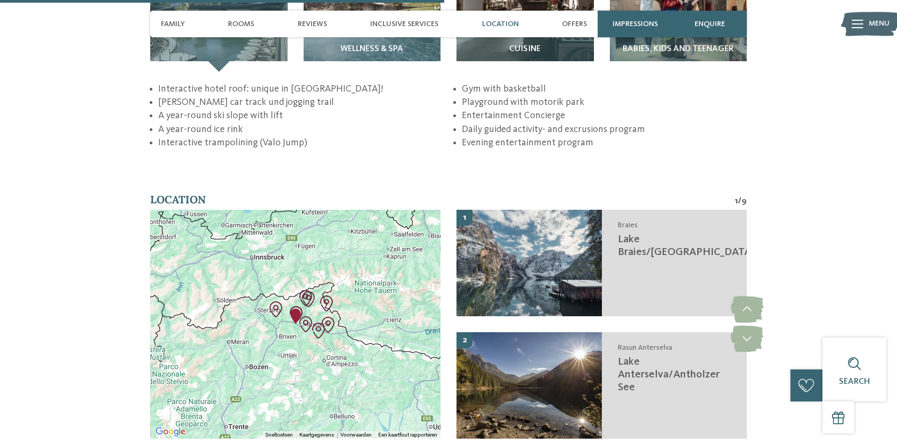
scroll to position [1812, 0]
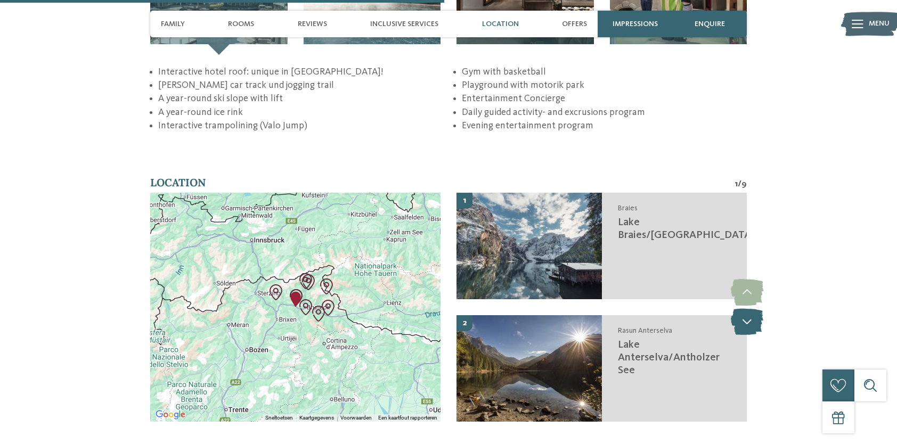
click at [751, 309] on icon at bounding box center [747, 322] width 33 height 27
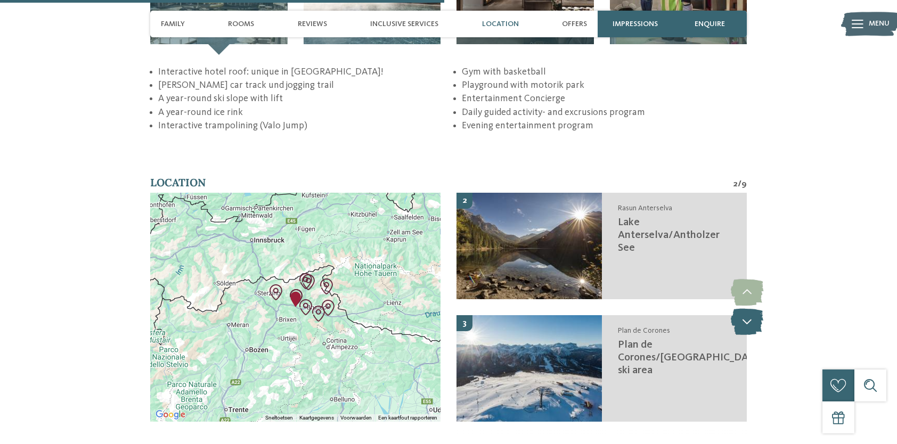
click at [751, 309] on icon at bounding box center [747, 322] width 33 height 27
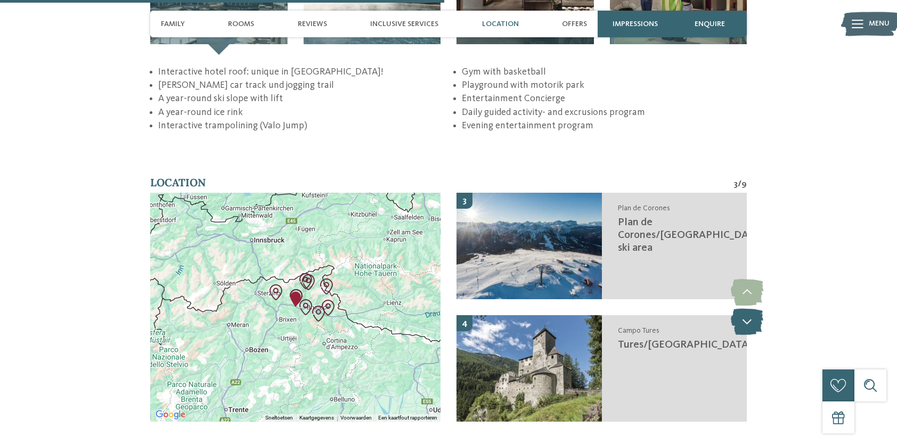
click at [751, 309] on icon at bounding box center [747, 322] width 33 height 27
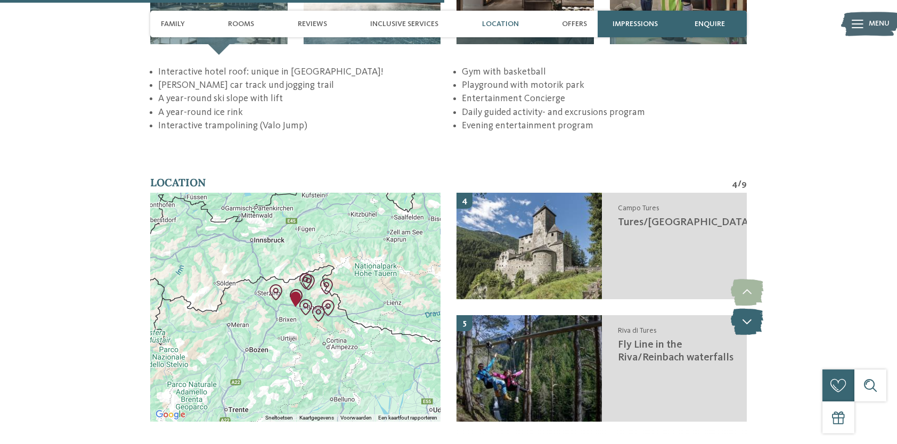
click at [751, 309] on icon at bounding box center [747, 322] width 33 height 27
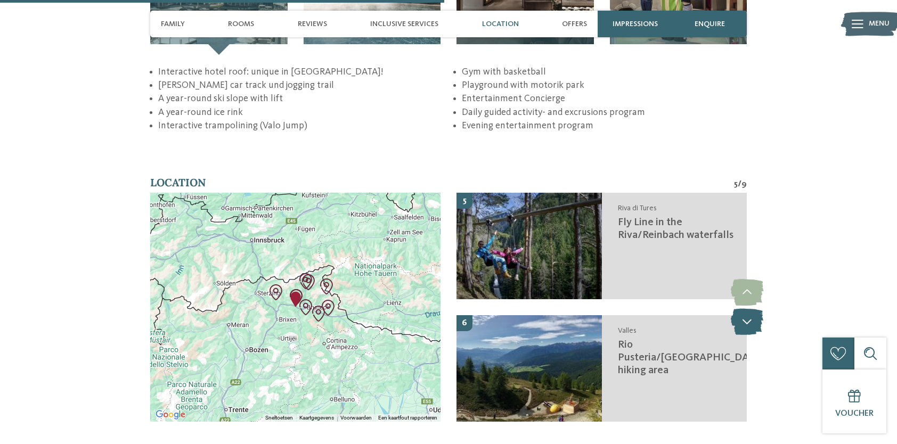
click at [751, 309] on icon at bounding box center [747, 322] width 33 height 27
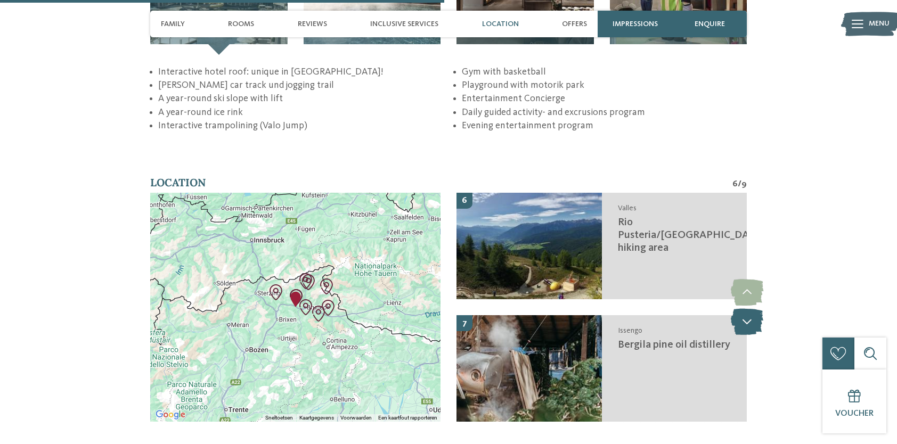
click at [751, 309] on icon at bounding box center [747, 322] width 33 height 27
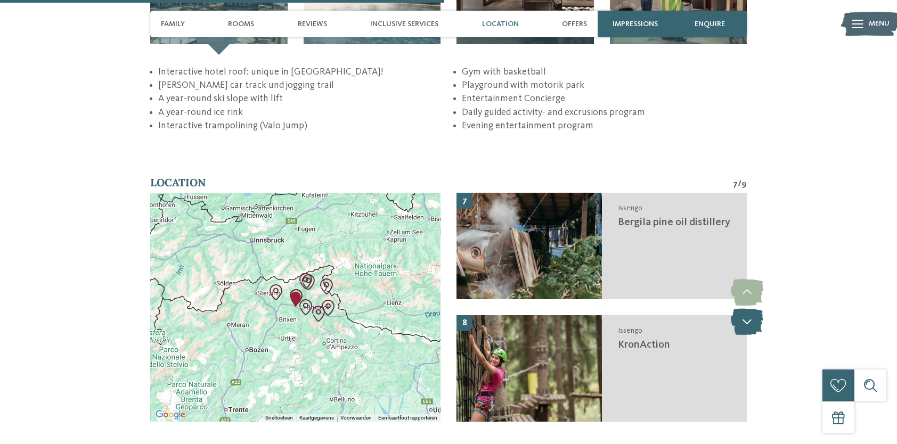
click at [751, 309] on icon at bounding box center [747, 322] width 33 height 27
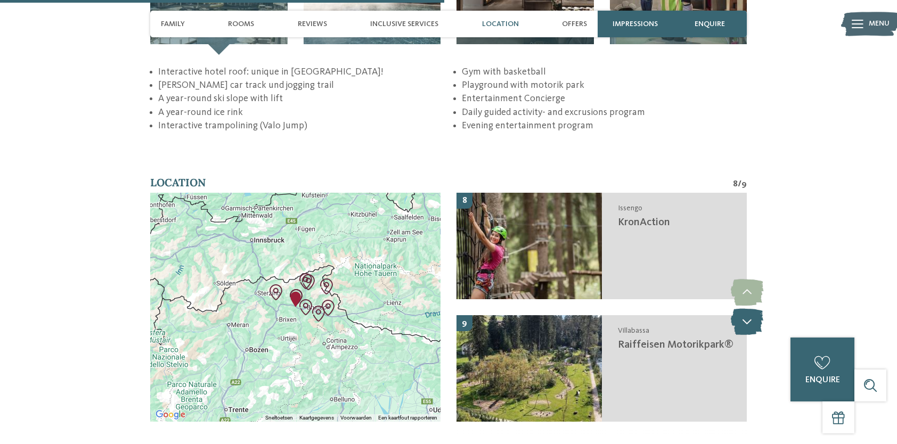
click at [751, 309] on icon at bounding box center [747, 322] width 33 height 27
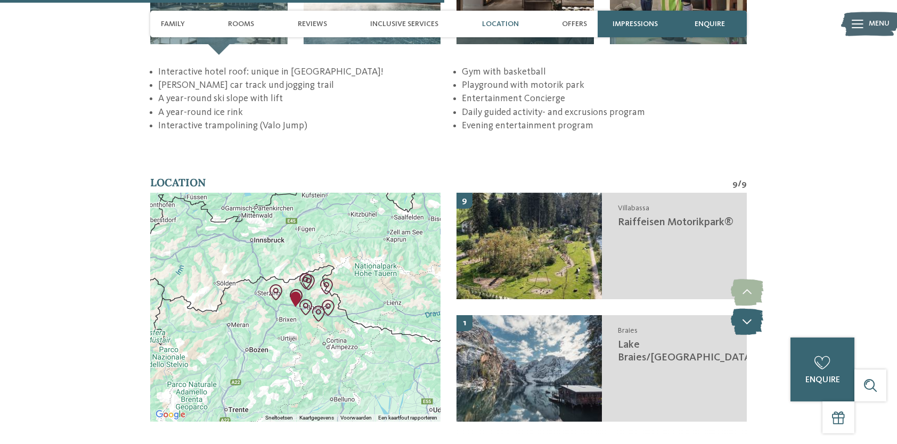
click at [751, 309] on icon at bounding box center [747, 322] width 33 height 27
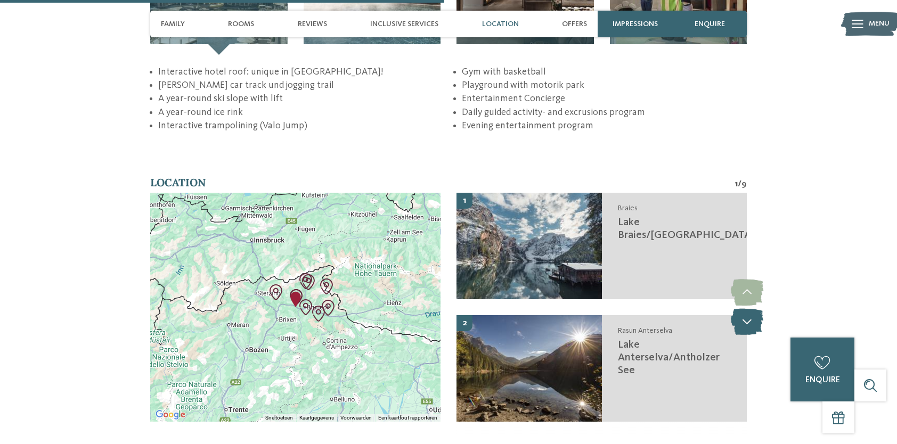
click at [751, 309] on icon at bounding box center [747, 322] width 33 height 27
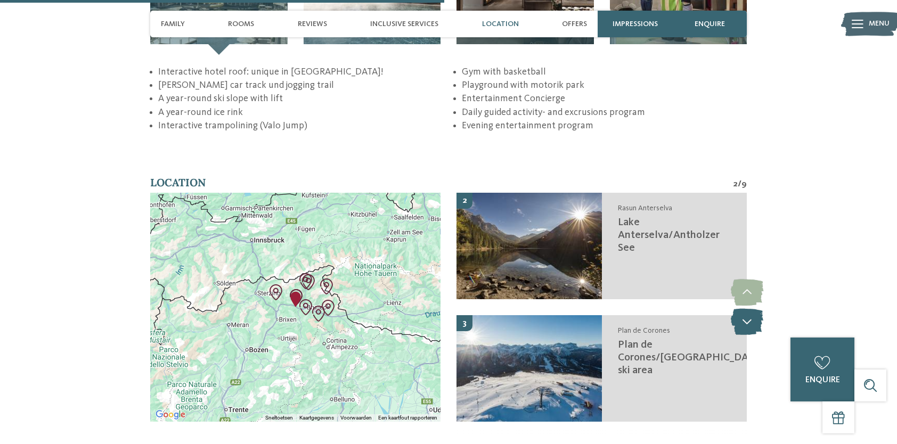
click at [751, 309] on icon at bounding box center [747, 322] width 33 height 27
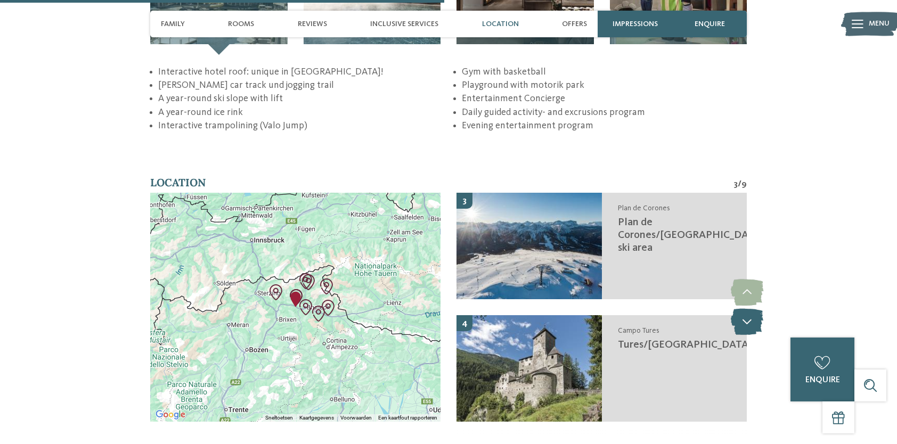
click at [751, 309] on icon at bounding box center [747, 322] width 33 height 27
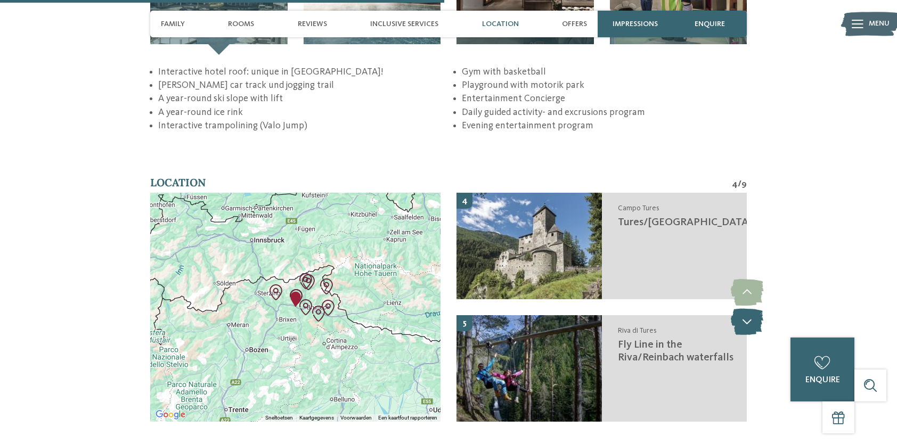
click at [751, 309] on icon at bounding box center [747, 322] width 33 height 27
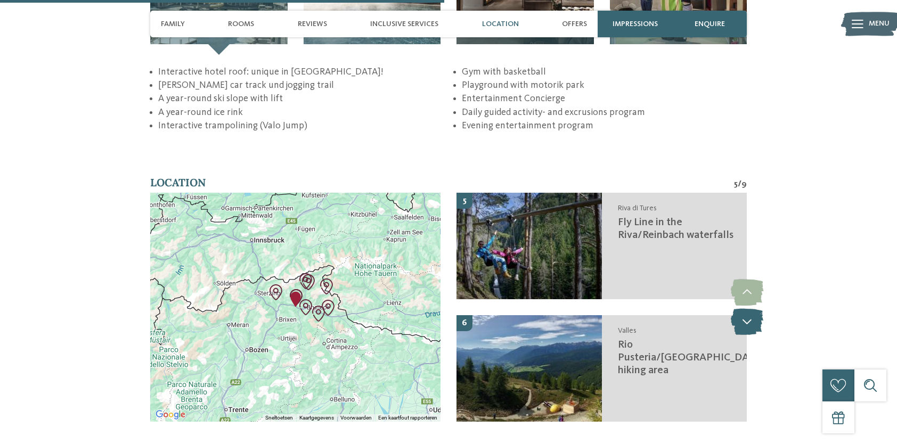
click at [745, 309] on icon at bounding box center [747, 322] width 33 height 27
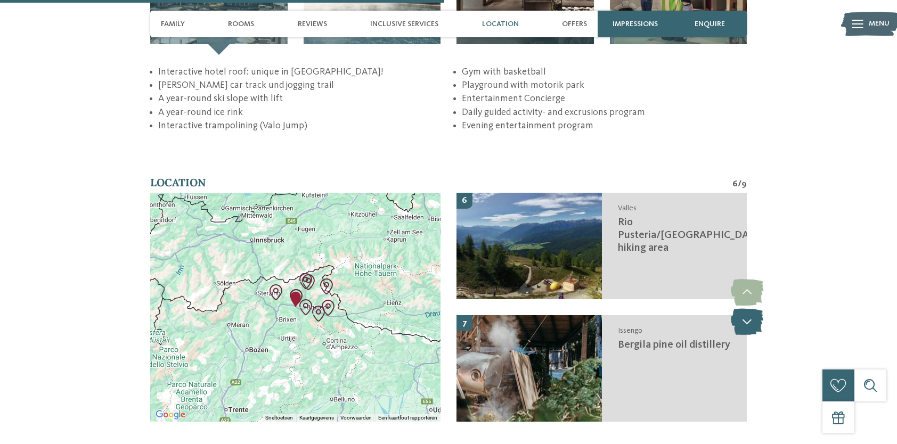
click at [750, 309] on icon at bounding box center [747, 322] width 33 height 27
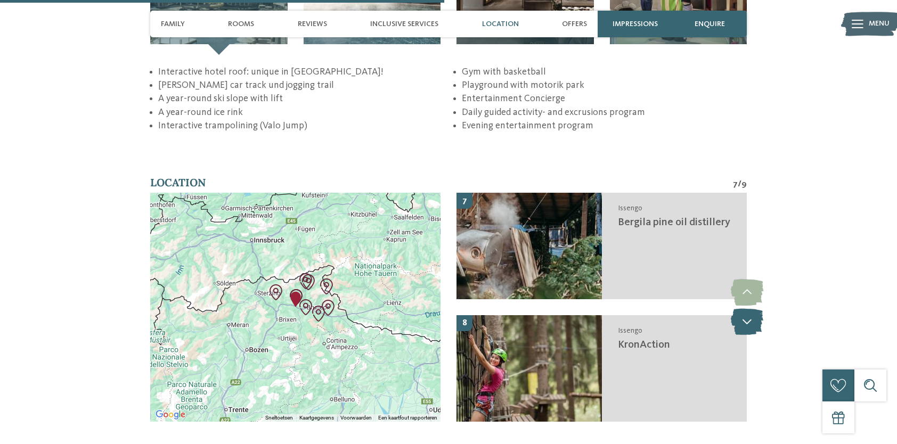
click at [750, 309] on icon at bounding box center [747, 322] width 33 height 27
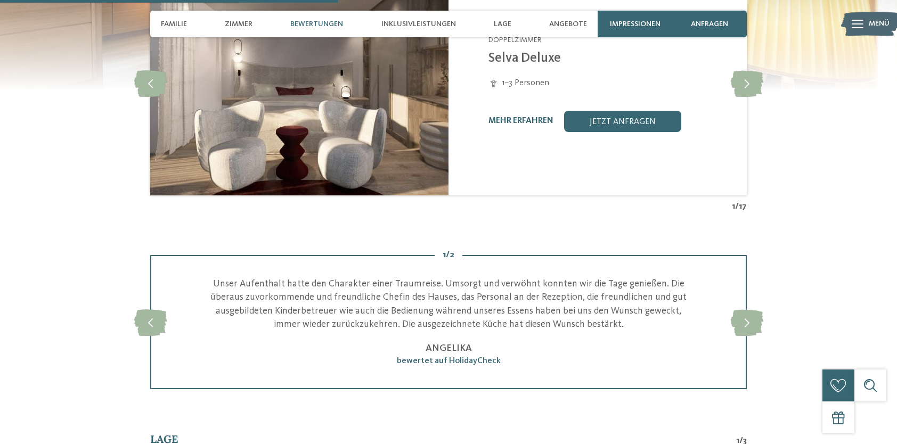
scroll to position [1492, 0]
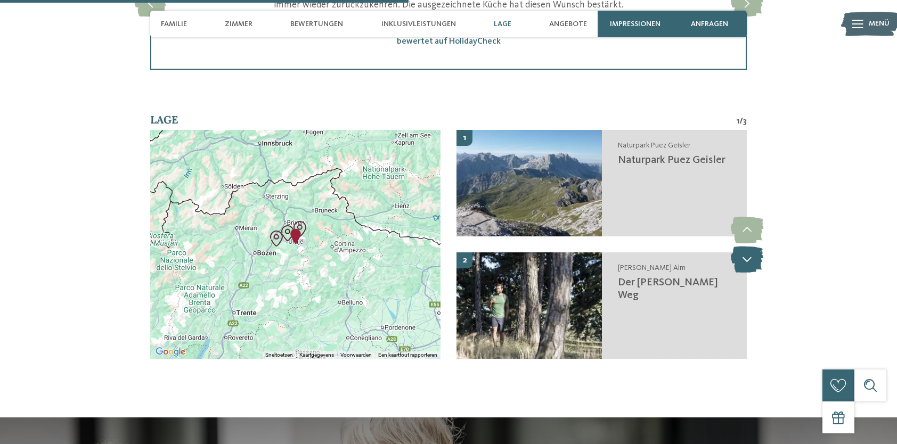
click at [745, 246] on icon at bounding box center [747, 259] width 33 height 27
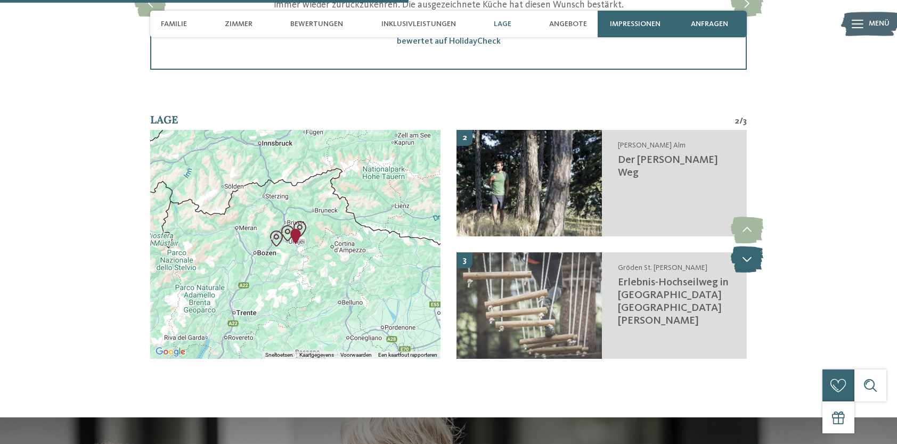
click at [745, 246] on icon at bounding box center [747, 259] width 33 height 27
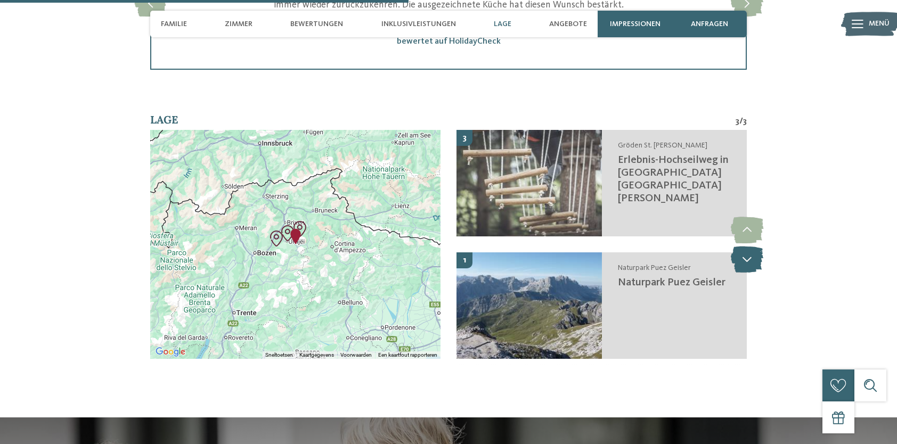
click at [745, 246] on icon at bounding box center [747, 259] width 33 height 27
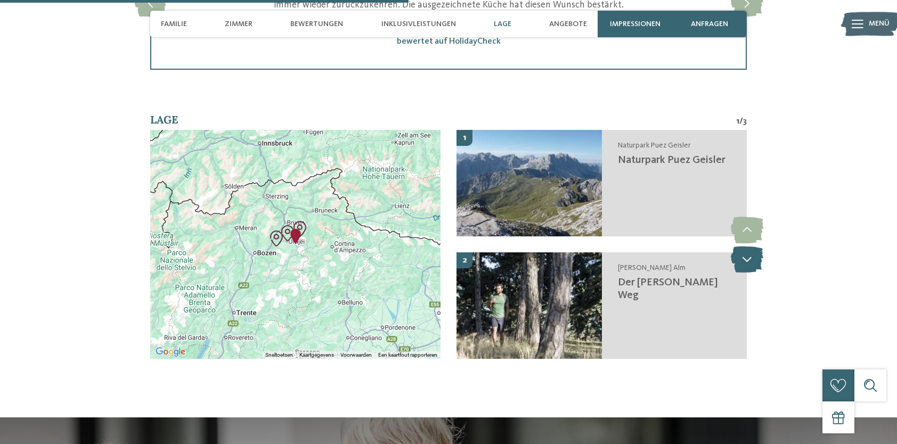
click at [745, 246] on icon at bounding box center [747, 259] width 33 height 27
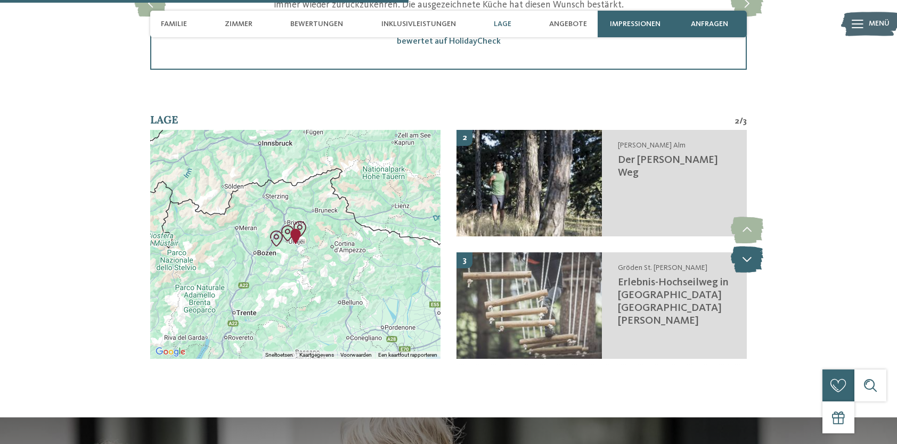
click at [745, 246] on icon at bounding box center [747, 259] width 33 height 27
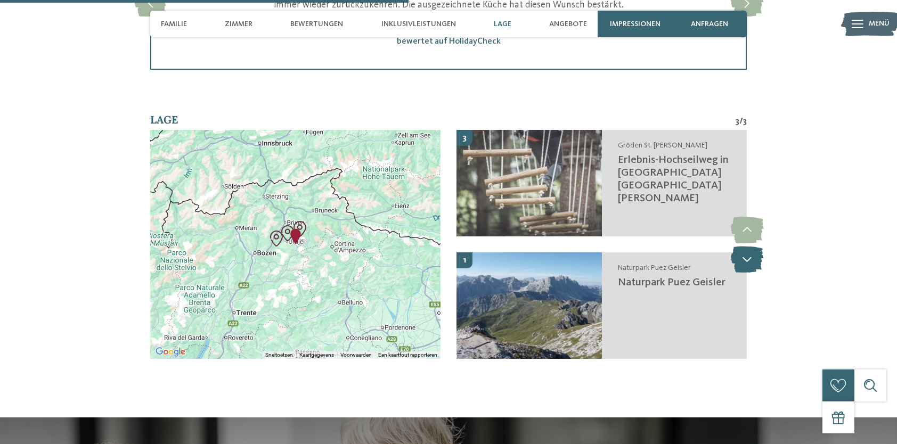
click at [745, 246] on icon at bounding box center [747, 259] width 33 height 27
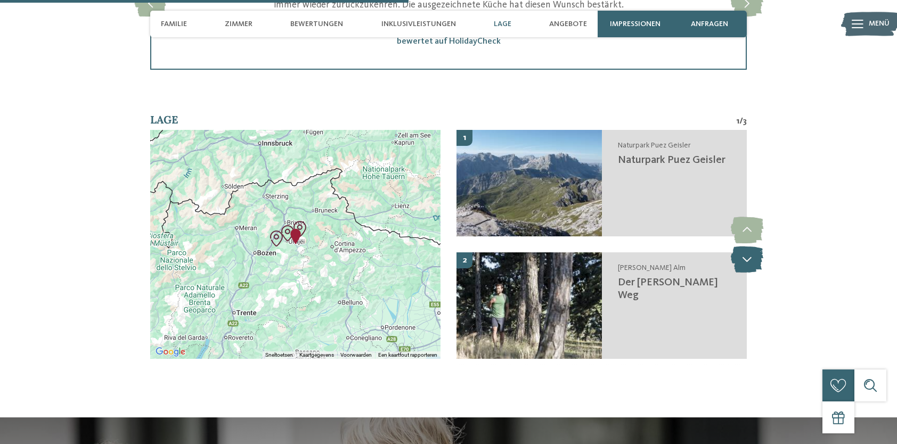
click at [745, 246] on icon at bounding box center [747, 259] width 33 height 27
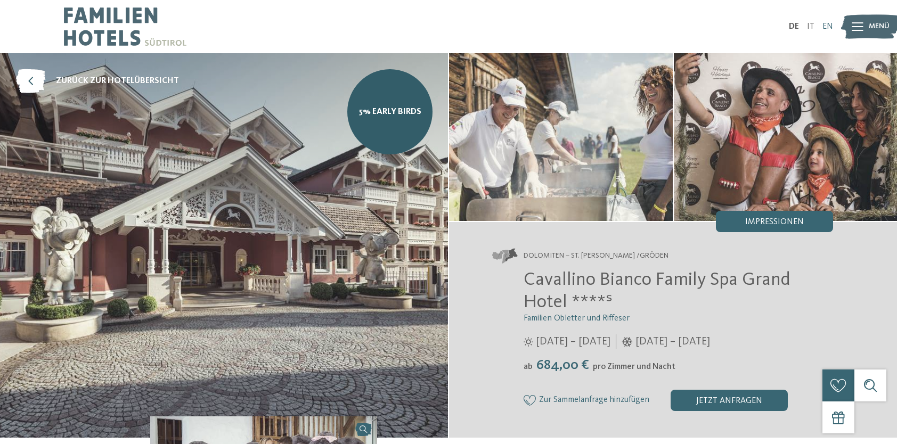
click at [827, 28] on link "EN" at bounding box center [828, 26] width 11 height 9
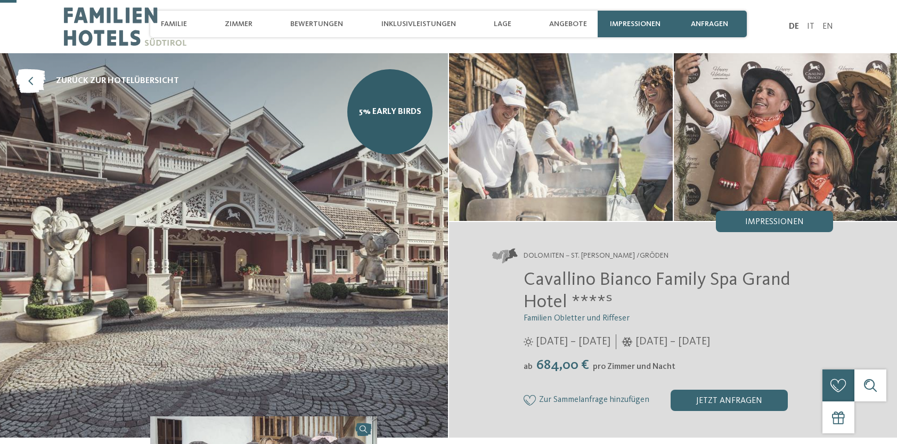
scroll to position [160, 0]
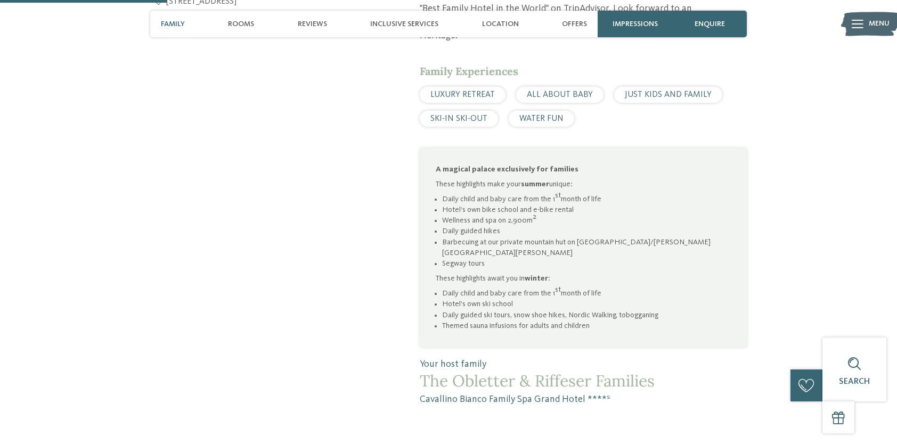
scroll to position [639, 0]
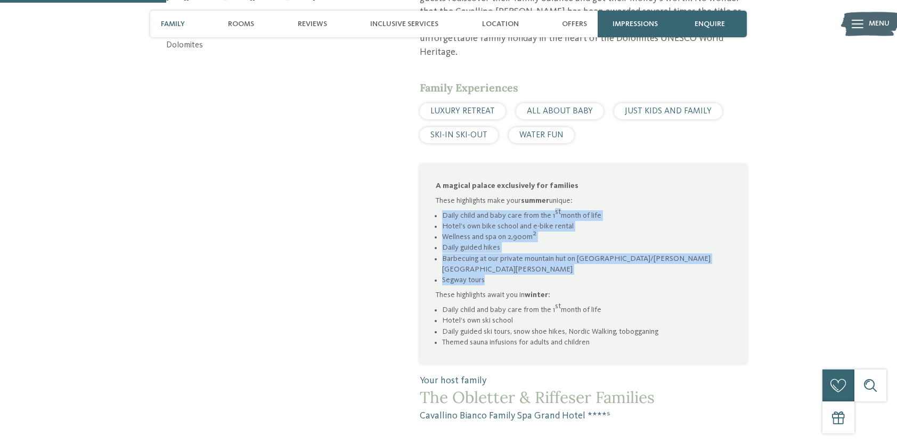
drag, startPoint x: 440, startPoint y: 164, endPoint x: 485, endPoint y: 222, distance: 72.9
click at [485, 222] on ul "Daily child and baby care from the 1 st month of life Hotel’s own bike school a…" at bounding box center [583, 247] width 295 height 75
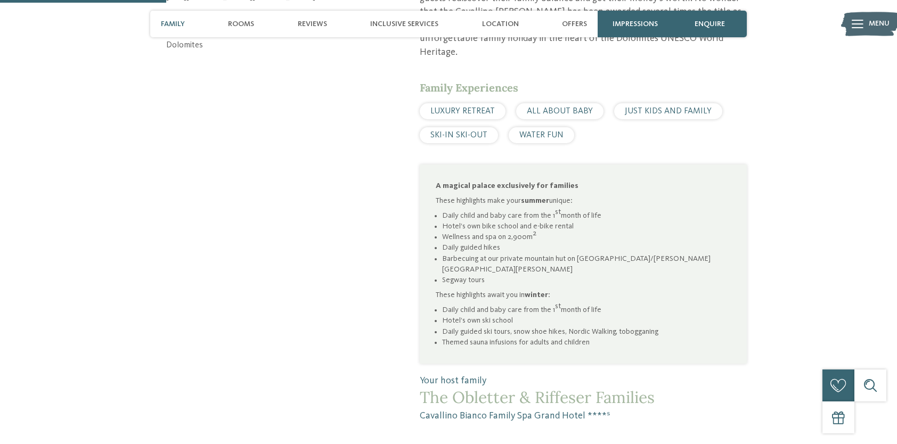
drag, startPoint x: 485, startPoint y: 222, endPoint x: 443, endPoint y: 145, distance: 87.3
click at [443, 196] on p "These highlights make your summer unique:" at bounding box center [583, 201] width 295 height 11
drag, startPoint x: 443, startPoint y: 146, endPoint x: 610, endPoint y: 153, distance: 166.9
click at [610, 196] on p "These highlights make your summer unique:" at bounding box center [583, 201] width 295 height 11
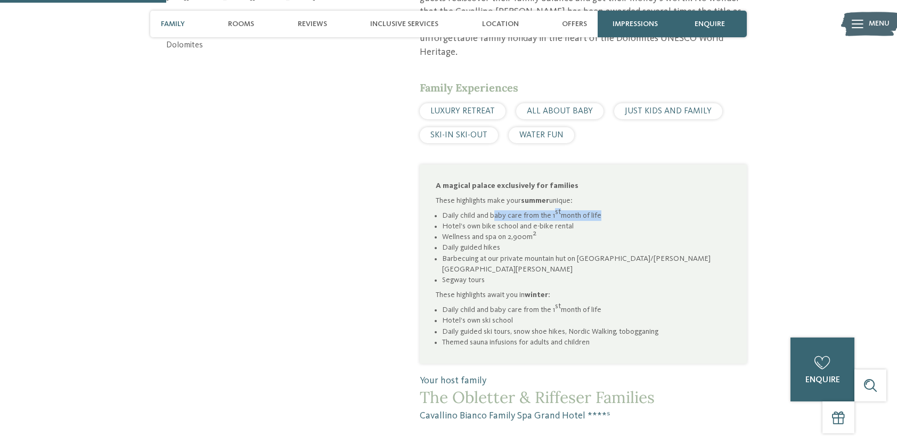
drag, startPoint x: 492, startPoint y: 160, endPoint x: 597, endPoint y: 163, distance: 104.5
click at [597, 210] on li "Daily child and baby care from the 1 st month of life" at bounding box center [586, 215] width 289 height 11
drag, startPoint x: 488, startPoint y: 175, endPoint x: 566, endPoint y: 177, distance: 77.8
click at [566, 221] on li "Hotel’s own bike school and e-bike rental" at bounding box center [586, 226] width 289 height 11
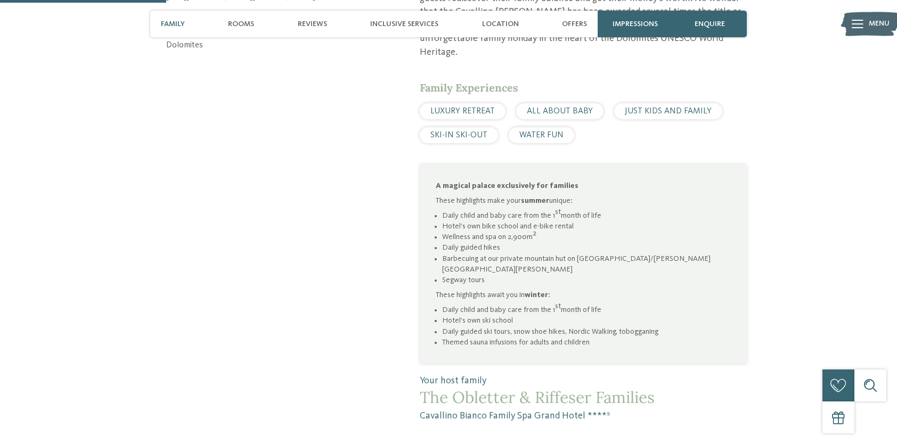
drag, startPoint x: 566, startPoint y: 177, endPoint x: 557, endPoint y: 181, distance: 9.8
click at [557, 232] on li "Wellness and spa on 2,900m 2" at bounding box center [586, 237] width 289 height 11
drag, startPoint x: 452, startPoint y: 196, endPoint x: 485, endPoint y: 199, distance: 33.2
click at [485, 242] on li "Daily guided hikes" at bounding box center [586, 247] width 289 height 11
drag, startPoint x: 485, startPoint y: 199, endPoint x: 480, endPoint y: 213, distance: 14.8
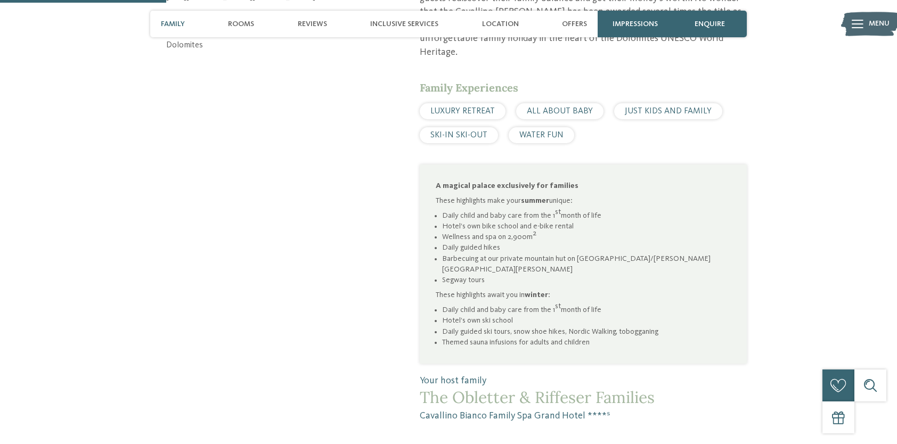
click at [480, 275] on li "Segway tours" at bounding box center [586, 280] width 289 height 11
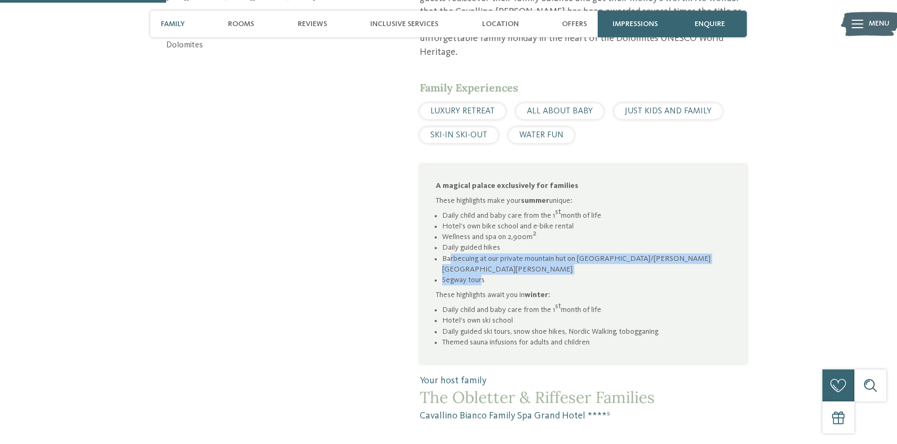
drag, startPoint x: 481, startPoint y: 214, endPoint x: 449, endPoint y: 209, distance: 32.3
click at [449, 210] on ul "Daily child and baby care from the 1 st month of life Hotel’s own bike school a…" at bounding box center [583, 247] width 295 height 75
click at [449, 254] on li "Barbecuing at our private mountain hut on Alpe di Siusi/Seiser Alm" at bounding box center [586, 264] width 289 height 21
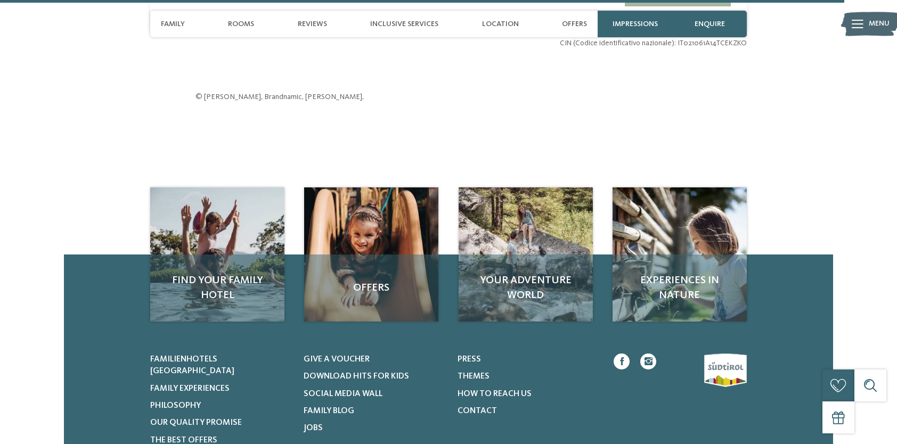
scroll to position [3250, 0]
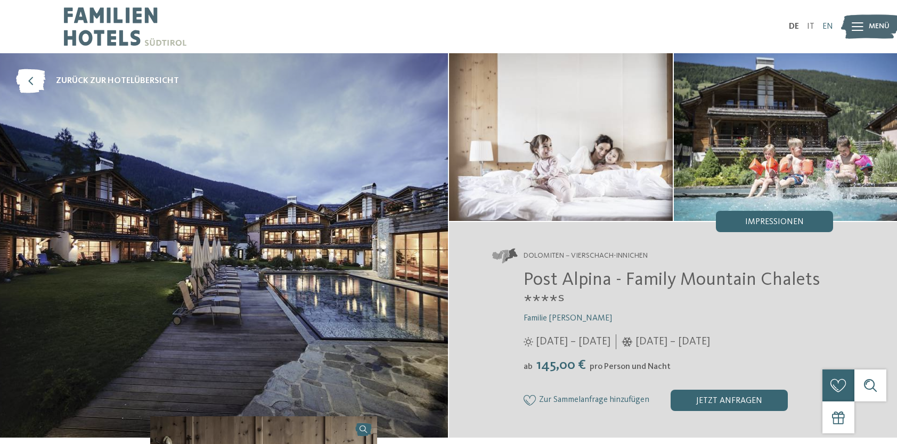
click at [823, 23] on link "EN" at bounding box center [828, 26] width 11 height 9
click at [830, 26] on link "EN" at bounding box center [828, 26] width 11 height 9
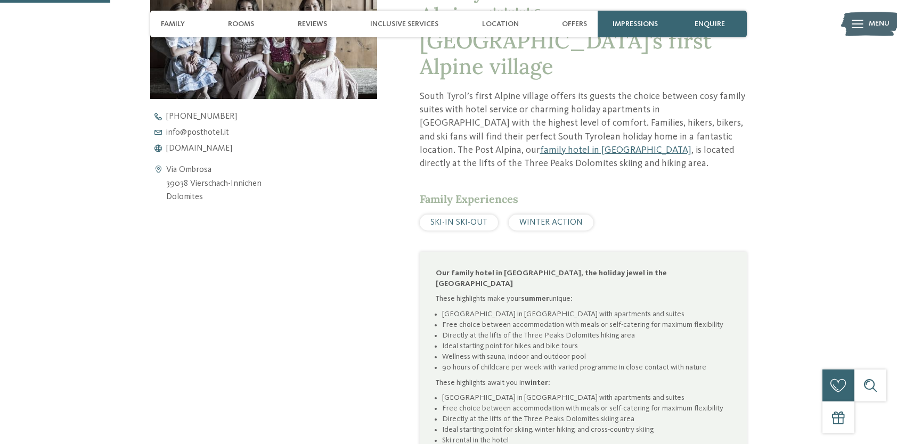
scroll to position [533, 0]
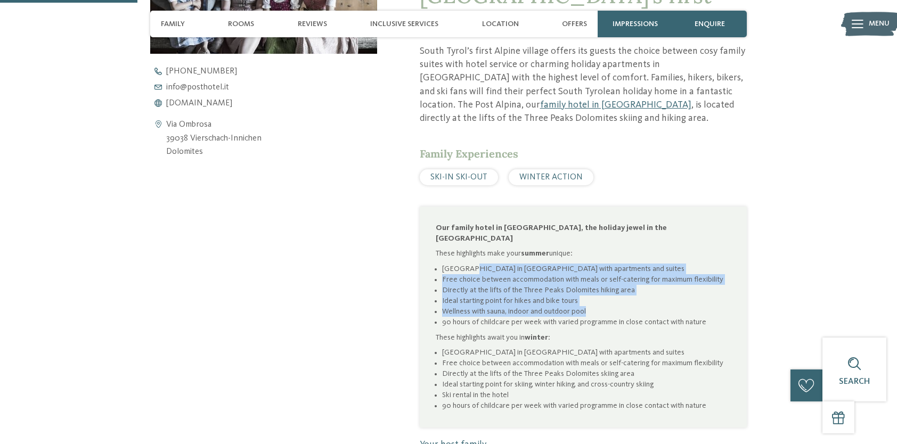
drag, startPoint x: 466, startPoint y: 233, endPoint x: 616, endPoint y: 273, distance: 155.4
click at [616, 273] on ul "[GEOGRAPHIC_DATA] in [GEOGRAPHIC_DATA] with apartments and suites Free choice b…" at bounding box center [583, 296] width 295 height 64
click at [615, 306] on li "Wellness with sauna, indoor and outdoor pool" at bounding box center [586, 311] width 289 height 11
click at [596, 306] on li "Wellness with sauna, indoor and outdoor pool" at bounding box center [586, 311] width 289 height 11
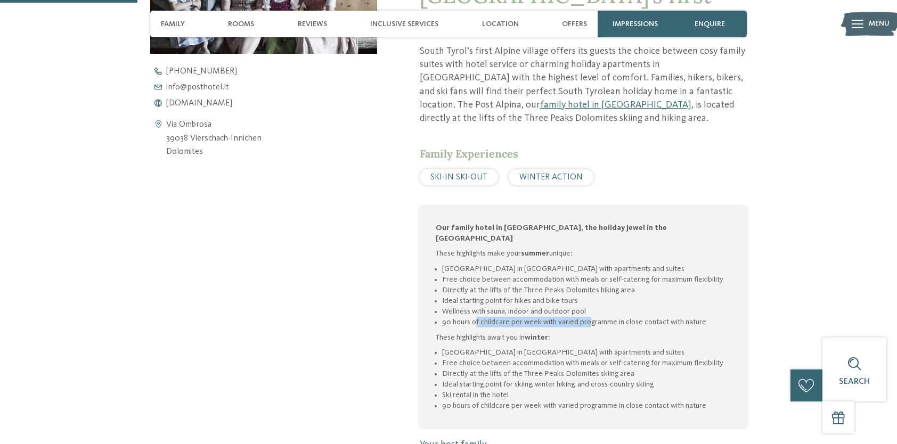
drag, startPoint x: 475, startPoint y: 285, endPoint x: 586, endPoint y: 289, distance: 110.9
click at [586, 317] on li "90 hours of childcare per week with varied programme in close contact with natu…" at bounding box center [586, 322] width 289 height 11
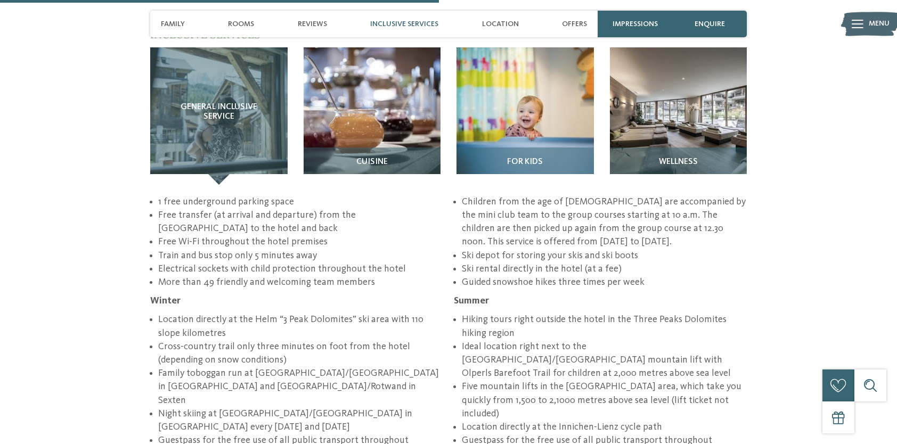
scroll to position [1492, 0]
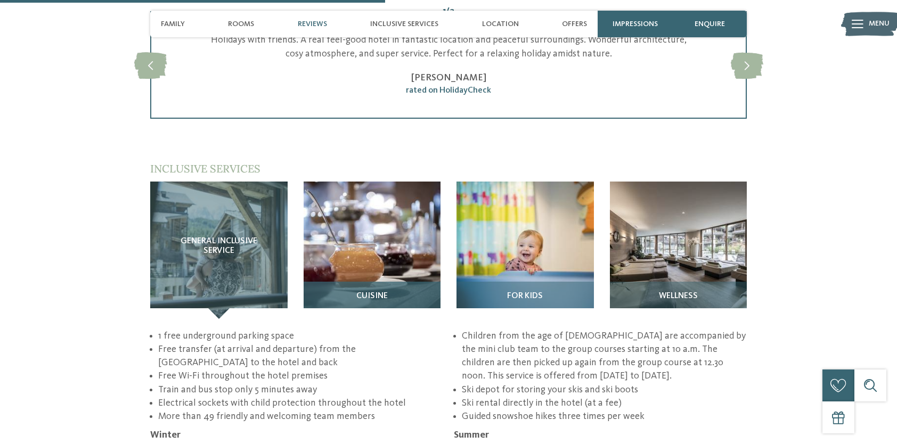
click at [395, 232] on img at bounding box center [372, 250] width 137 height 137
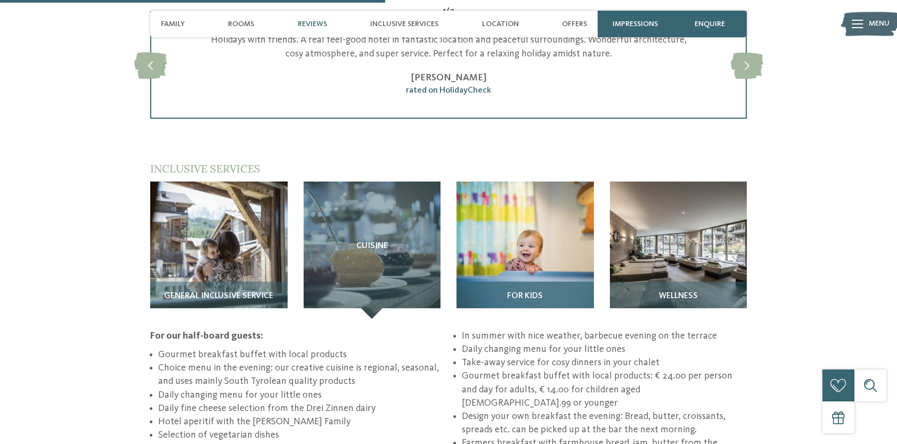
click at [515, 238] on img at bounding box center [525, 250] width 137 height 137
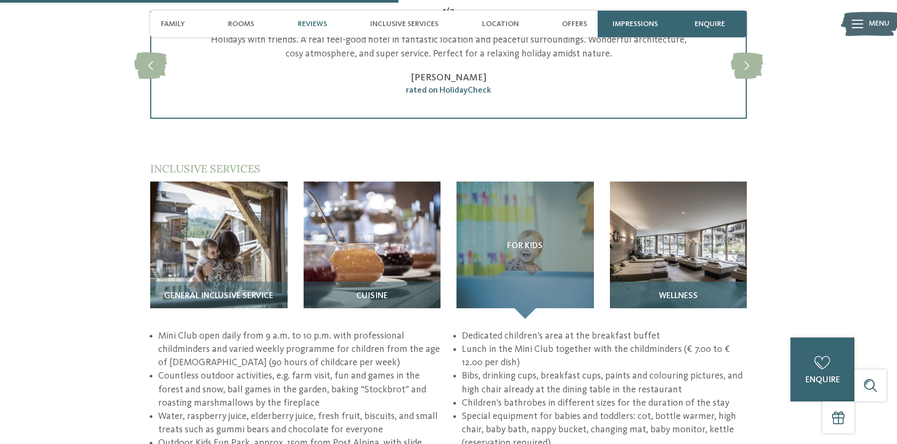
click at [695, 239] on img at bounding box center [678, 250] width 137 height 137
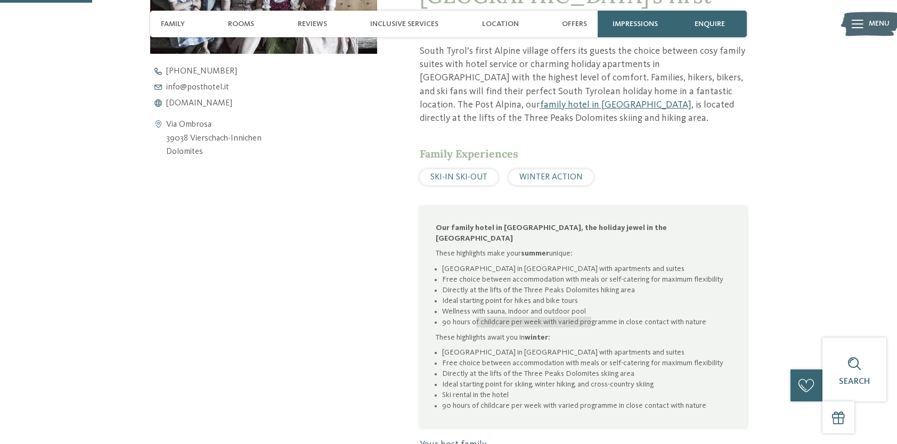
scroll to position [0, 0]
